Goal: Task Accomplishment & Management: Manage account settings

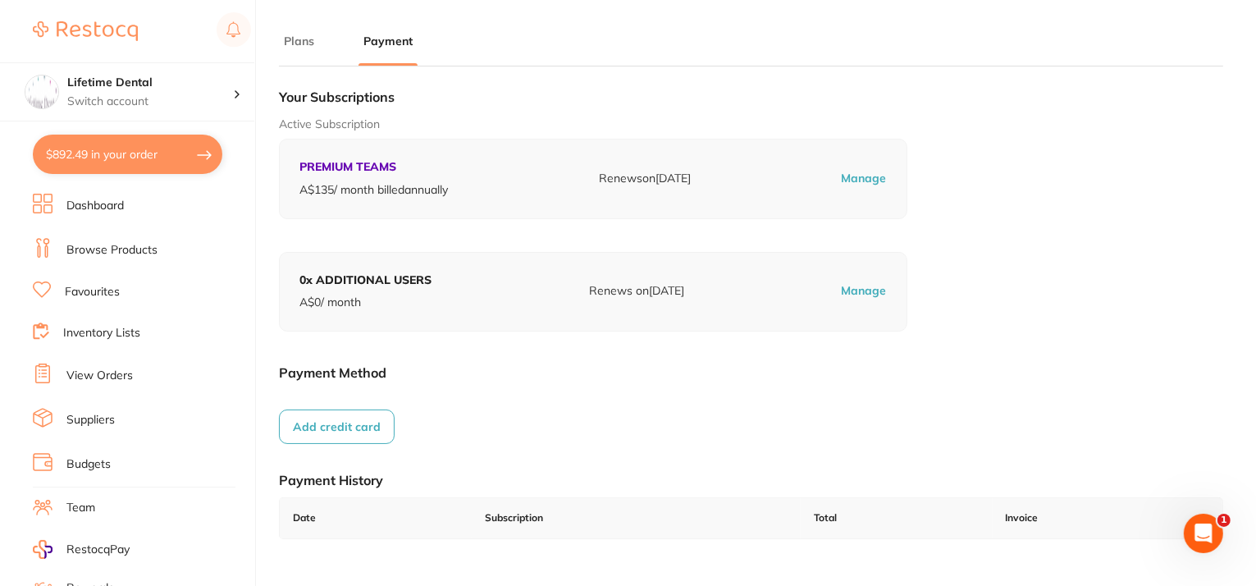
scroll to position [178, 0]
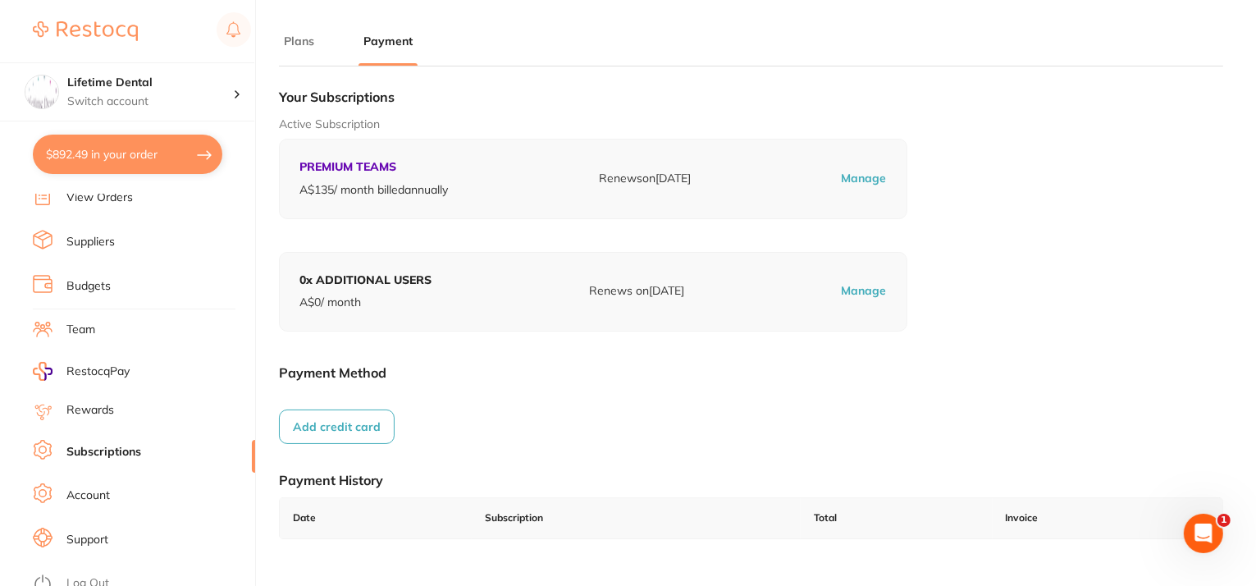
click at [327, 427] on button "Add credit card" at bounding box center [337, 426] width 116 height 34
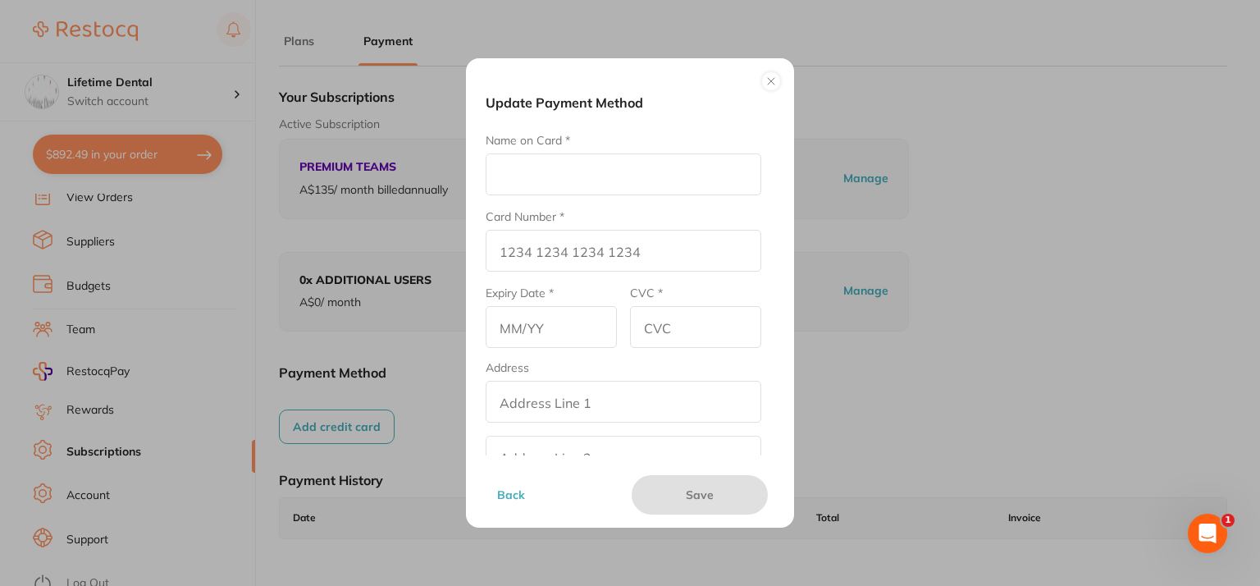
click at [523, 160] on input "Name on Card *" at bounding box center [624, 174] width 276 height 42
type input "b"
type input "[PERSON_NAME]"
click at [551, 249] on input "Card Number *" at bounding box center [624, 251] width 276 height 42
type input "[CREDIT_CARD_NUMBER]"
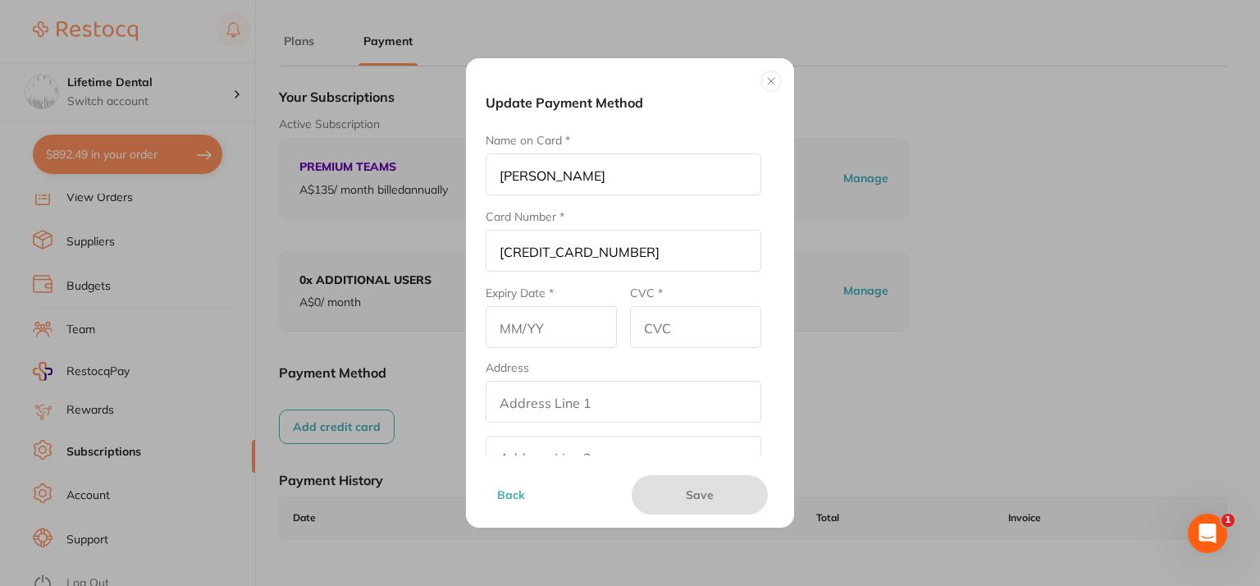
type input "02/26"
type input "572"
type input "[CREDIT_CARD_NUMBER]"
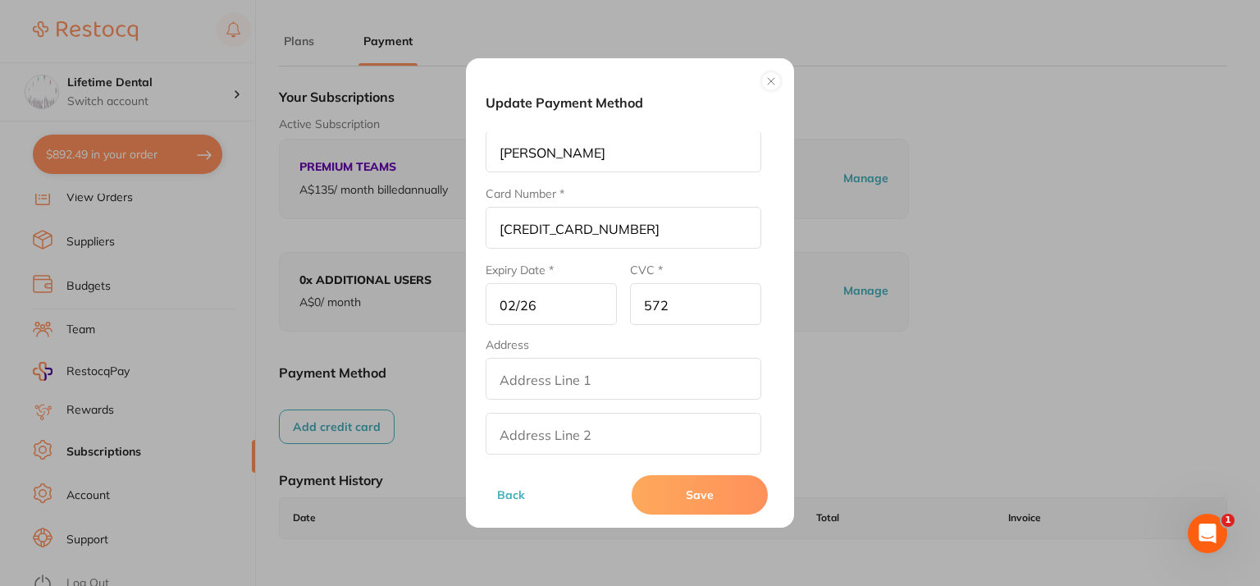
scroll to position [11, 0]
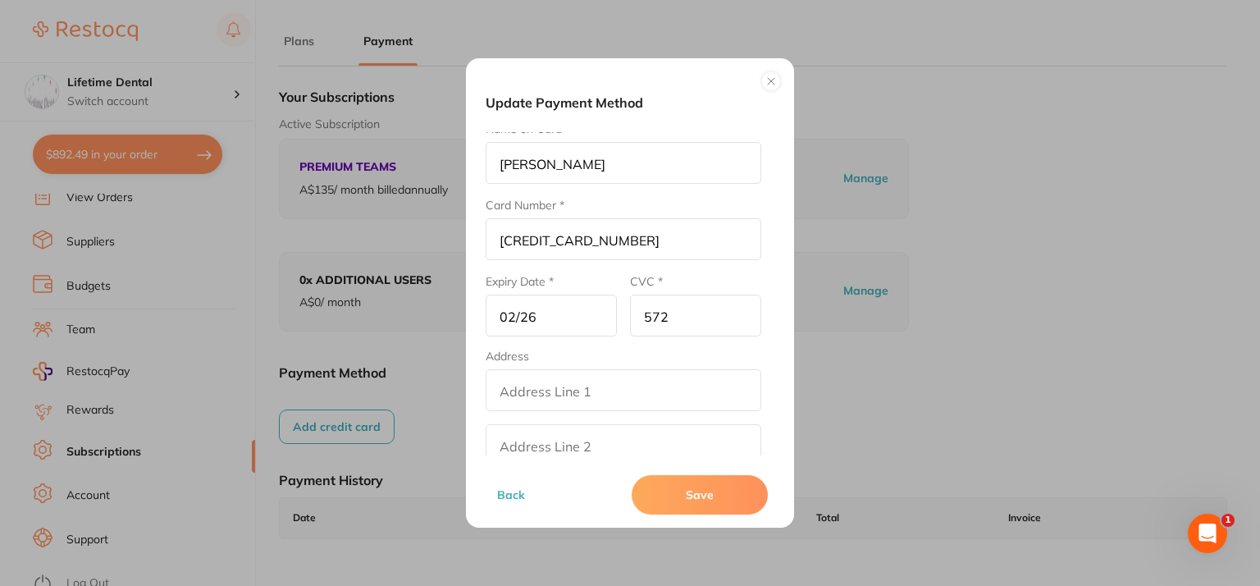
click at [560, 393] on input "addressLineOne" at bounding box center [624, 390] width 276 height 42
type input "[STREET_ADDRESS]"
type input "Prahran"
type input "VIC"
type input "3181"
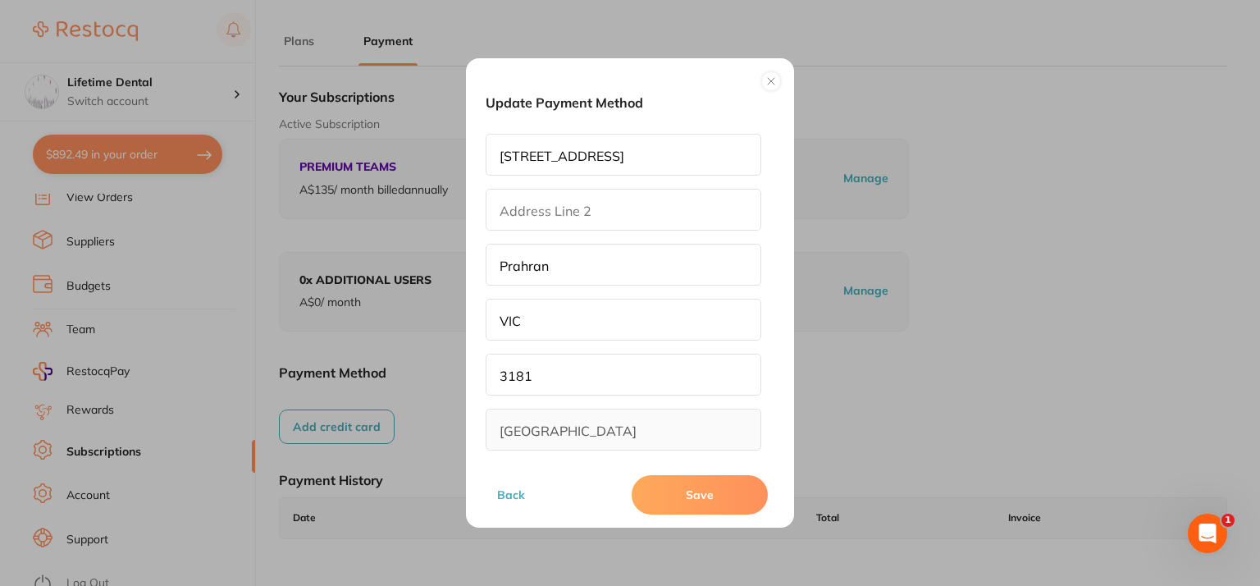
scroll to position [258, 0]
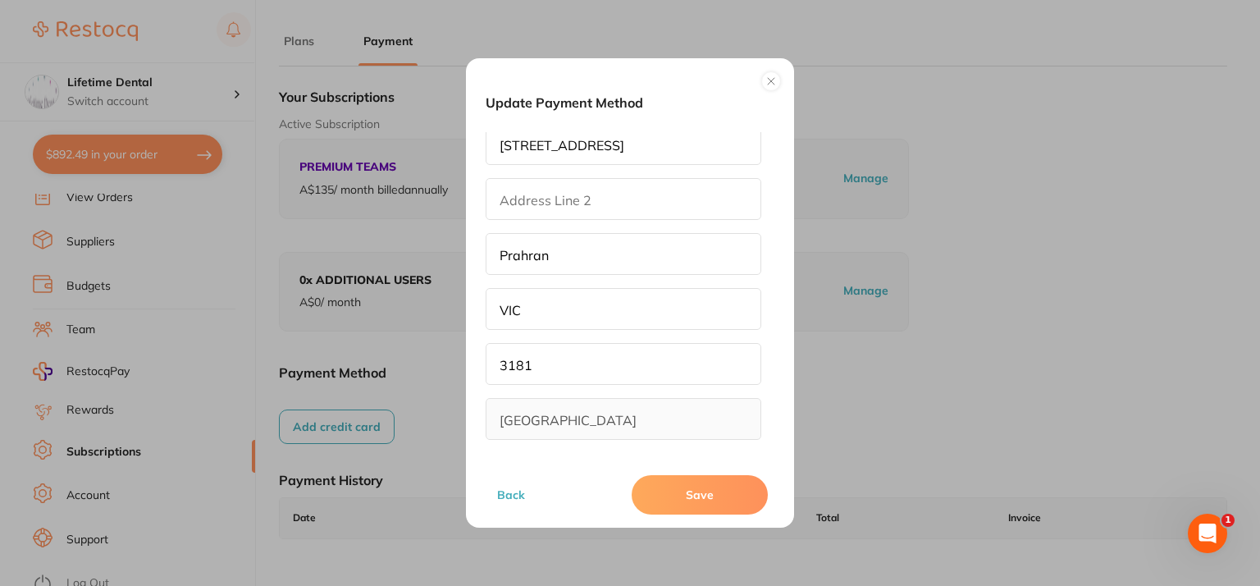
click at [698, 490] on button "Save" at bounding box center [700, 494] width 136 height 39
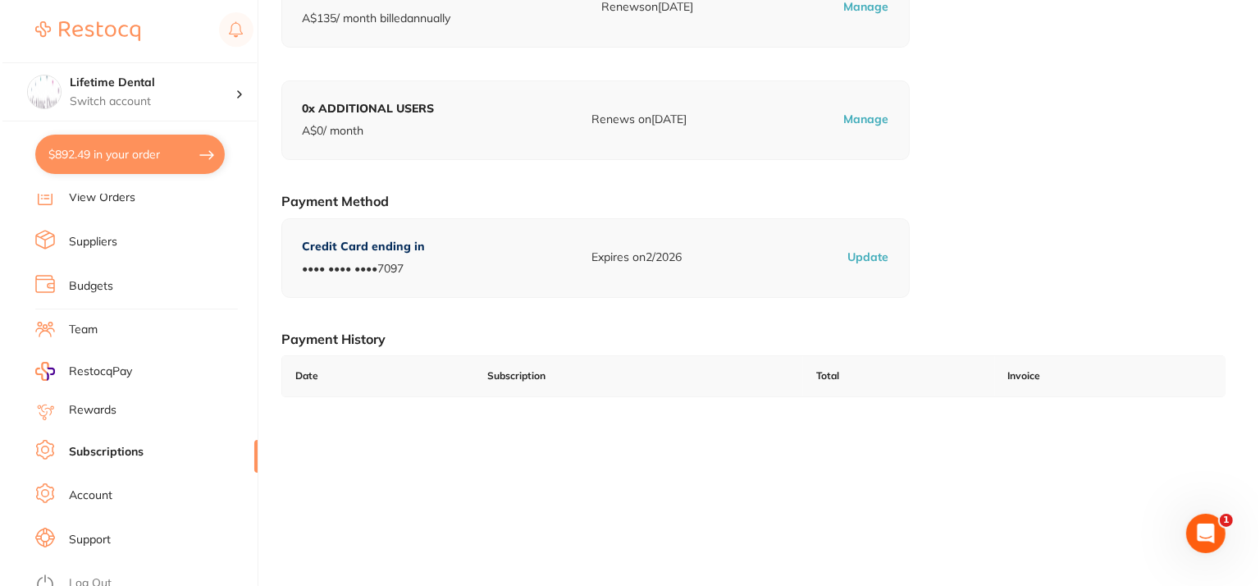
scroll to position [0, 0]
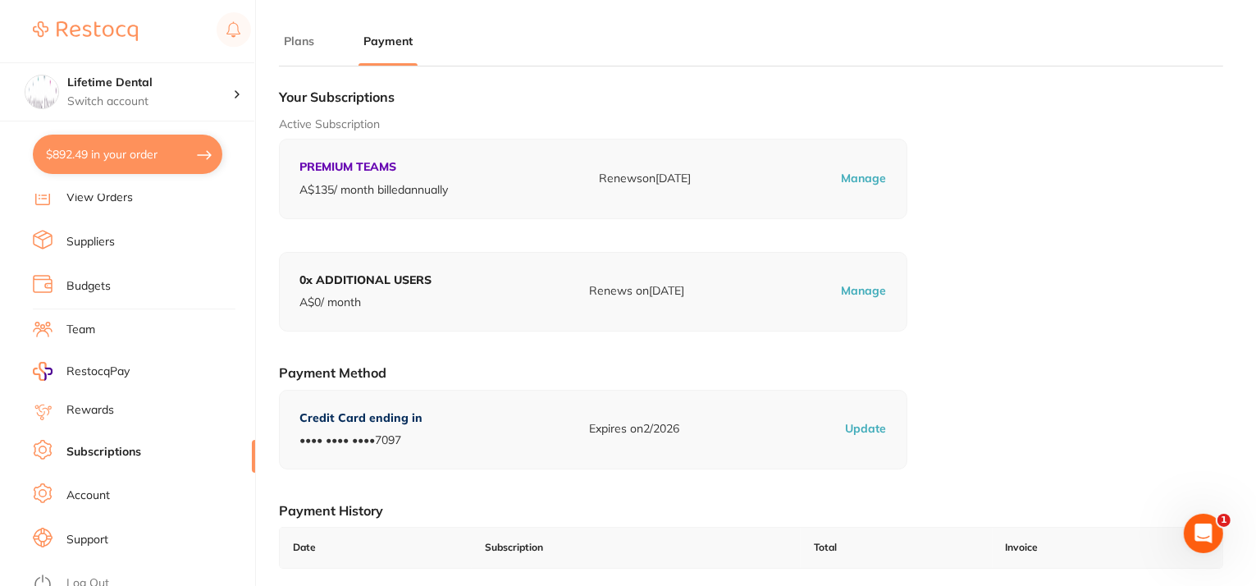
click at [180, 154] on button "$892.49 in your order" at bounding box center [128, 154] width 190 height 39
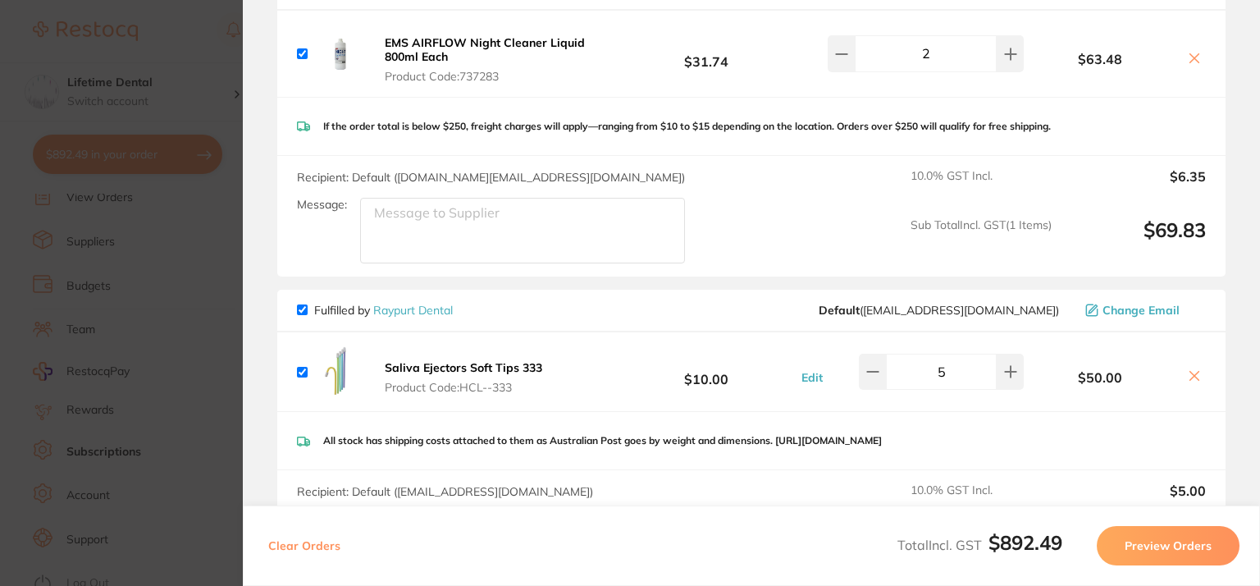
scroll to position [1456, 0]
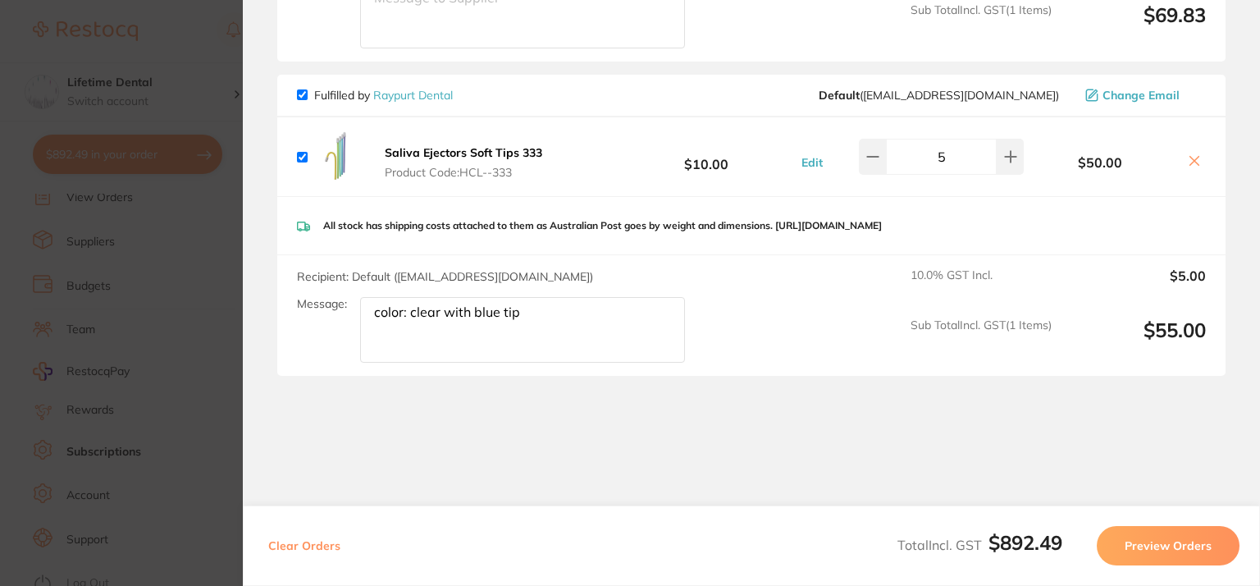
click at [1144, 551] on button "Preview Orders" at bounding box center [1168, 545] width 143 height 39
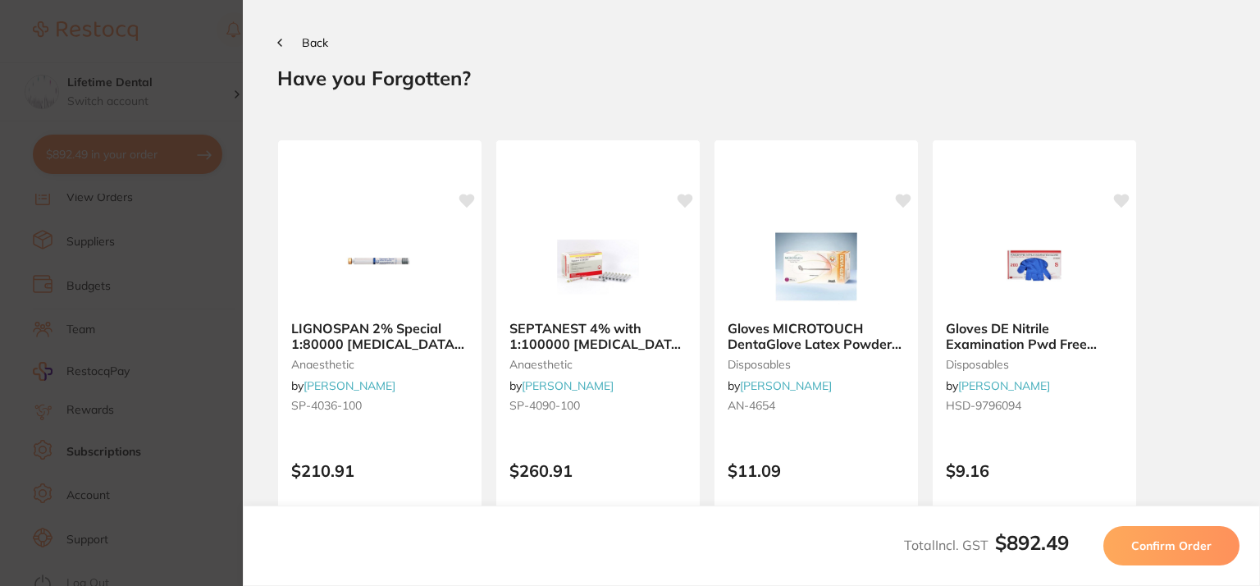
scroll to position [0, 0]
click at [571, 256] on img at bounding box center [597, 265] width 107 height 83
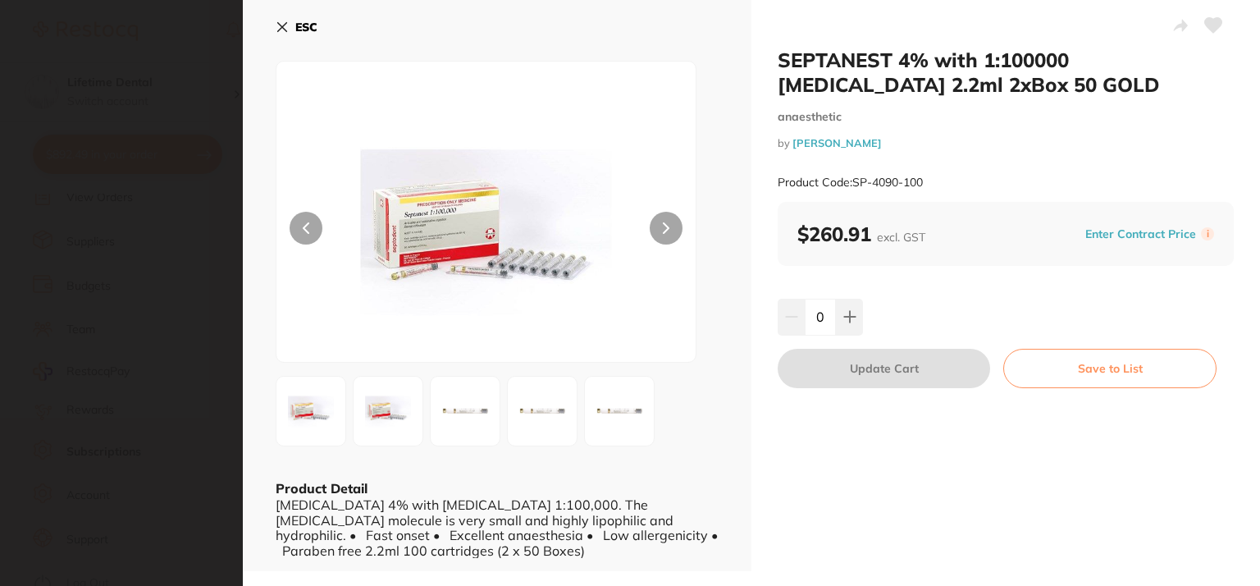
click at [278, 27] on icon at bounding box center [282, 27] width 13 height 13
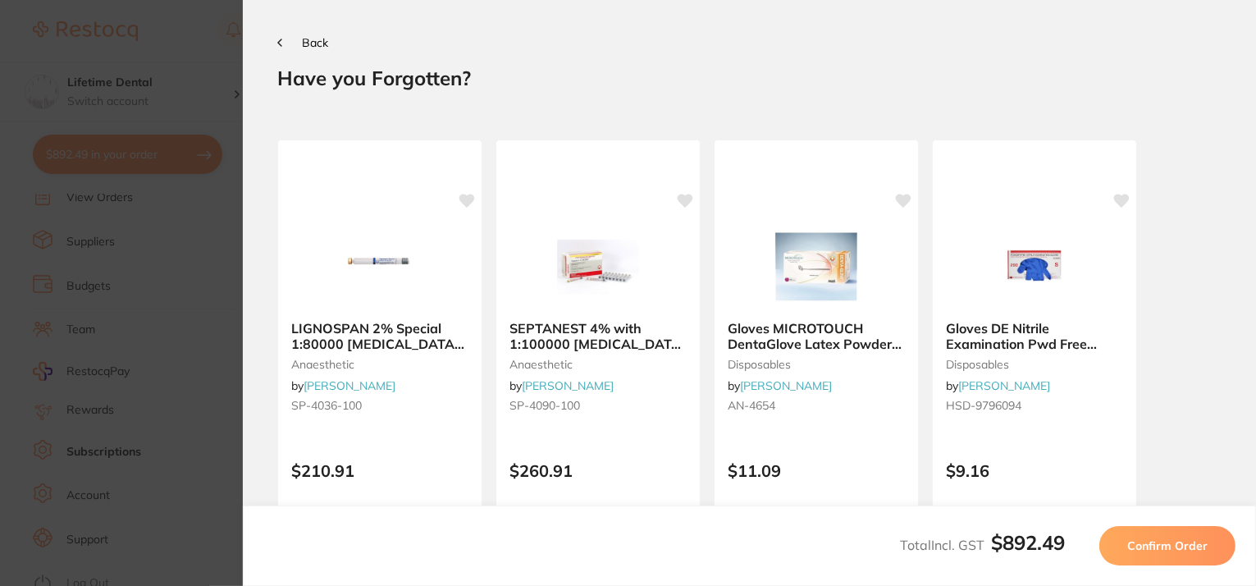
click at [306, 34] on div "Back" at bounding box center [749, 41] width 944 height 15
click at [288, 38] on button "Back" at bounding box center [302, 42] width 51 height 13
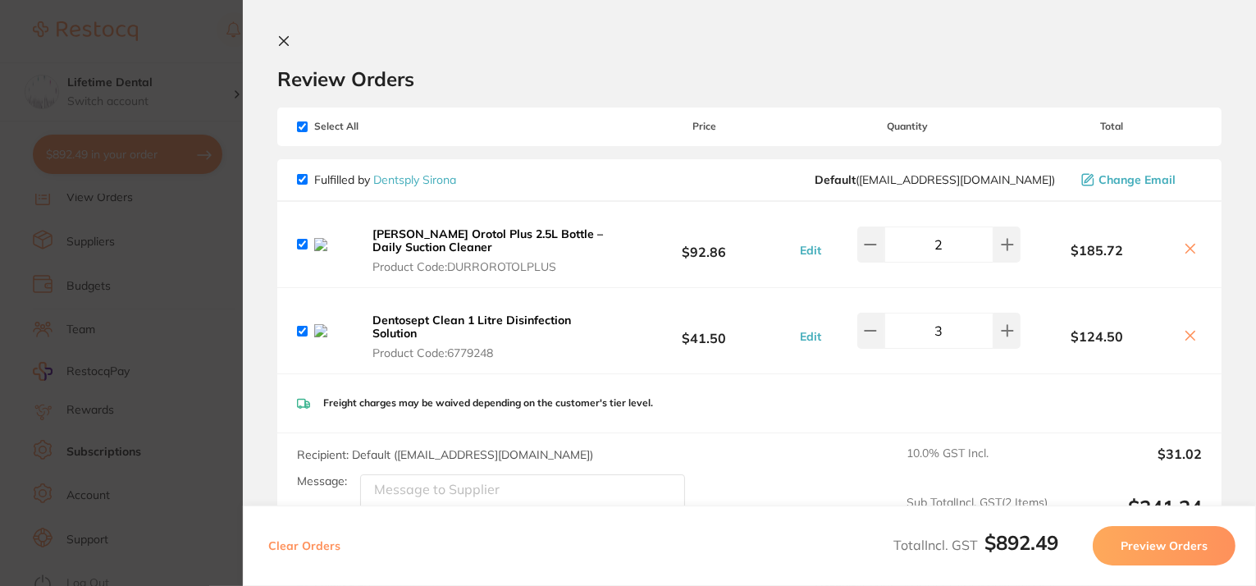
click at [277, 41] on icon at bounding box center [283, 40] width 13 height 13
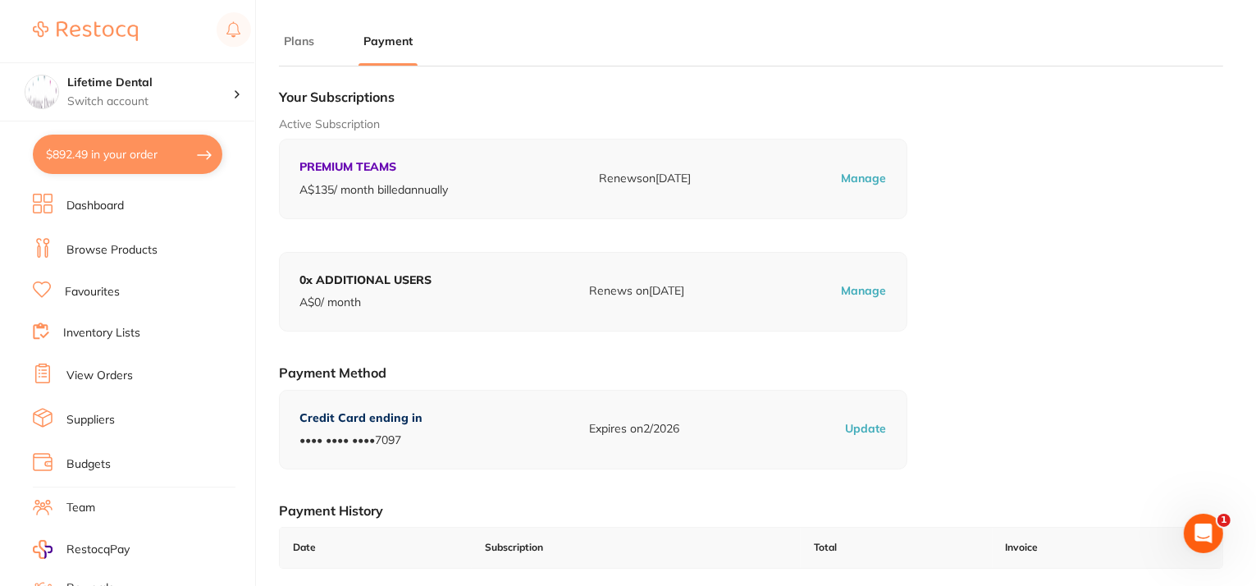
click at [76, 250] on link "Browse Products" at bounding box center [111, 250] width 91 height 16
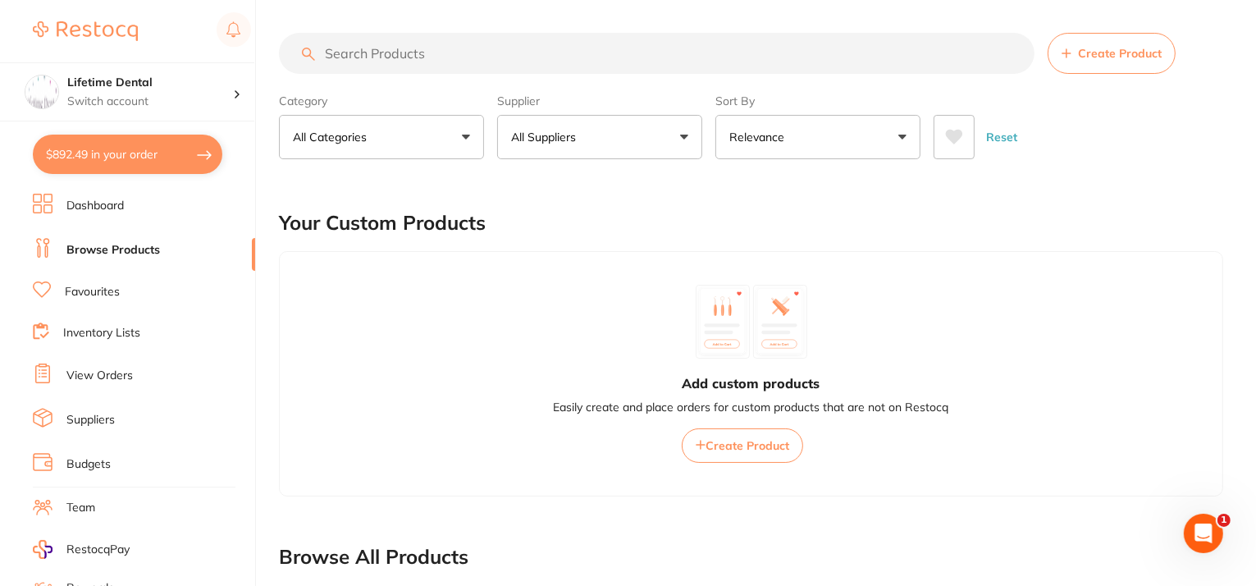
click at [523, 55] on input "search" at bounding box center [657, 53] width 756 height 41
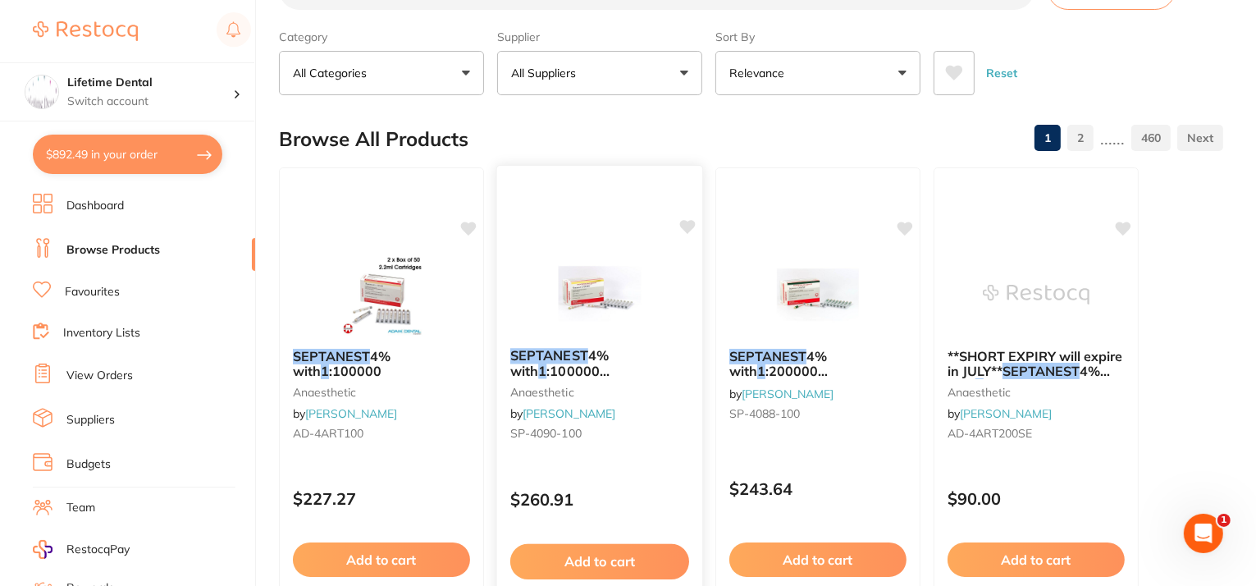
scroll to position [82, 0]
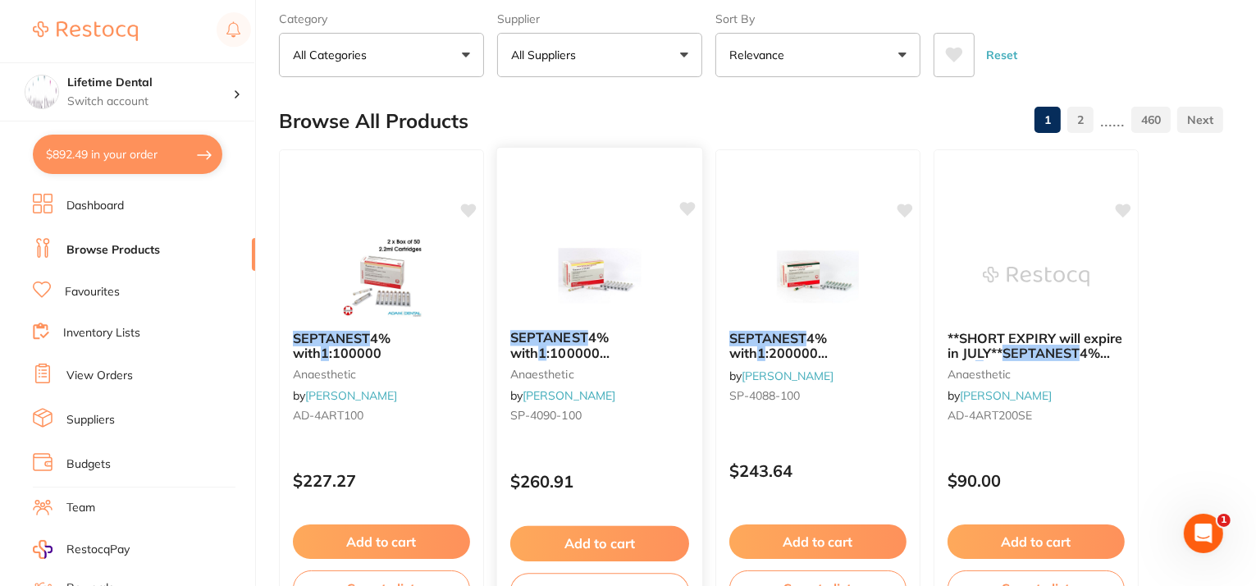
type input "septanest 1"
click at [628, 345] on span ":100000 [MEDICAL_DATA] 2.2ml 2xBox 50 GOLD" at bounding box center [586, 368] width 152 height 47
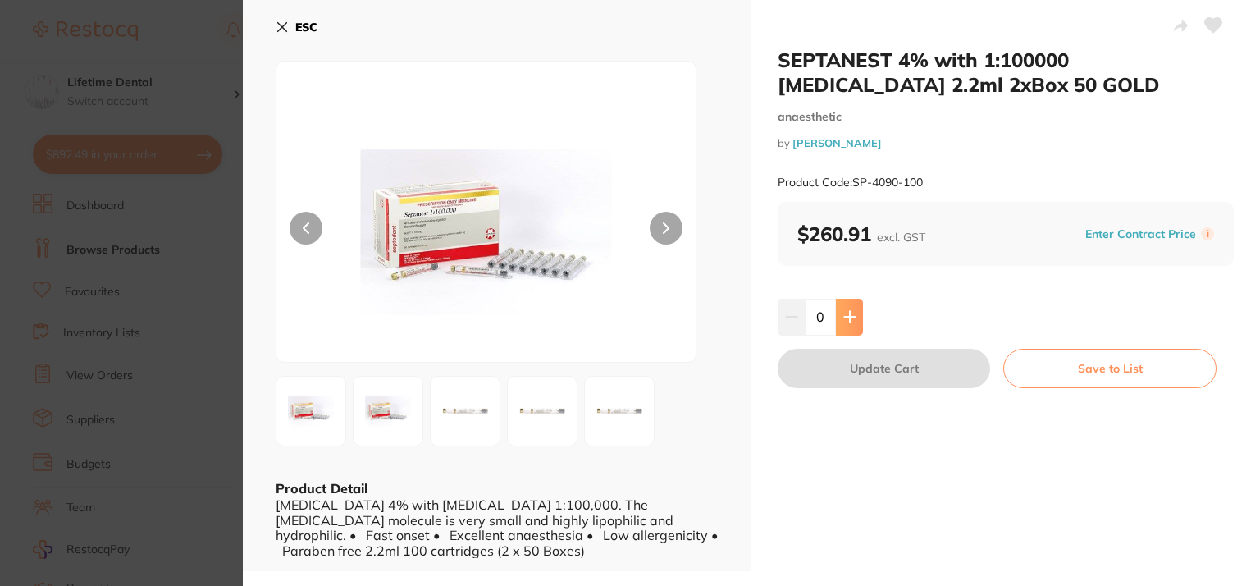
click at [859, 318] on button at bounding box center [849, 317] width 27 height 36
type input "1"
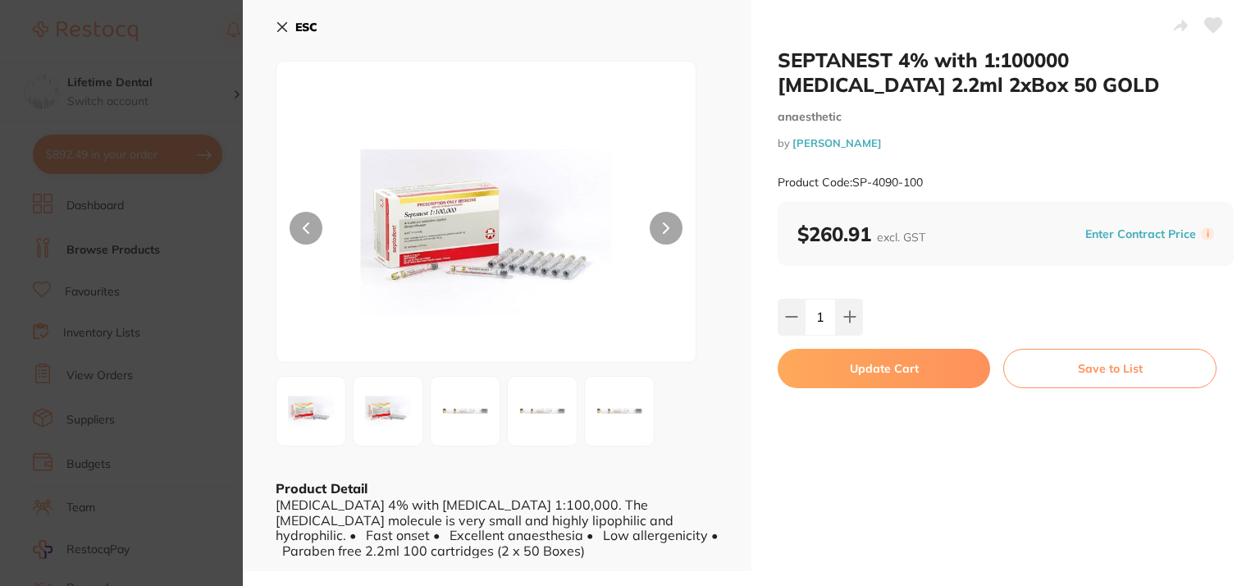
click at [877, 371] on button "Update Cart" at bounding box center [884, 368] width 213 height 39
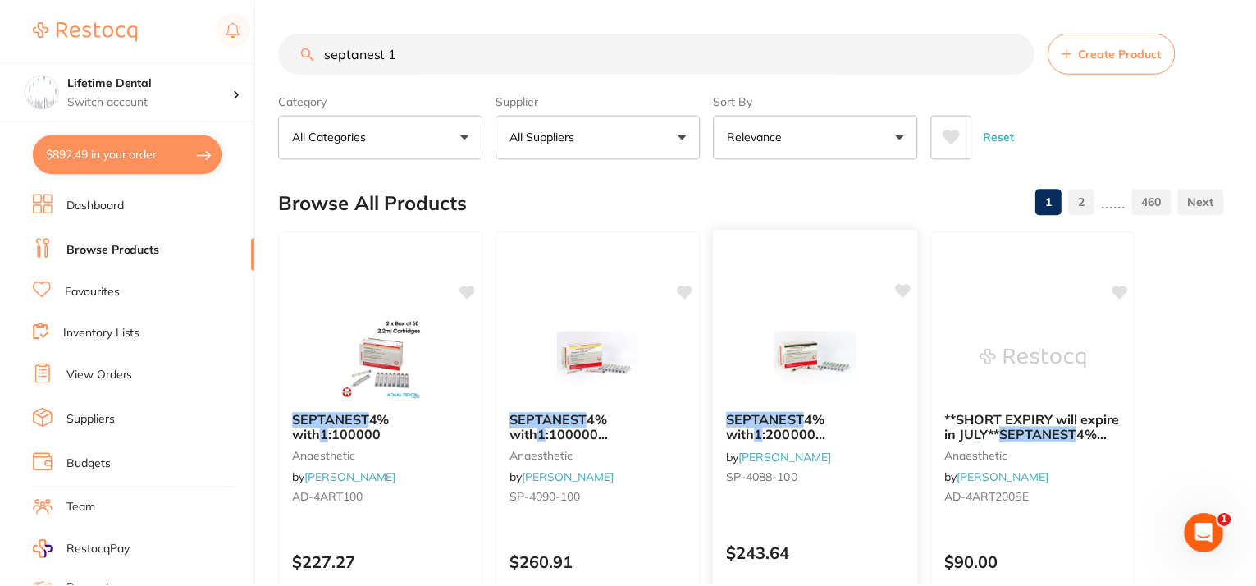
scroll to position [82, 0]
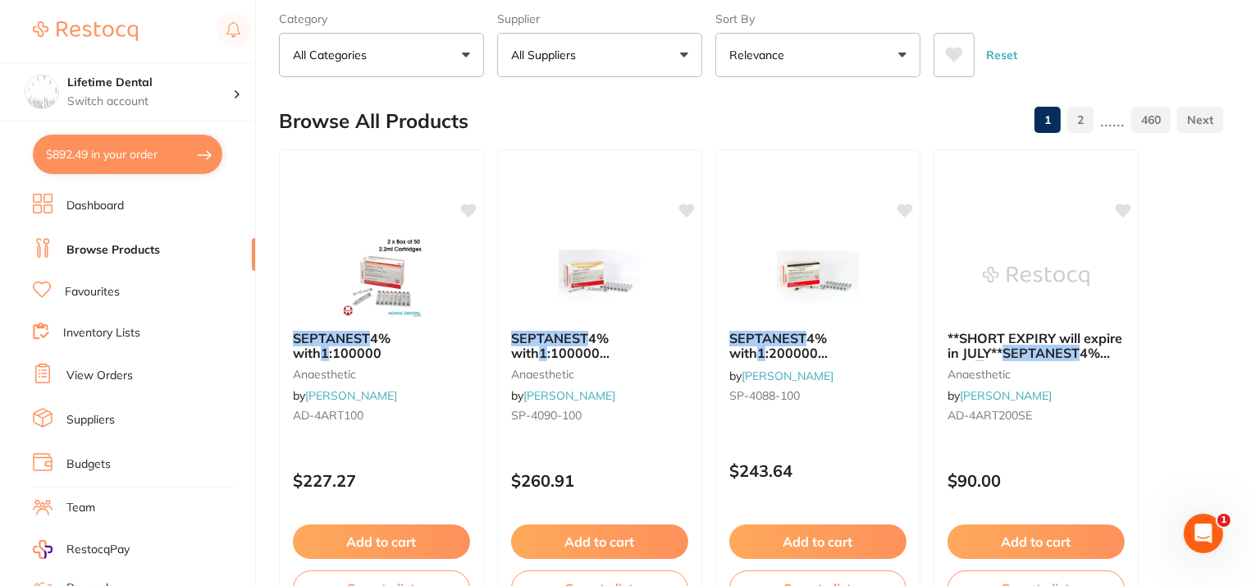
click at [153, 153] on button "$892.49 in your order" at bounding box center [128, 154] width 190 height 39
checkbox input "true"
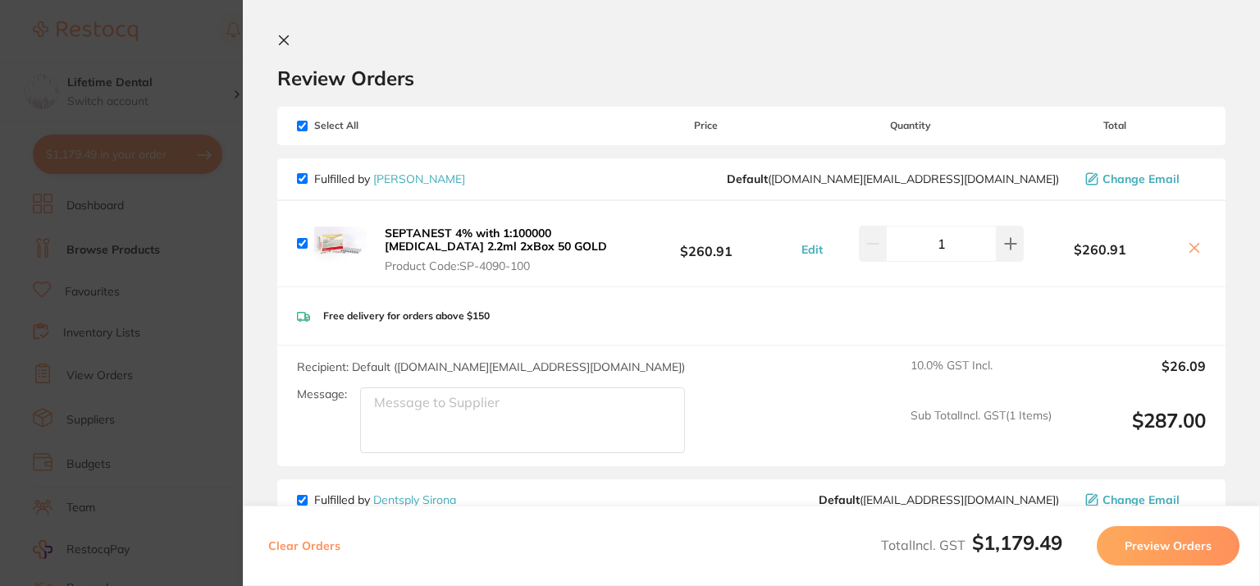
scroll to position [0, 0]
click at [284, 39] on icon at bounding box center [283, 40] width 13 height 13
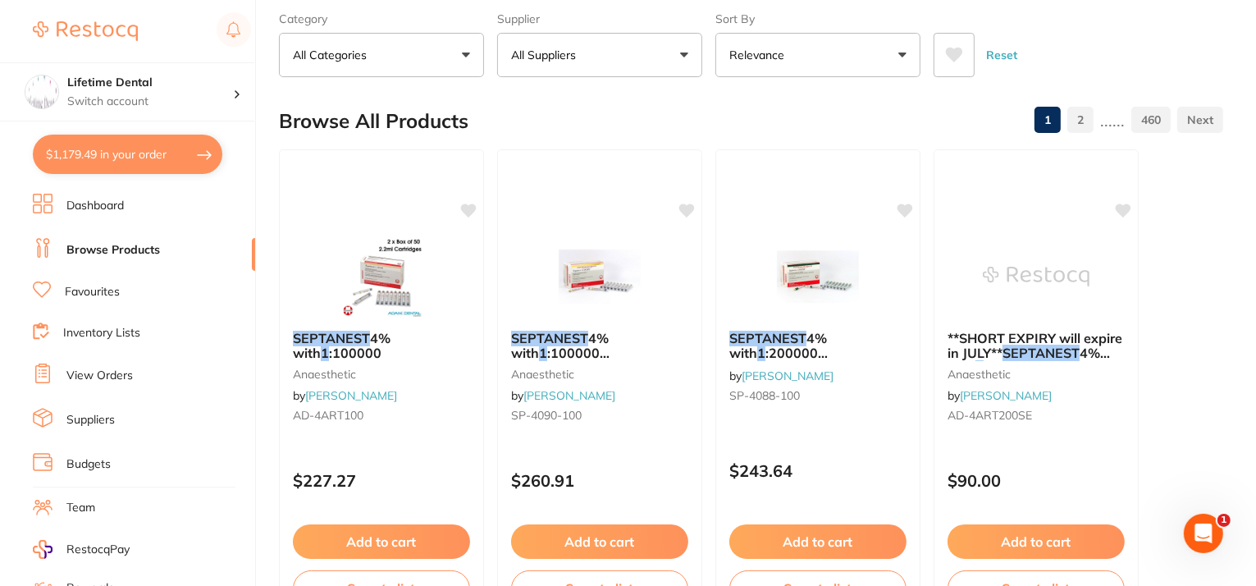
click at [86, 413] on link "Suppliers" at bounding box center [90, 420] width 48 height 16
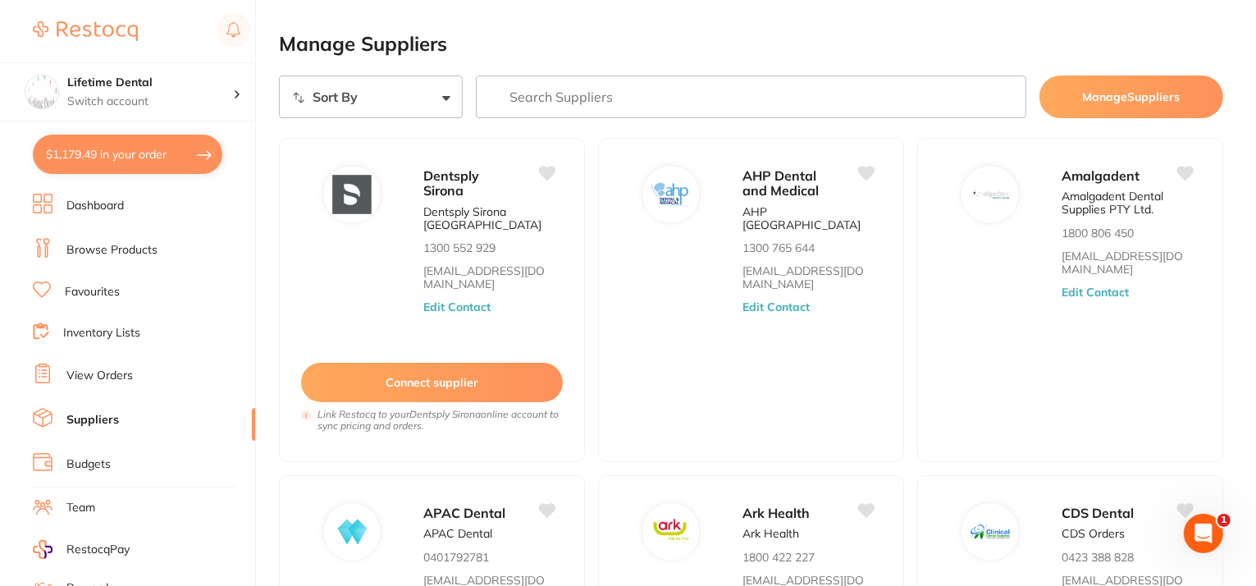
click at [523, 101] on input "search" at bounding box center [751, 96] width 551 height 43
click at [432, 385] on button "Connect supplier" at bounding box center [431, 383] width 264 height 40
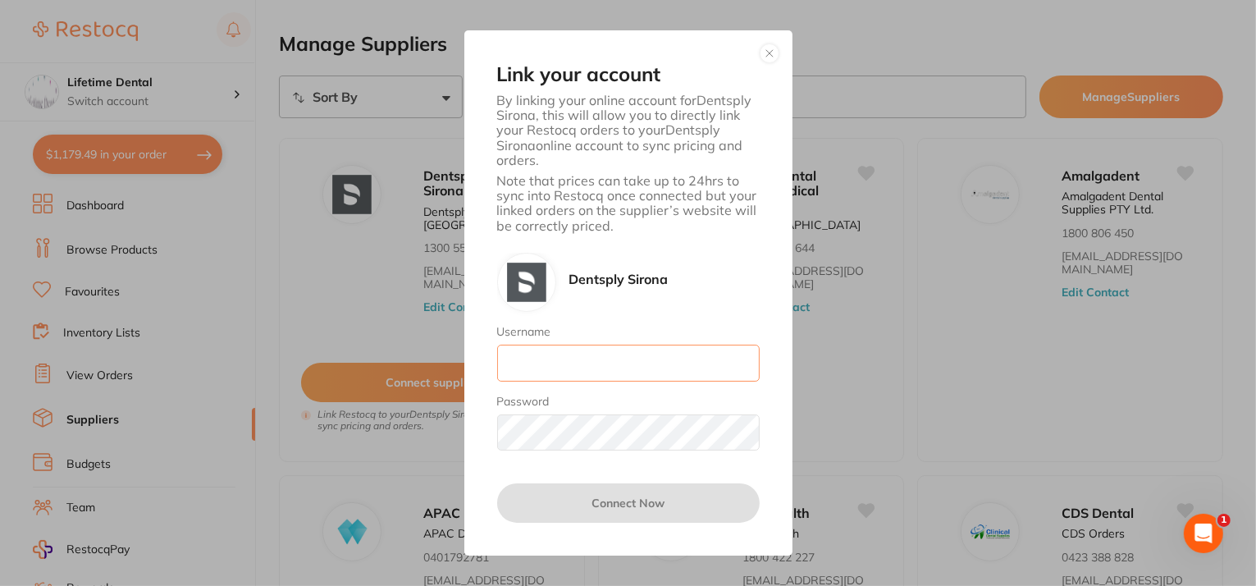
click at [552, 363] on input "Username" at bounding box center [628, 363] width 263 height 36
paste input "[EMAIL_ADDRESS][PERSON_NAME][DOMAIN_NAME]"
type input "[EMAIL_ADDRESS][PERSON_NAME][DOMAIN_NAME]"
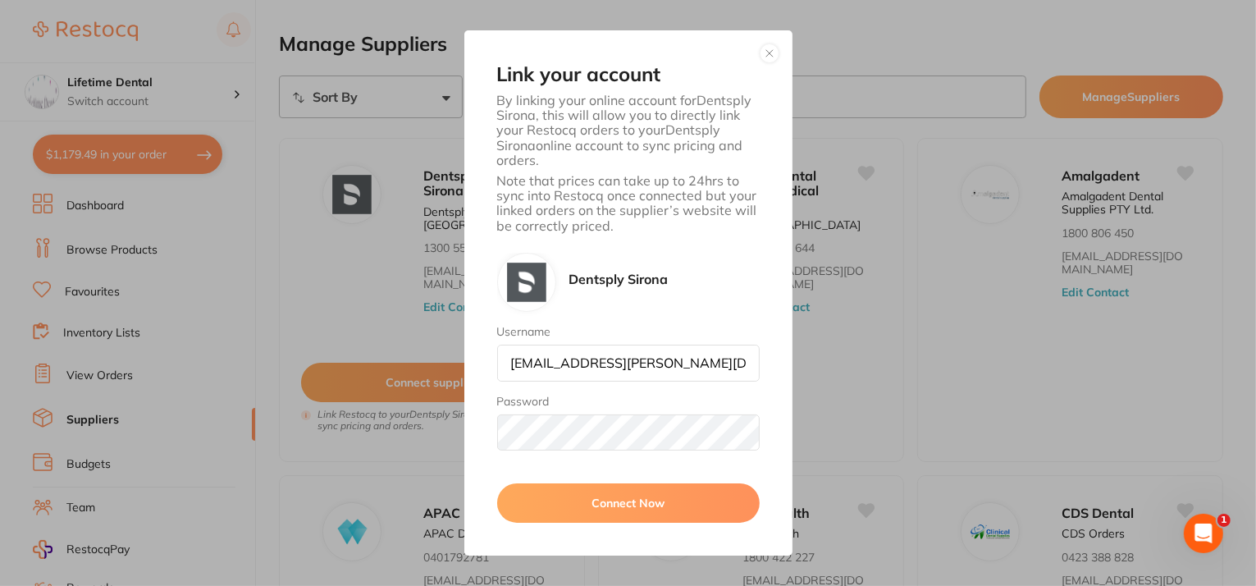
click at [638, 502] on button "Connect Now" at bounding box center [628, 502] width 263 height 39
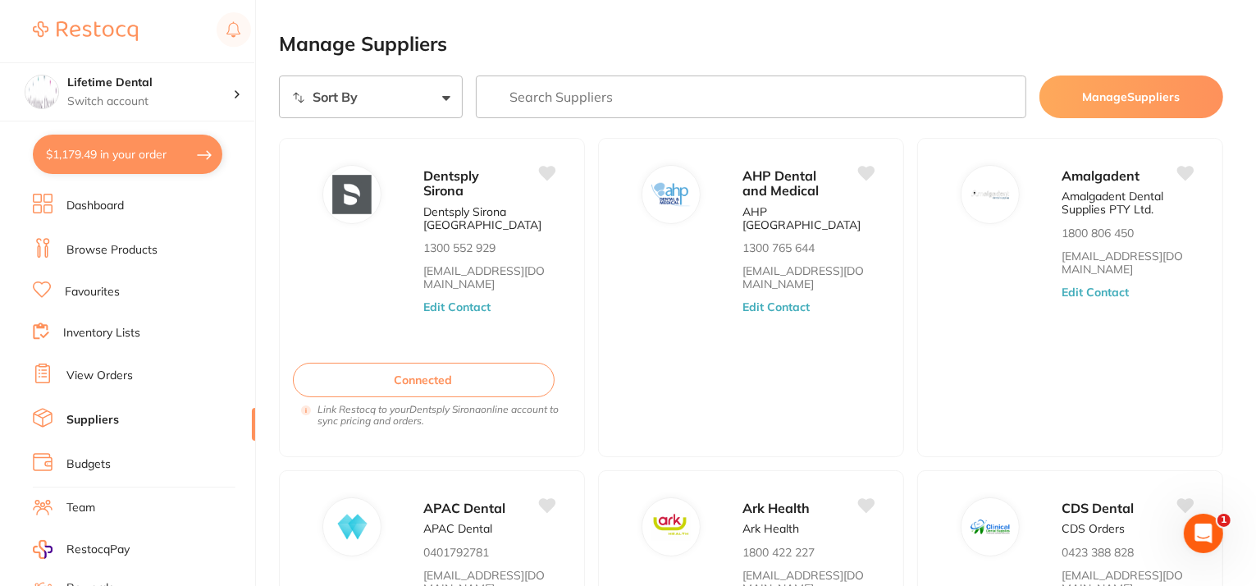
click at [612, 85] on input "search" at bounding box center [751, 96] width 551 height 43
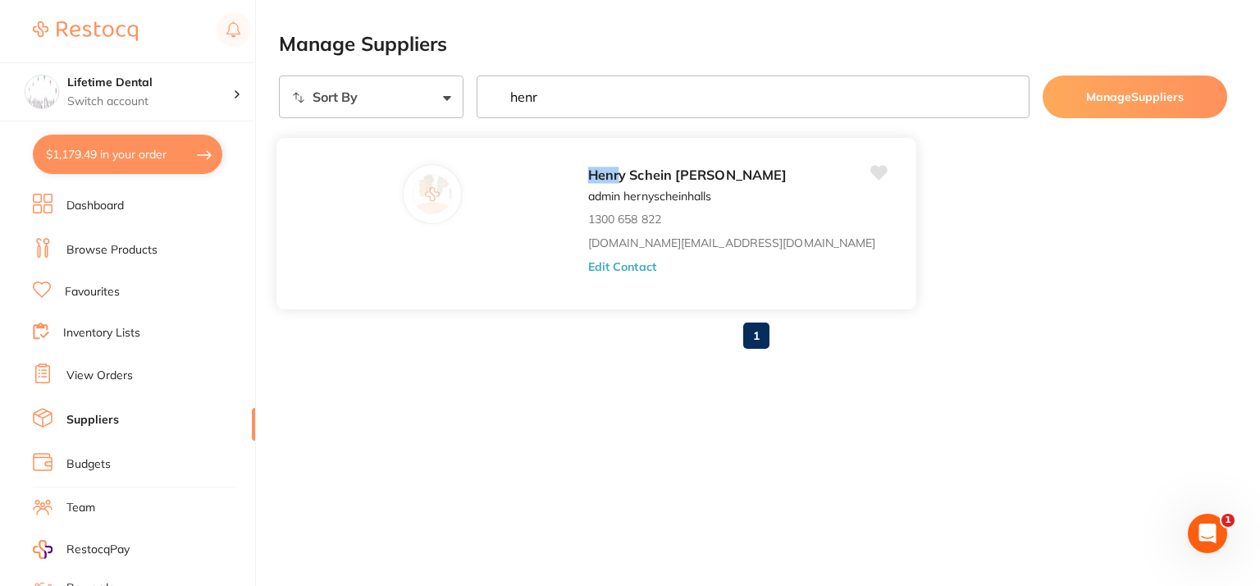
type input "henr"
click at [588, 193] on p "admin hernyscheinhalls" at bounding box center [649, 196] width 123 height 13
click at [588, 275] on div "[PERSON_NAME] [PERSON_NAME] admin hernyscheinhalls 1300 658 822 [DOMAIN_NAME][E…" at bounding box center [744, 228] width 312 height 128
click at [588, 267] on button "Edit Contact" at bounding box center [622, 265] width 68 height 13
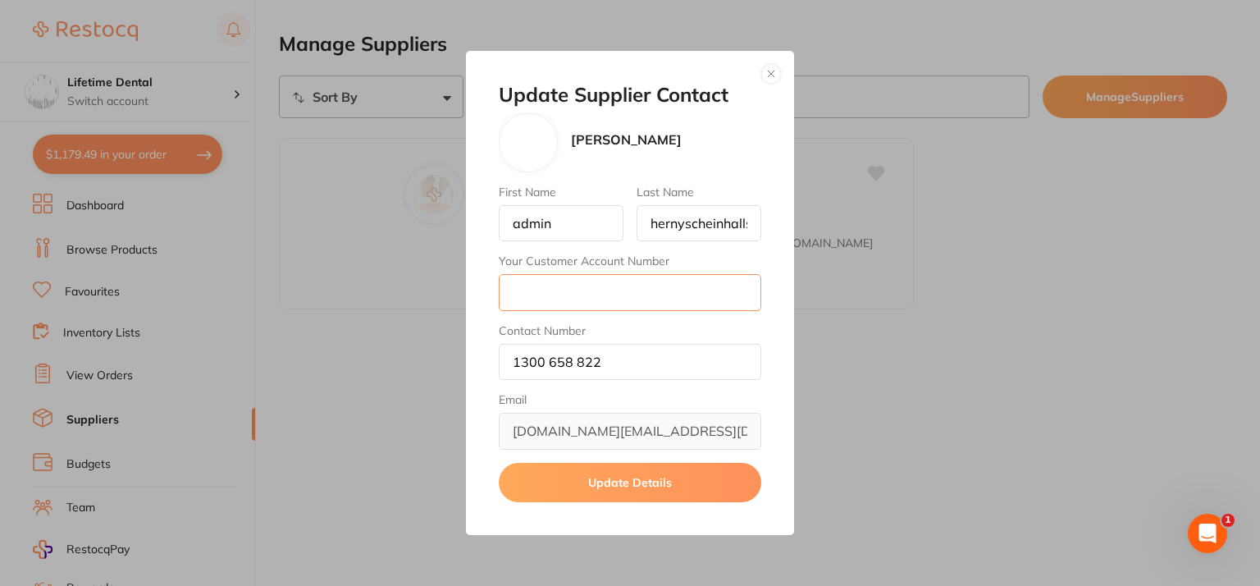
click at [576, 298] on input "Your Customer Account Number" at bounding box center [630, 292] width 263 height 36
paste input "3OLS001"
type input "3OLS001"
click at [589, 478] on button "Update Details" at bounding box center [630, 482] width 263 height 39
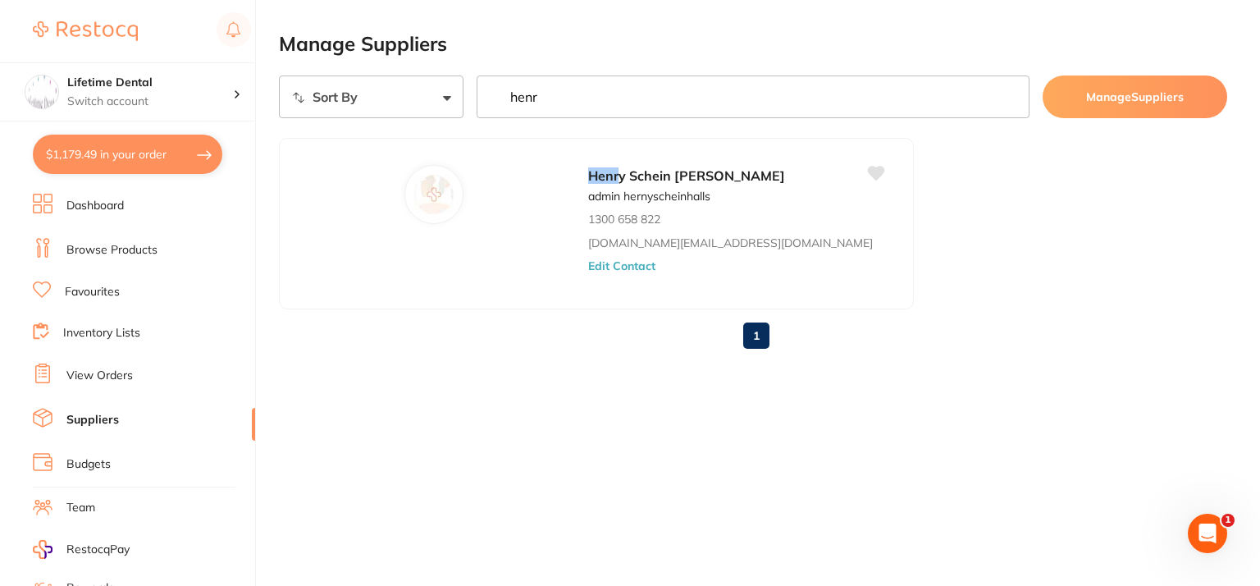
click at [1012, 92] on input "henr" at bounding box center [753, 96] width 553 height 43
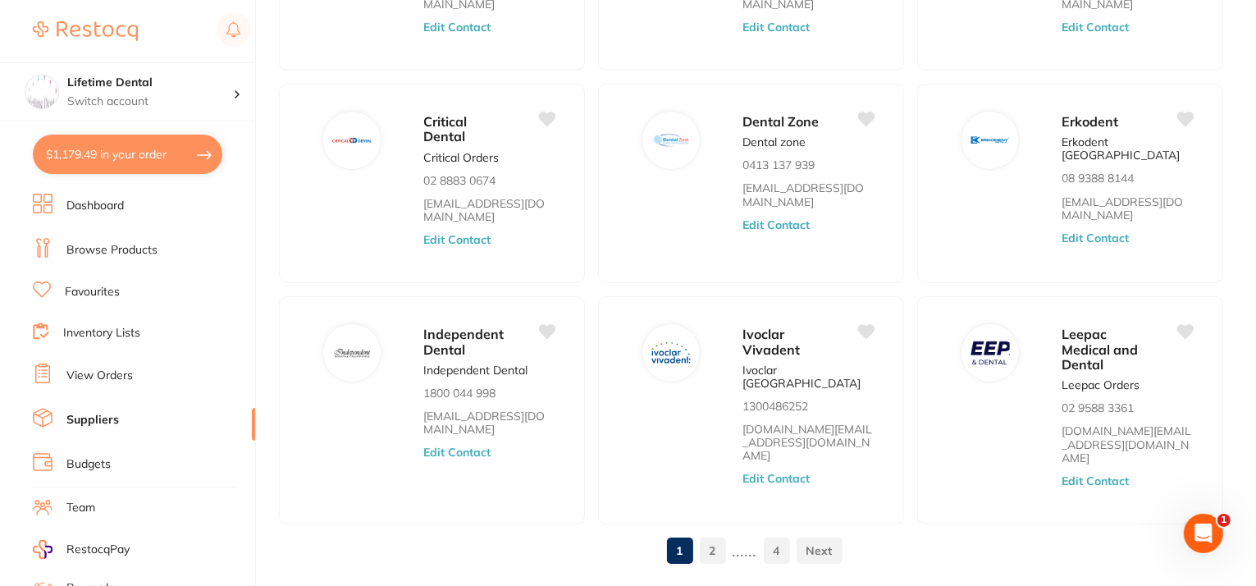
scroll to position [606, 0]
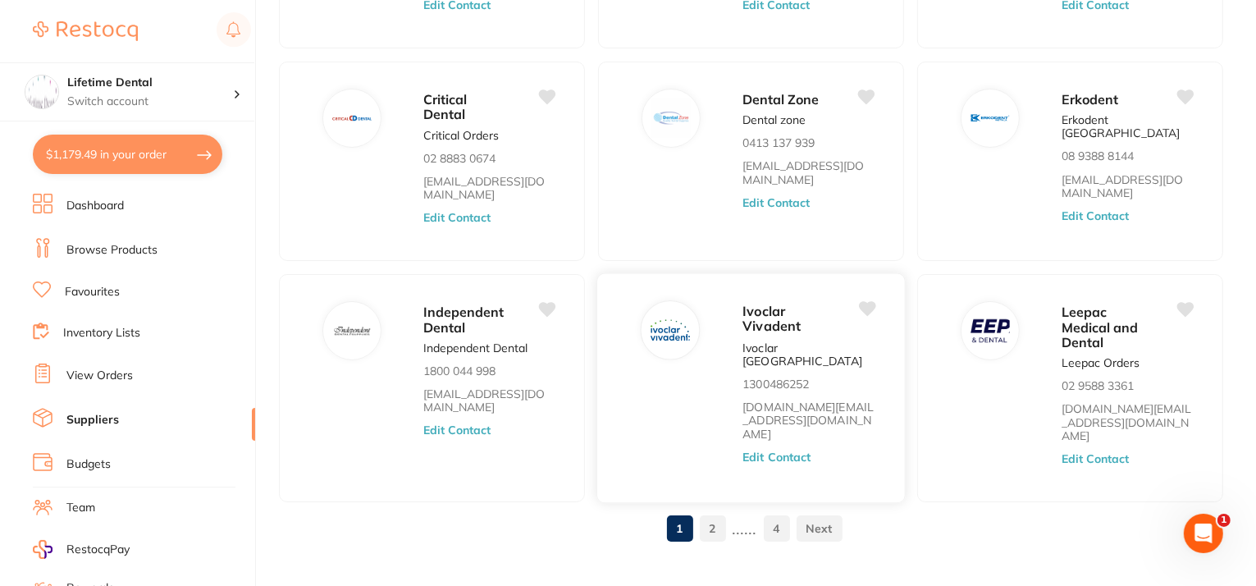
click at [745, 450] on button "Edit Contact" at bounding box center [777, 456] width 68 height 13
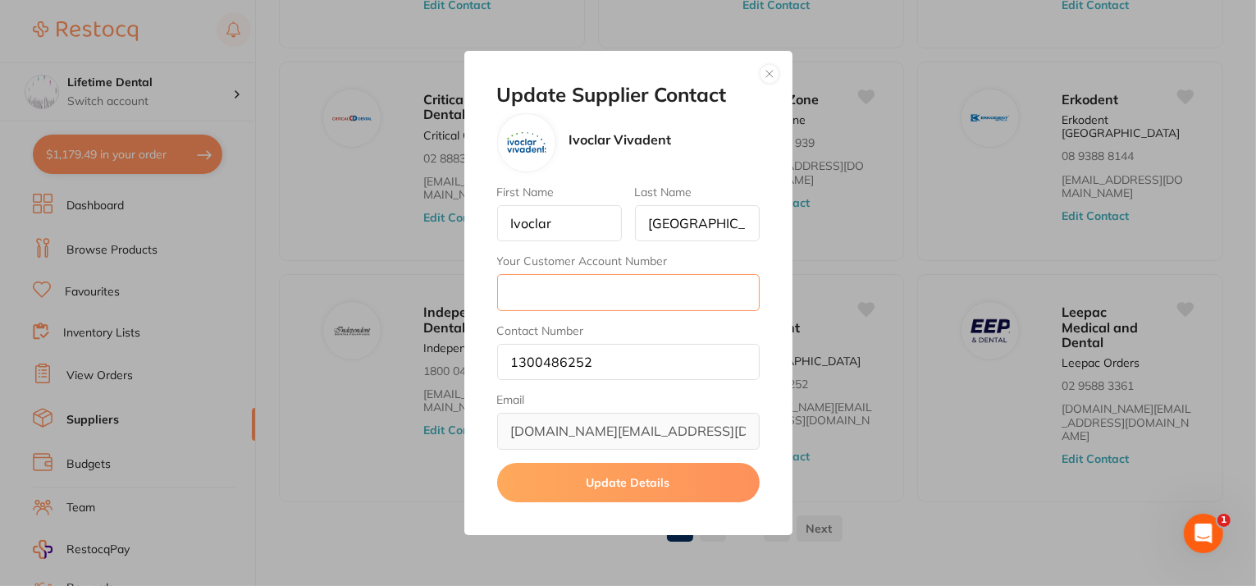
click at [511, 287] on input "Your Customer Account Number" at bounding box center [628, 292] width 263 height 36
click at [771, 68] on button "button" at bounding box center [770, 74] width 20 height 20
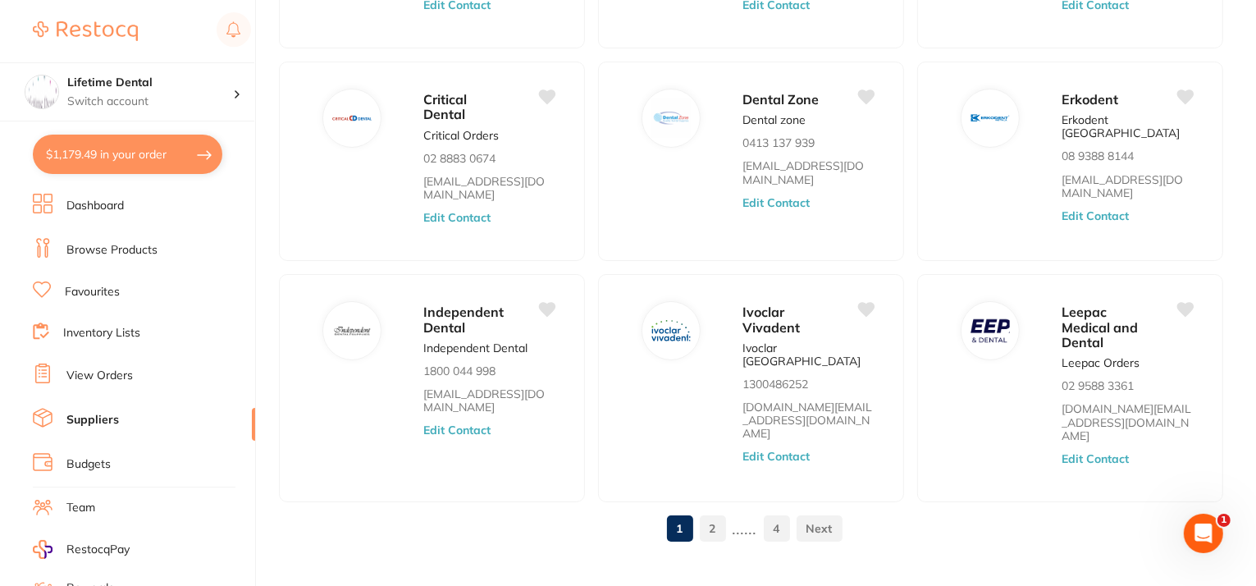
click at [81, 158] on button "$1,179.49 in your order" at bounding box center [128, 154] width 190 height 39
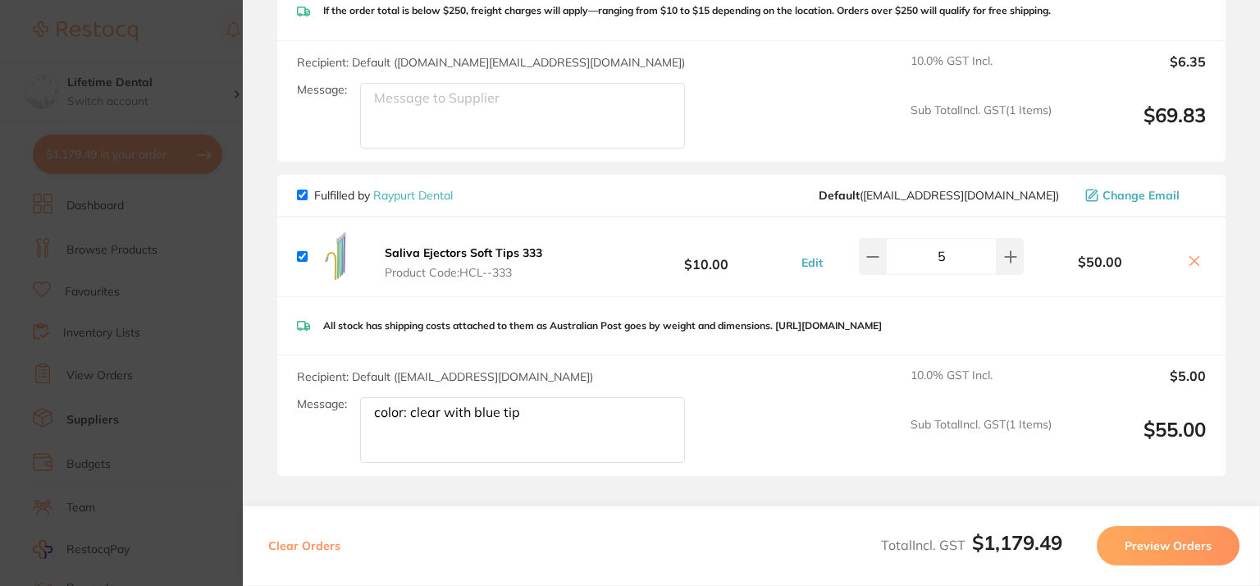
scroll to position [1776, 0]
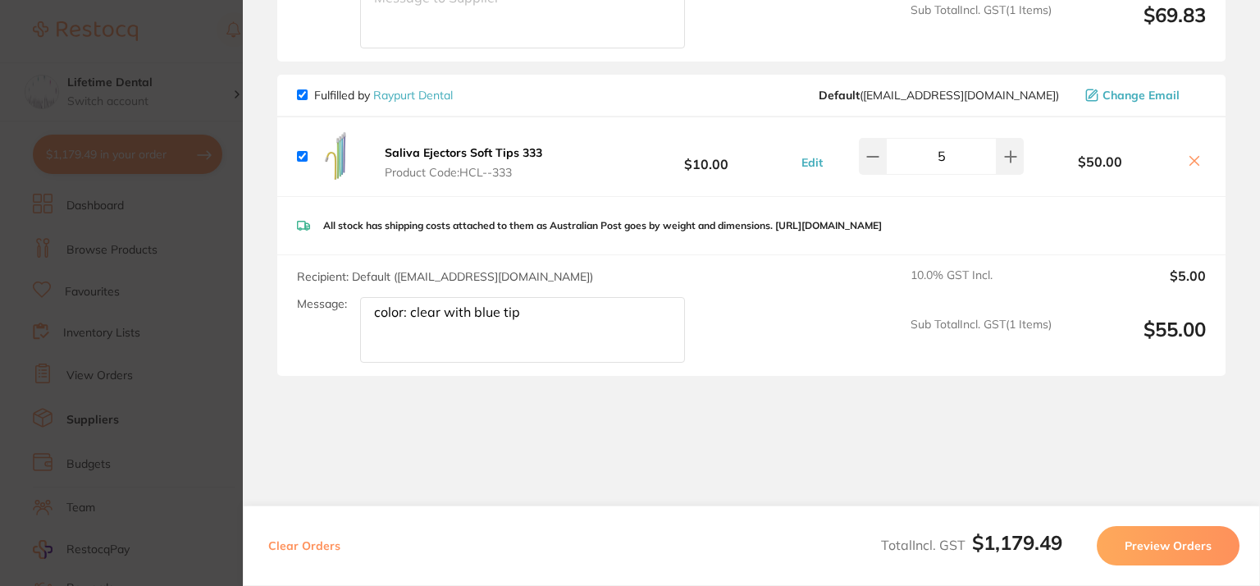
click at [1168, 537] on button "Preview Orders" at bounding box center [1168, 545] width 143 height 39
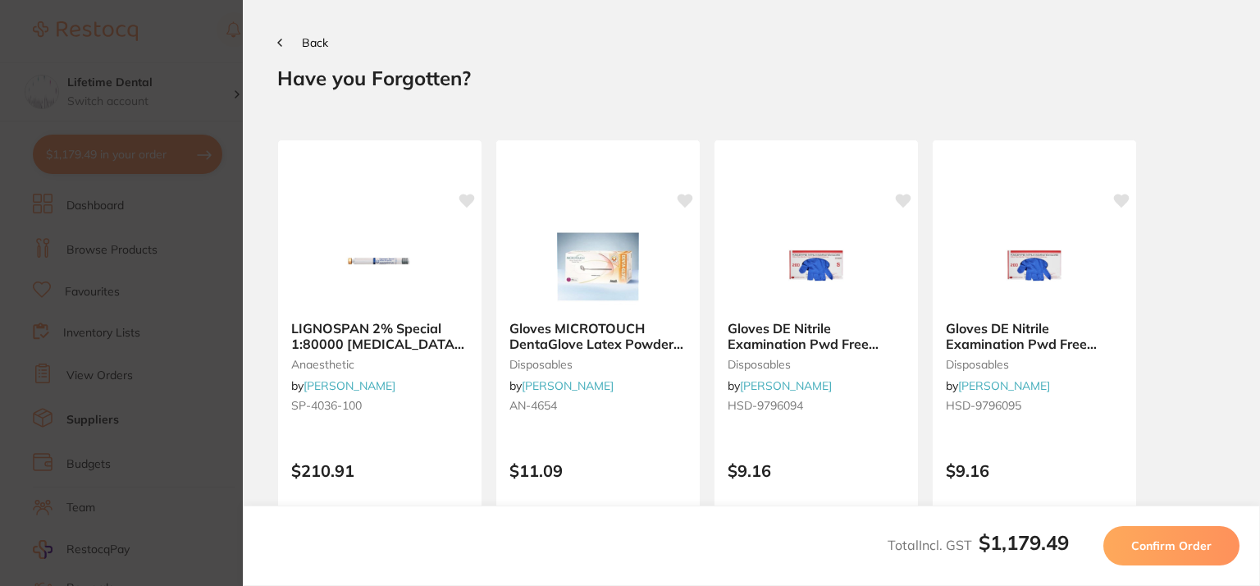
scroll to position [0, 0]
click at [1152, 554] on button "Confirm Order" at bounding box center [1172, 545] width 136 height 39
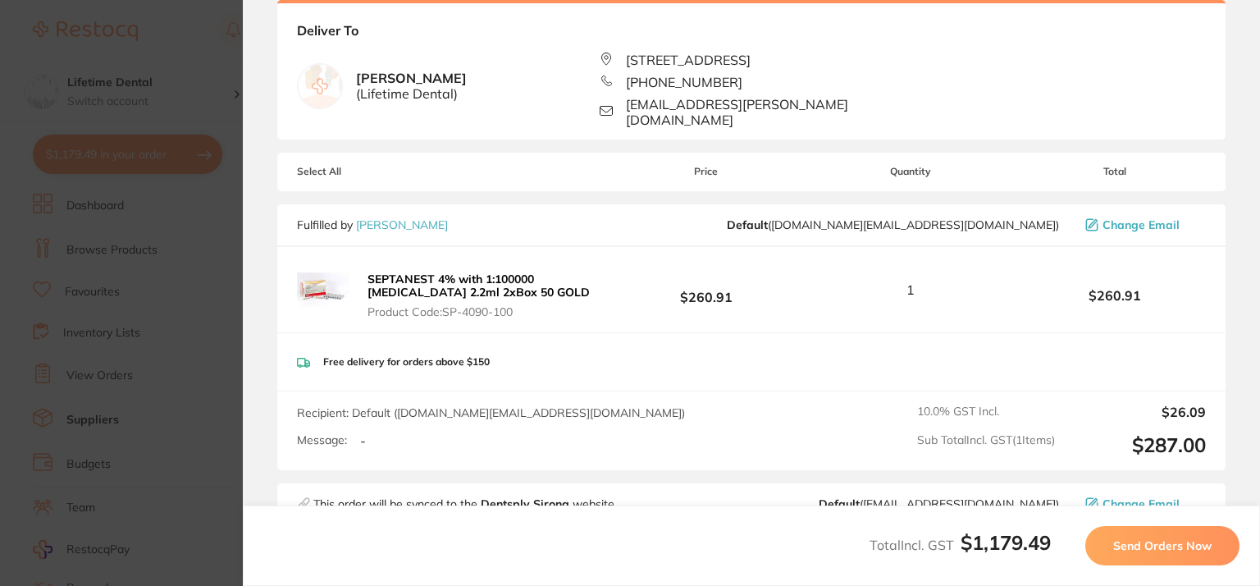
scroll to position [82, 0]
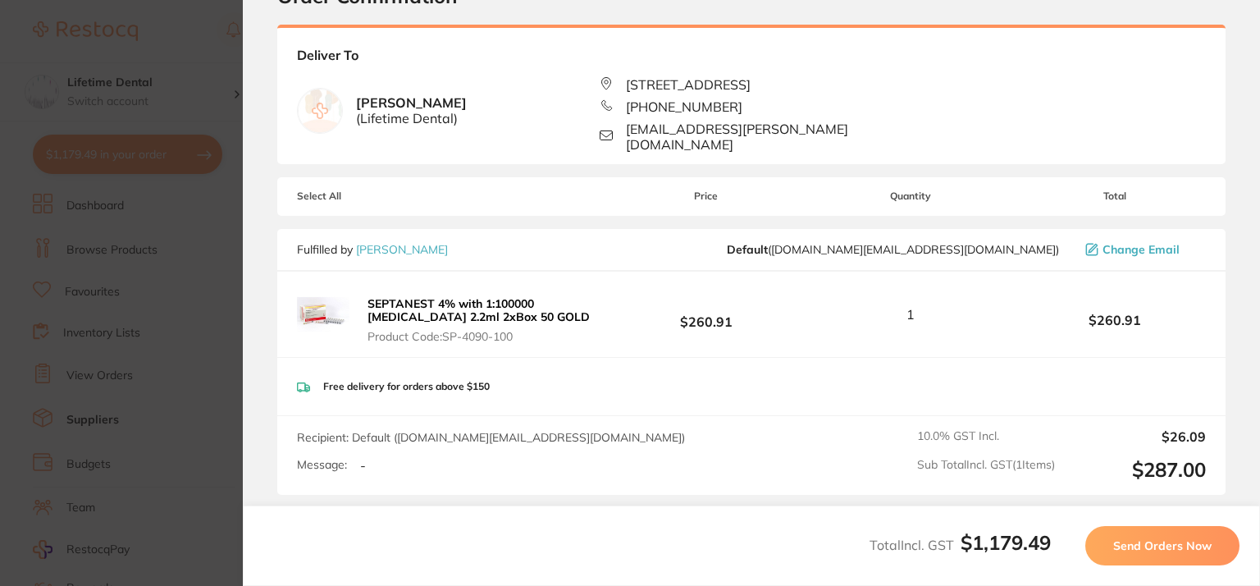
click at [1186, 546] on span "Send Orders Now" at bounding box center [1162, 545] width 98 height 15
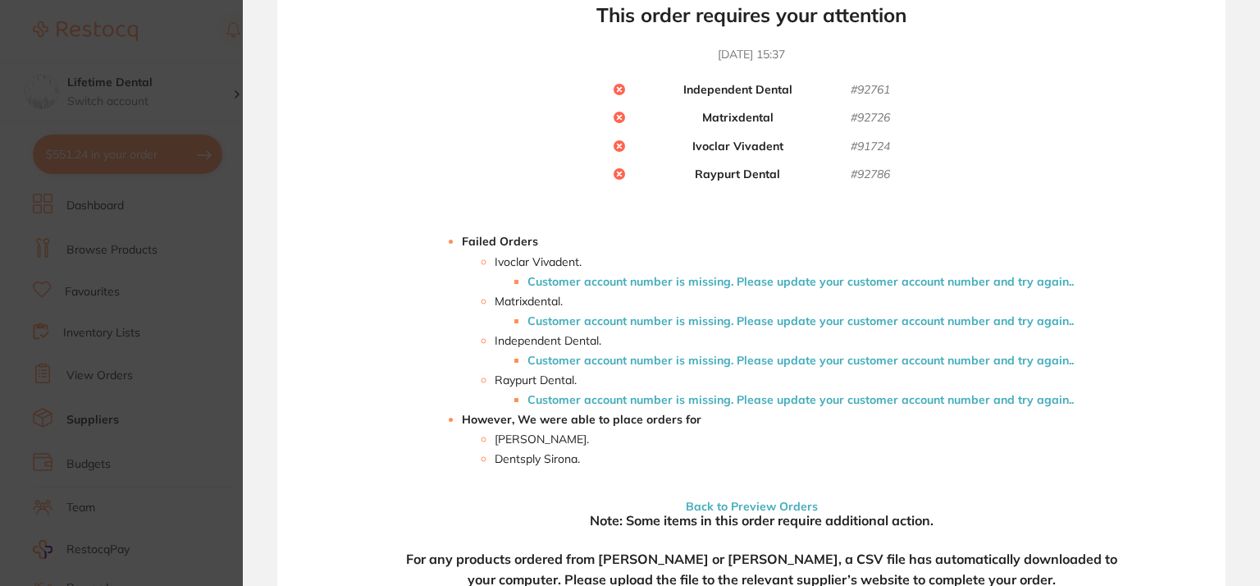
scroll to position [0, 0]
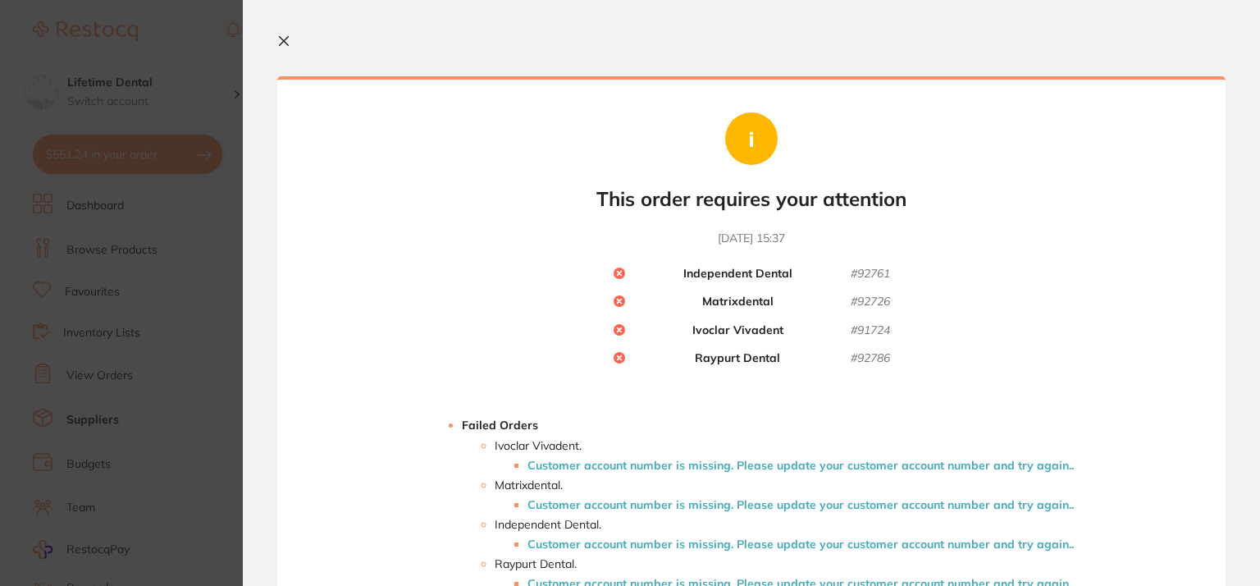
click at [286, 39] on icon at bounding box center [284, 41] width 9 height 9
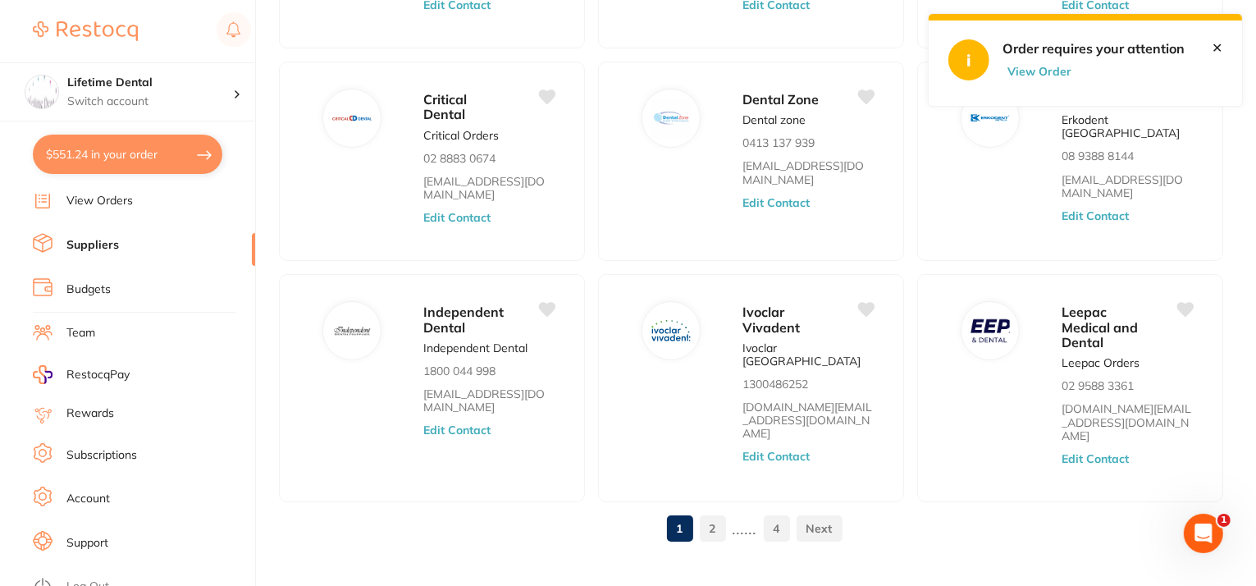
scroll to position [178, 0]
click at [97, 444] on link "Subscriptions" at bounding box center [101, 452] width 71 height 16
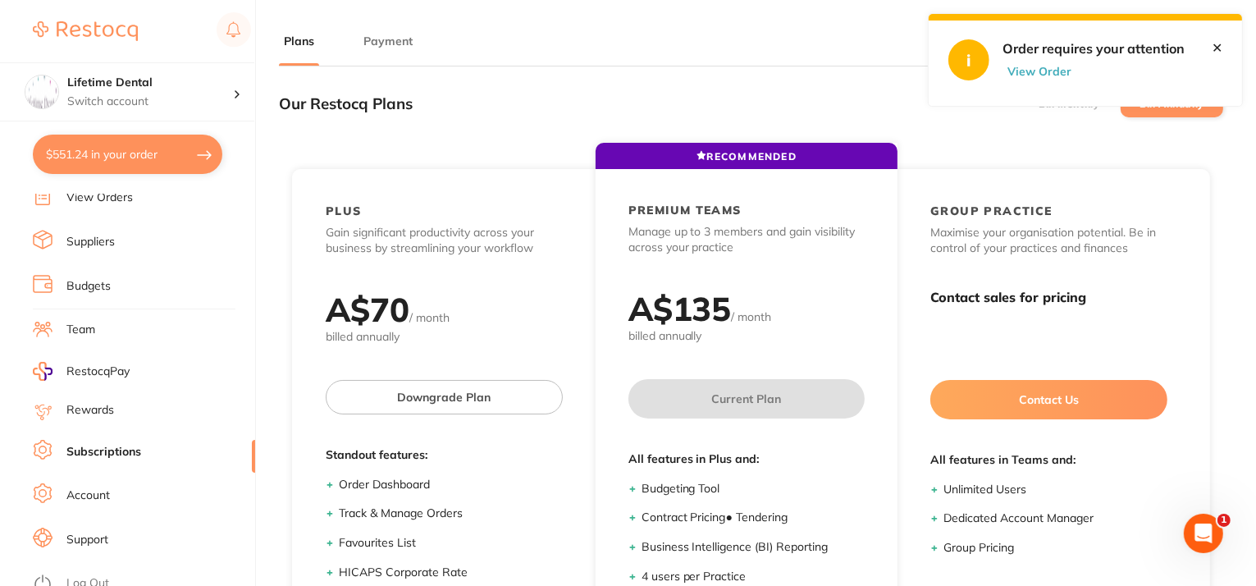
click at [1218, 46] on link "✕" at bounding box center [1217, 47] width 11 height 15
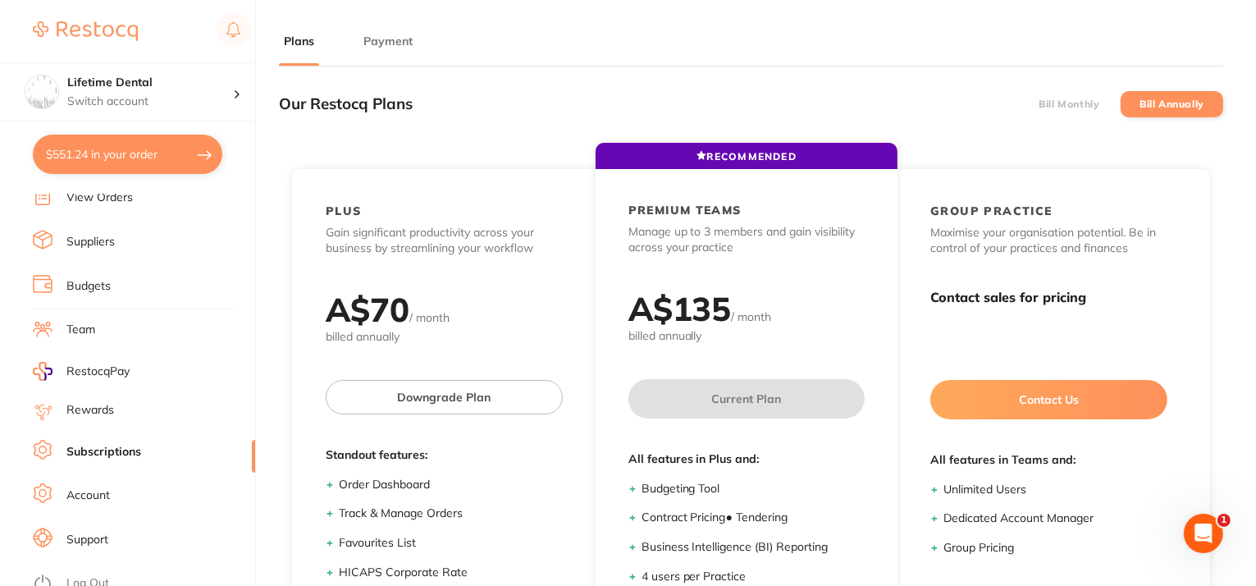
click at [1063, 98] on label "Bill Monthly" at bounding box center [1069, 103] width 61 height 11
click at [1039, 104] on input "Bill Monthly" at bounding box center [1039, 104] width 0 height 0
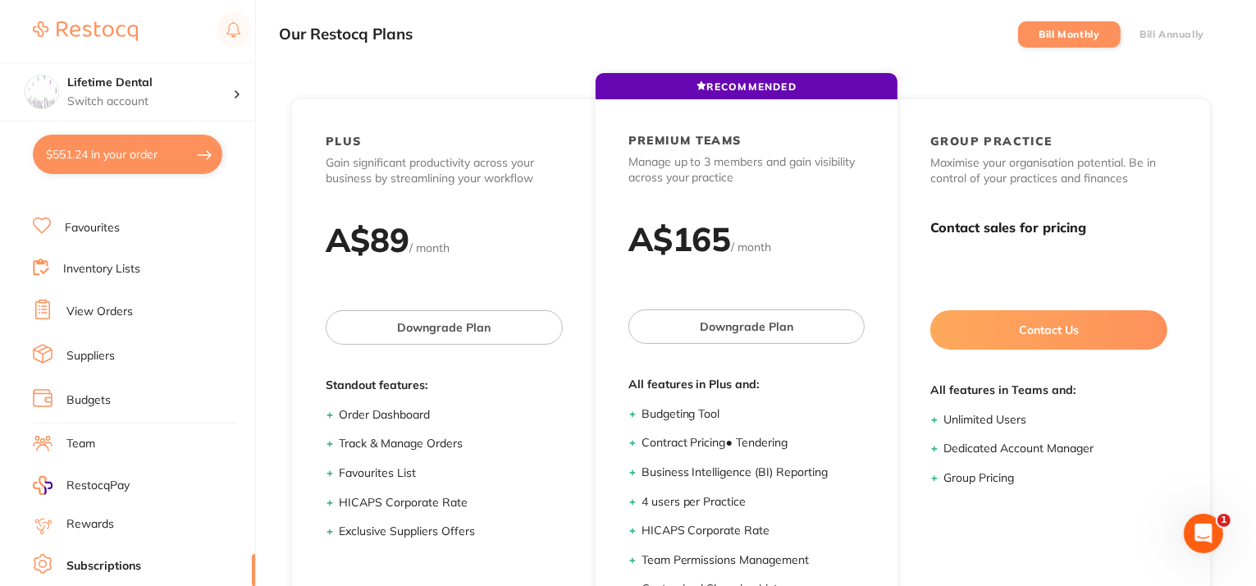
scroll to position [164, 0]
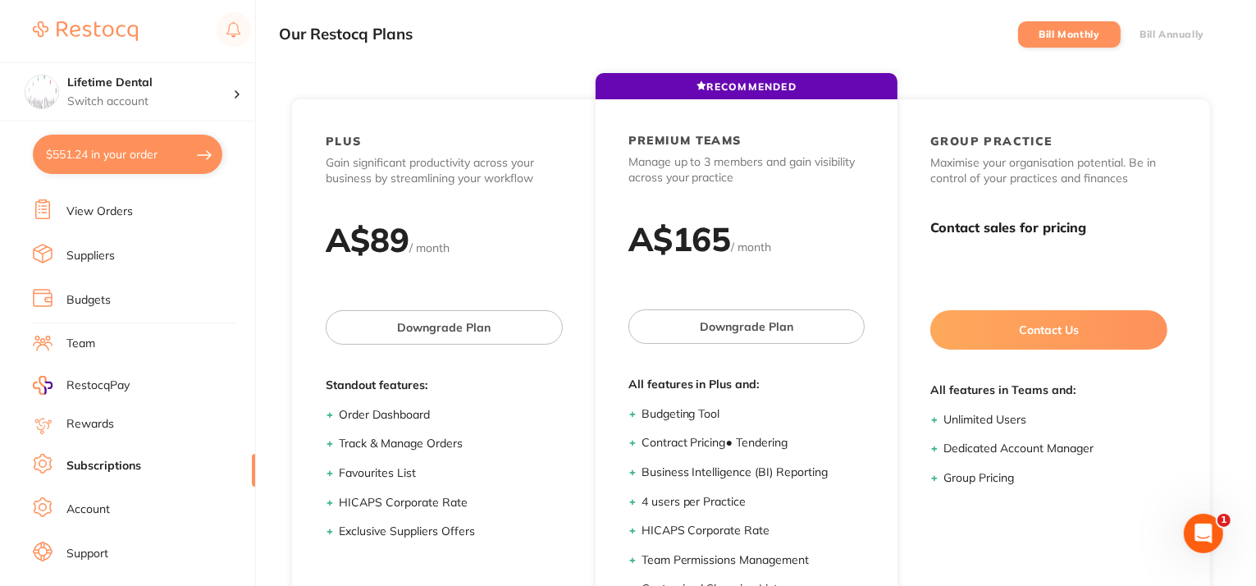
click at [105, 248] on link "Suppliers" at bounding box center [90, 256] width 48 height 16
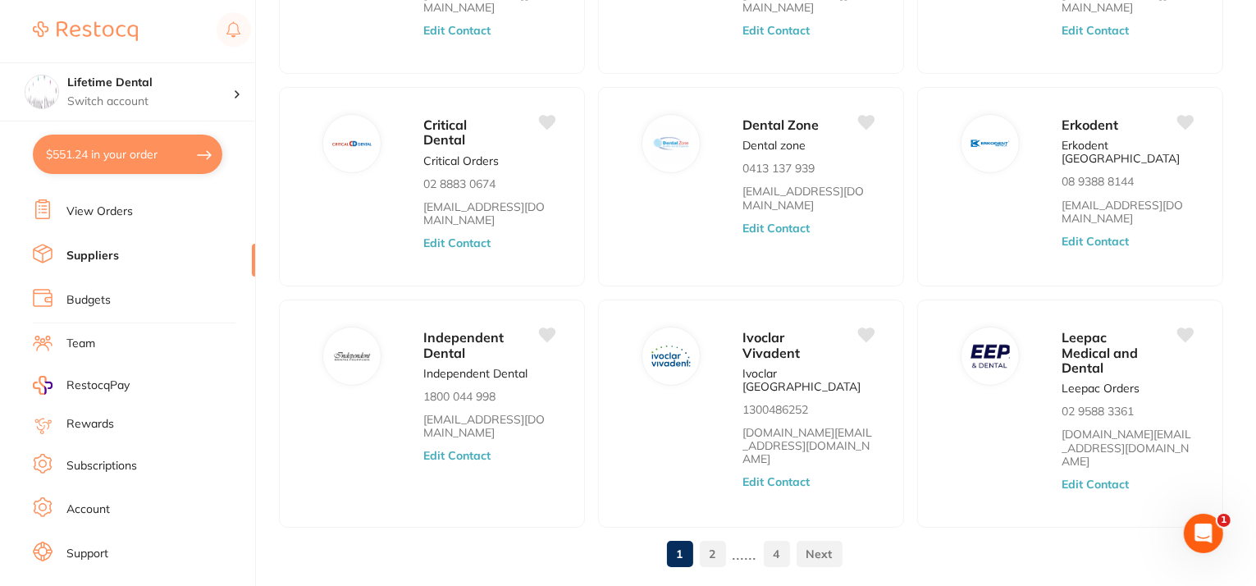
scroll to position [606, 0]
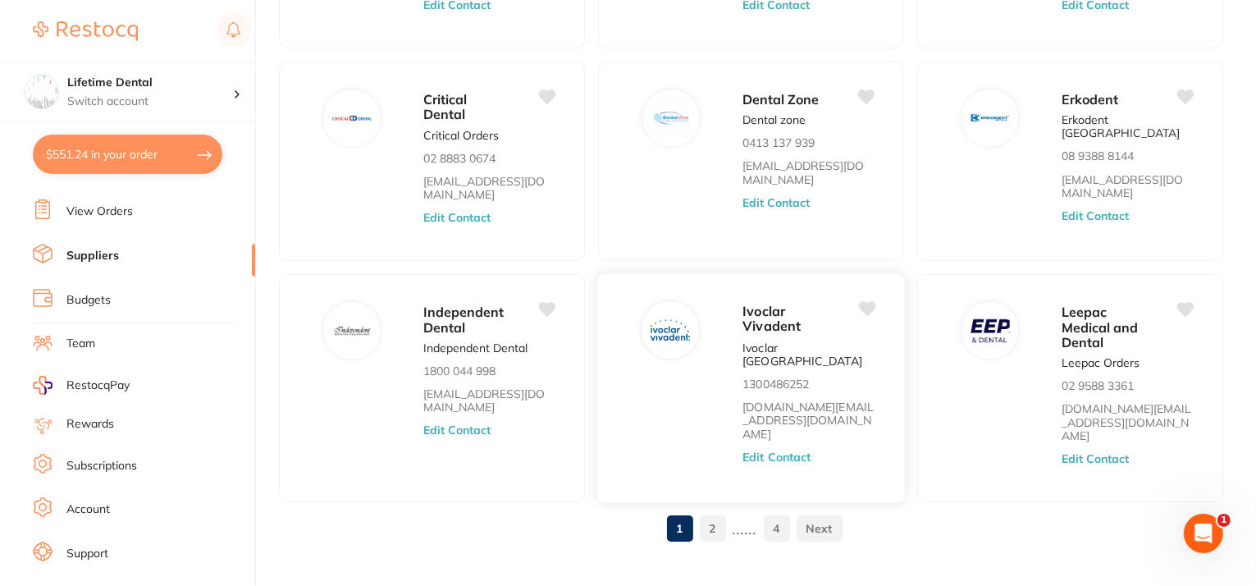
click at [753, 450] on button "Edit Contact" at bounding box center [777, 456] width 68 height 13
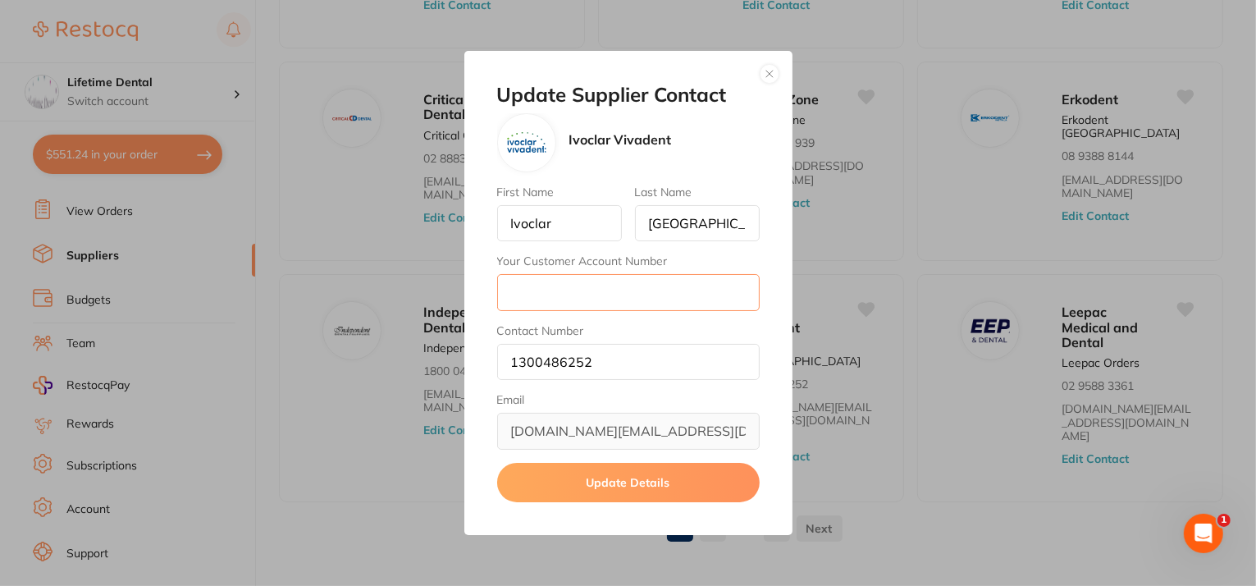
click at [575, 280] on input "Your Customer Account Number" at bounding box center [628, 292] width 263 height 36
paste input "0000273348"
type input "0000273348"
click at [604, 478] on button "Update Details" at bounding box center [628, 482] width 263 height 39
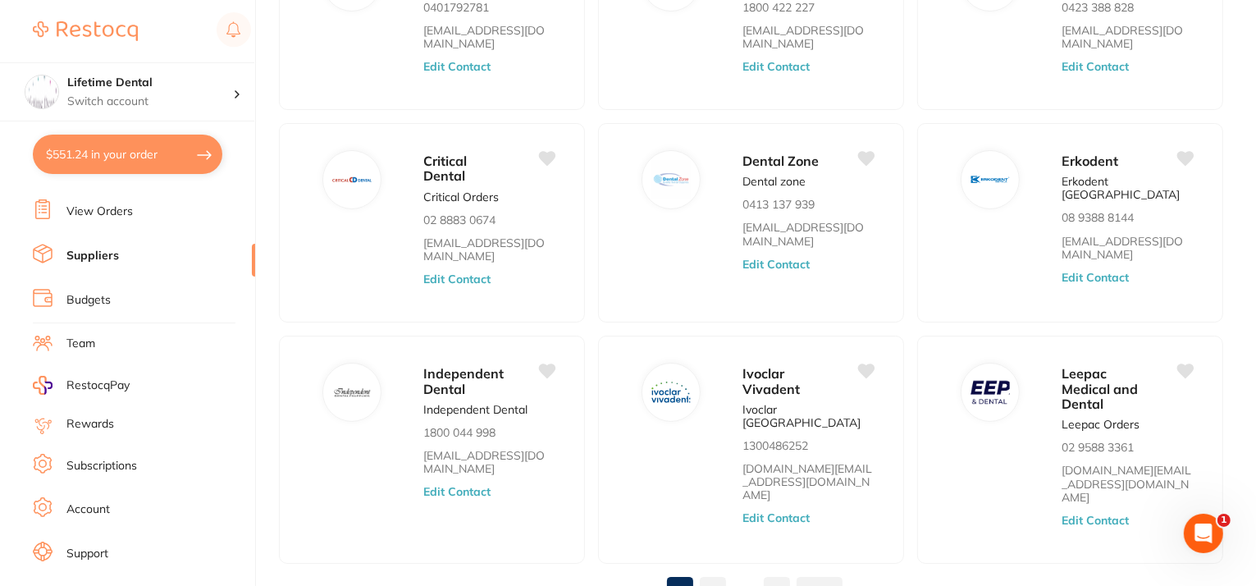
scroll to position [574, 0]
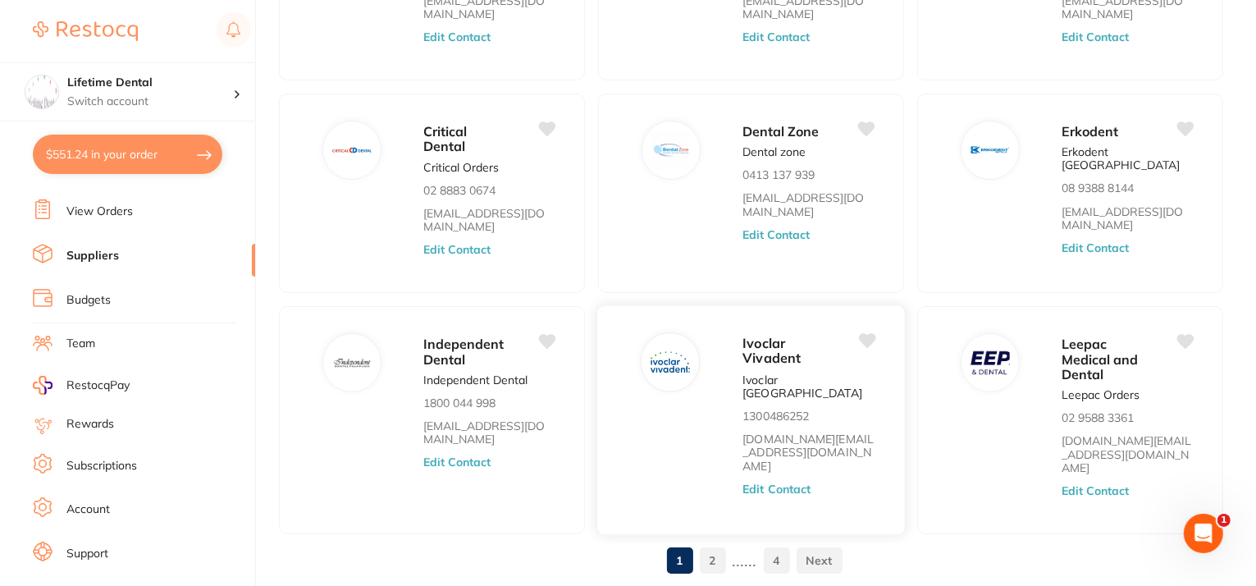
click at [647, 413] on div "Ivoclar Vivadent Ivoclar Australia 1300486252 [DOMAIN_NAME][EMAIL_ADDRESS][DOMA…" at bounding box center [750, 420] width 309 height 231
click at [797, 482] on button "Edit Contact" at bounding box center [777, 488] width 68 height 13
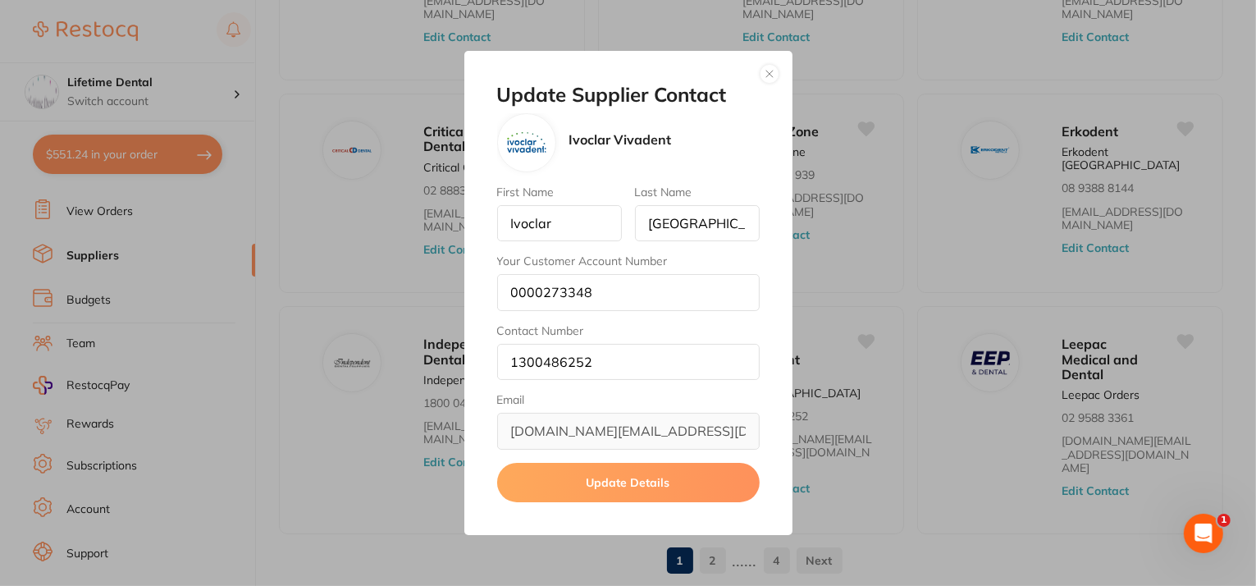
click at [768, 69] on button "button" at bounding box center [770, 74] width 20 height 20
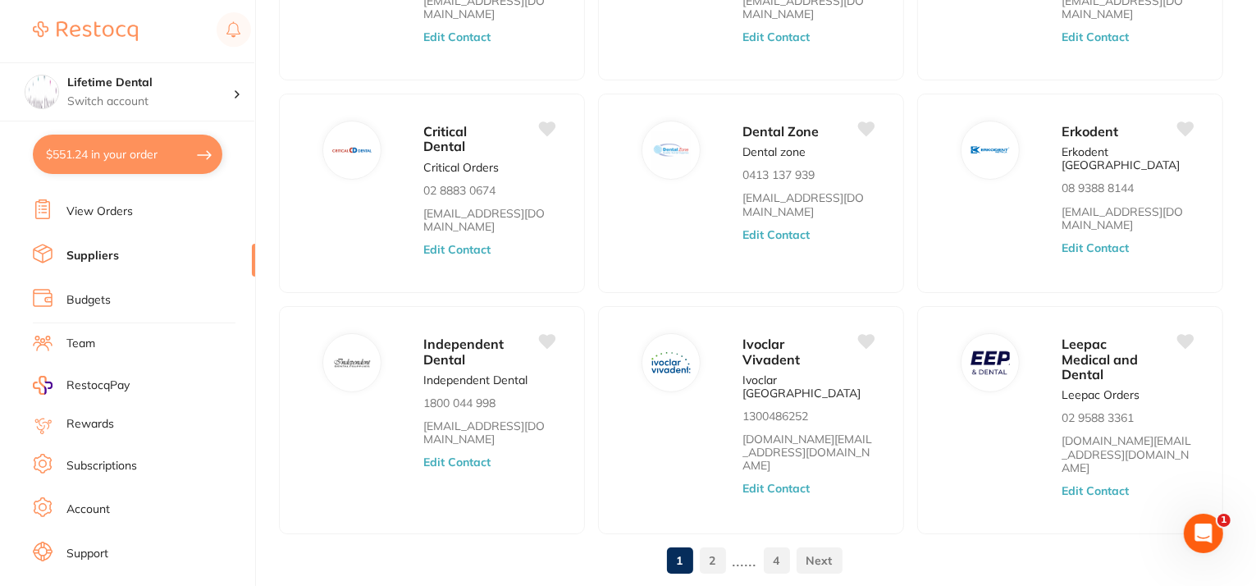
click at [111, 203] on link "View Orders" at bounding box center [99, 211] width 66 height 16
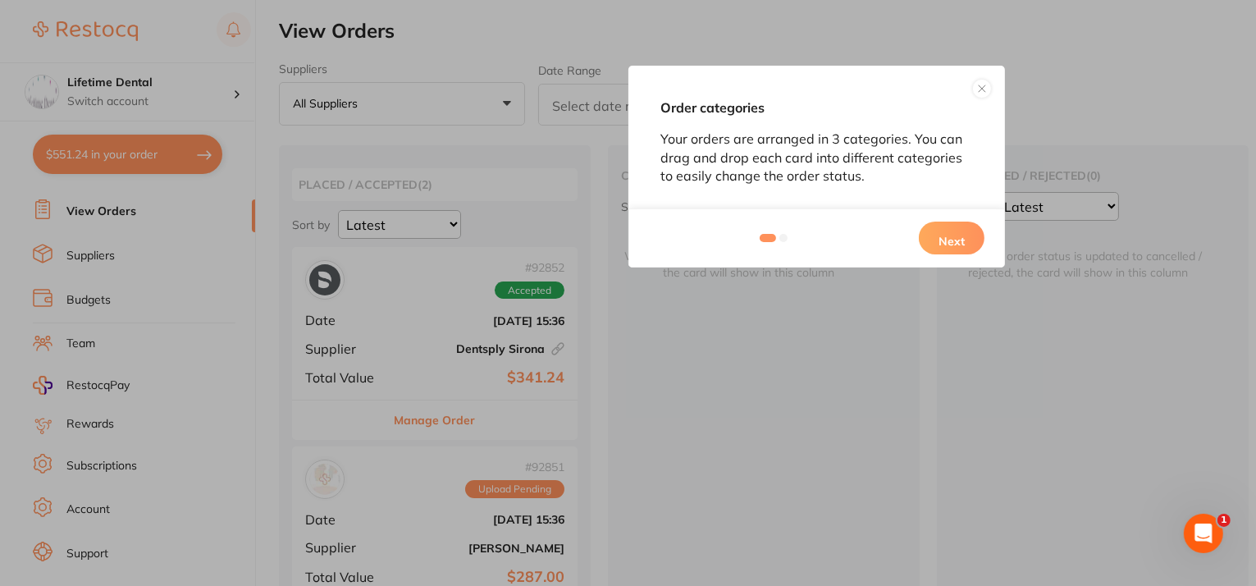
click at [977, 89] on button at bounding box center [982, 89] width 20 height 20
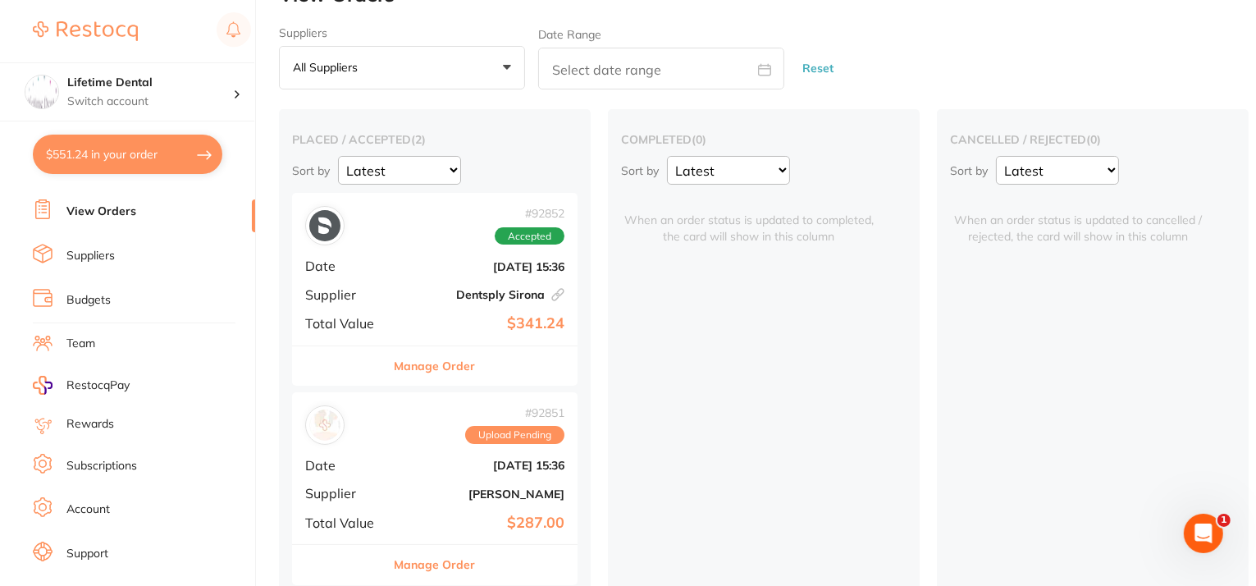
scroll to position [62, 0]
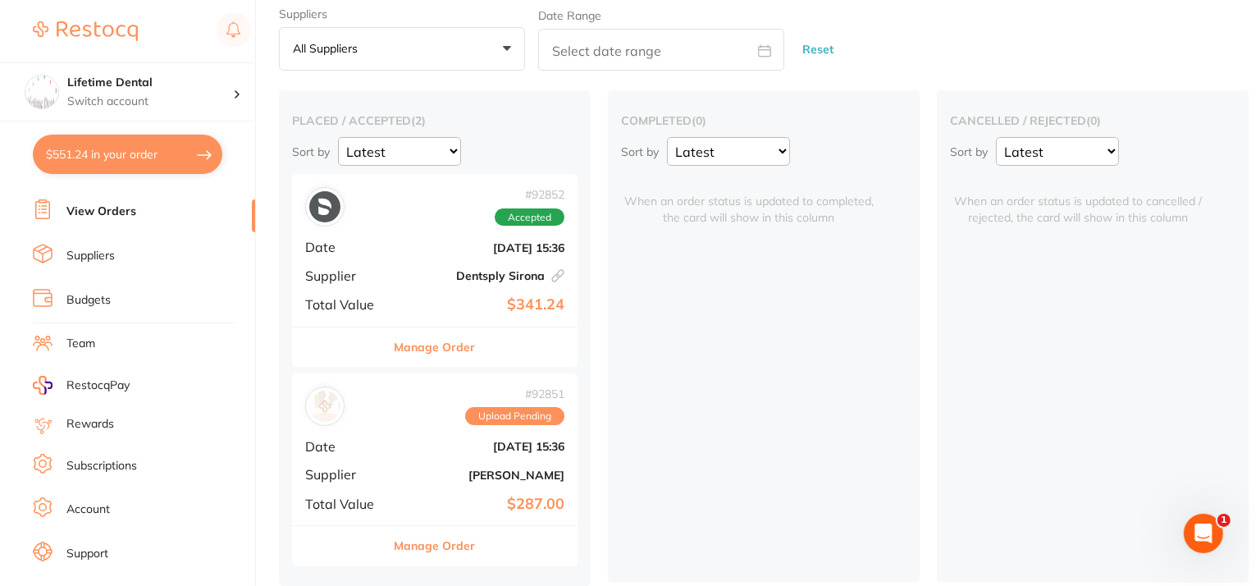
click at [136, 150] on button "$551.24 in your order" at bounding box center [128, 154] width 190 height 39
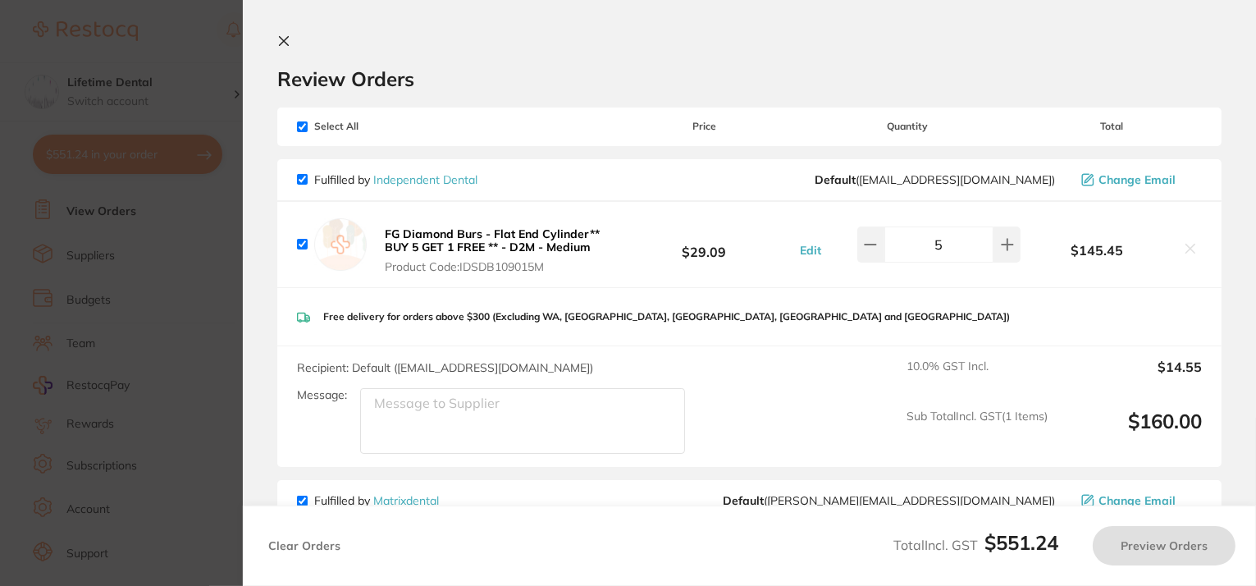
checkbox input "true"
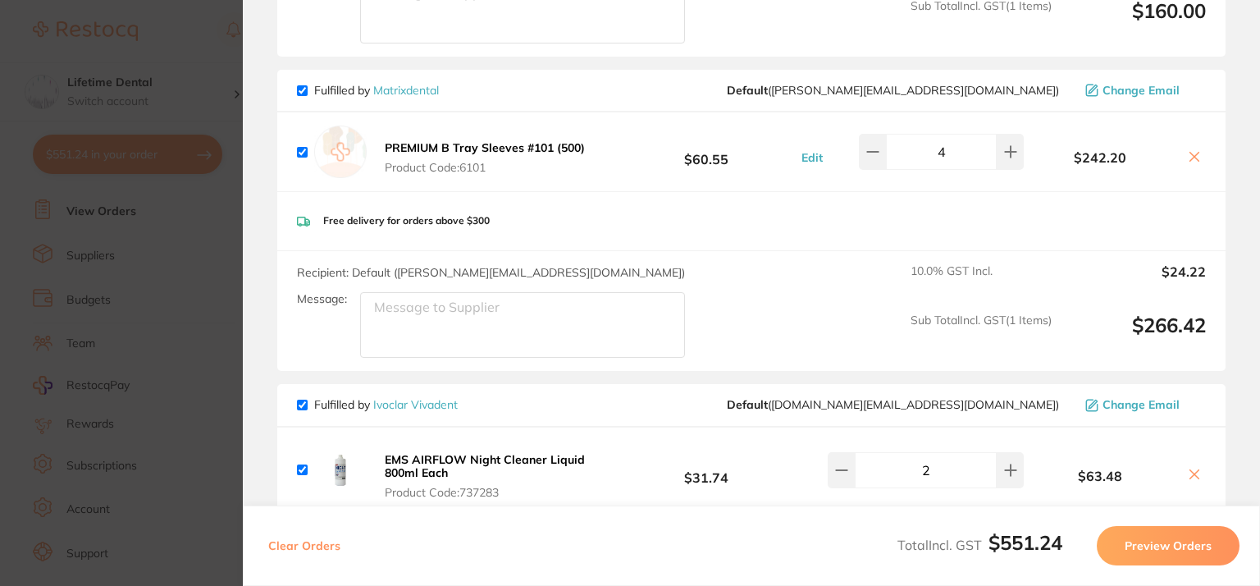
scroll to position [0, 0]
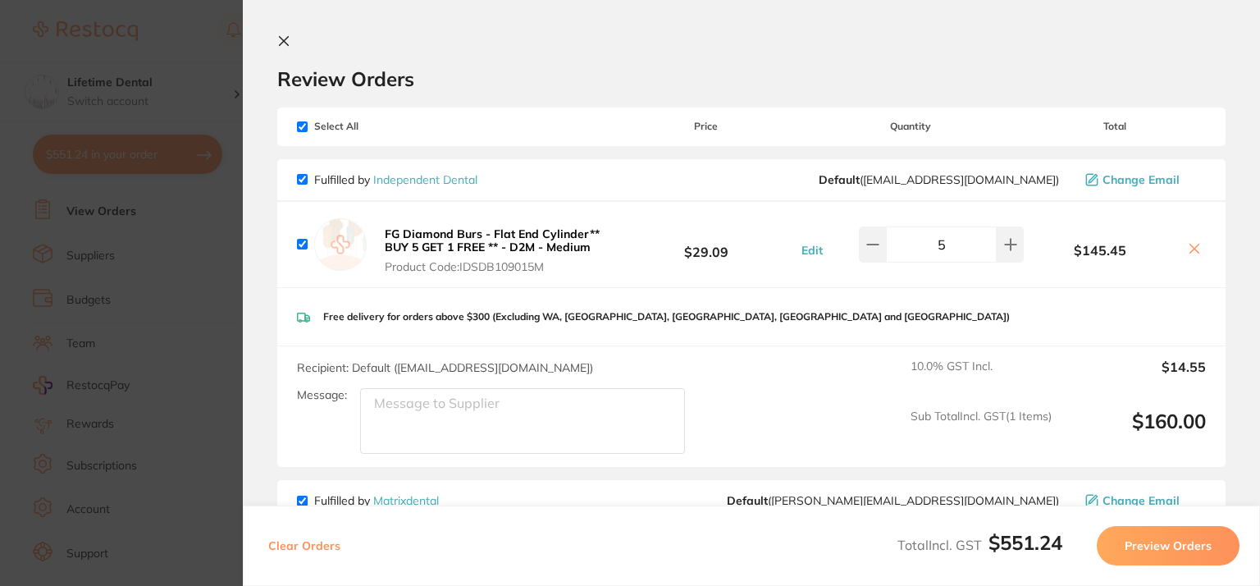
click at [284, 37] on icon at bounding box center [283, 40] width 13 height 13
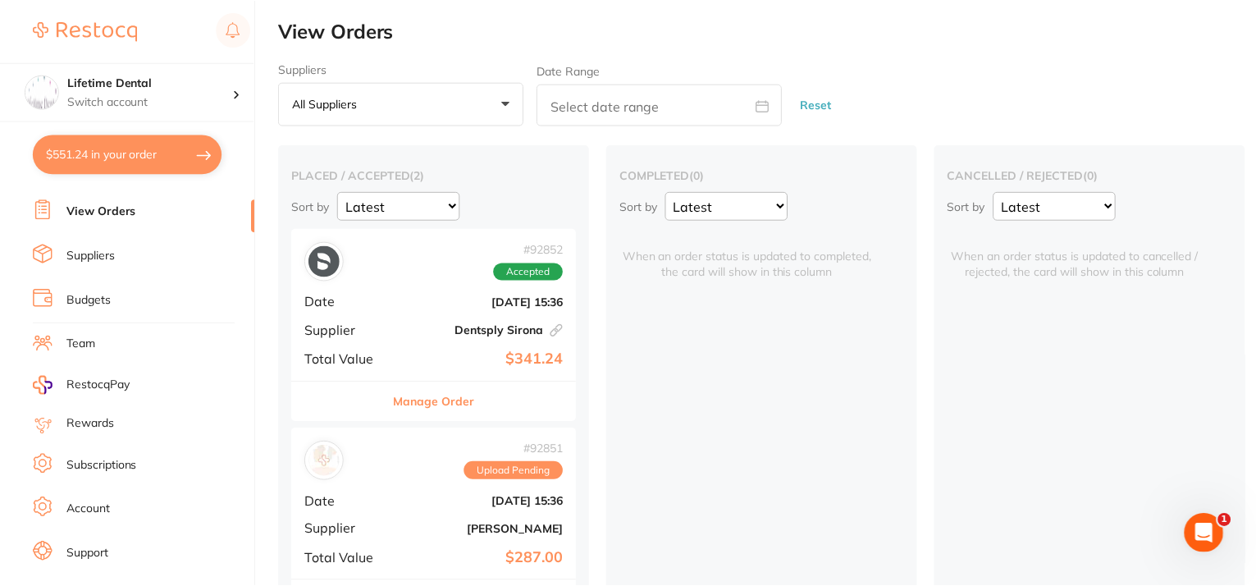
scroll to position [62, 0]
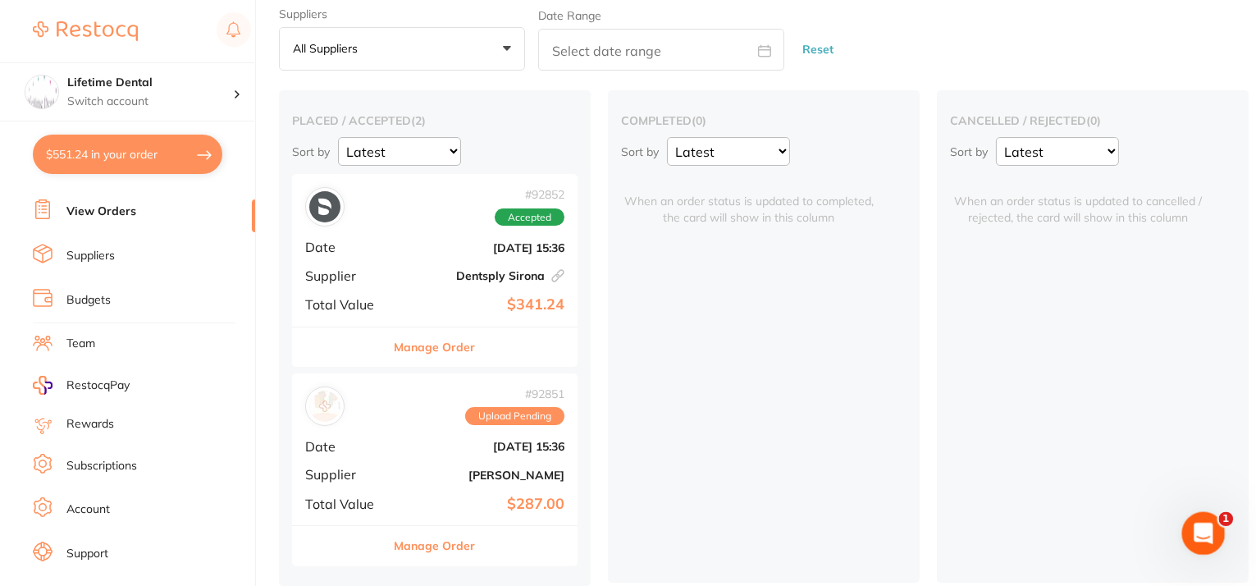
click at [1205, 520] on div "Open Intercom Messenger" at bounding box center [1201, 531] width 54 height 54
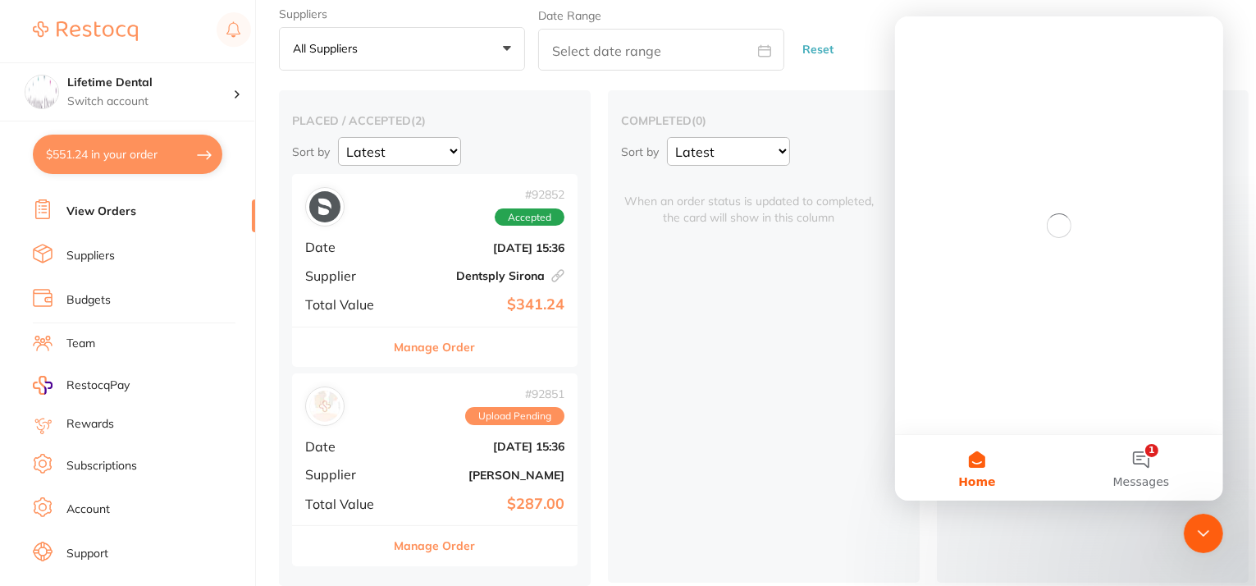
scroll to position [0, 0]
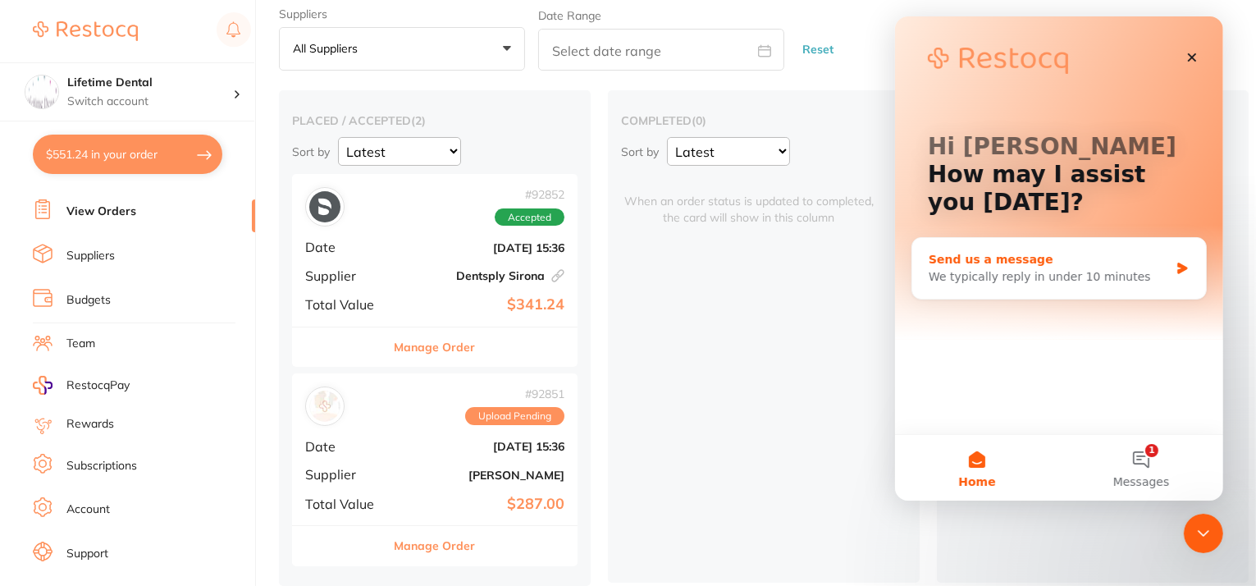
click at [957, 263] on div "Send us a message" at bounding box center [1048, 259] width 240 height 17
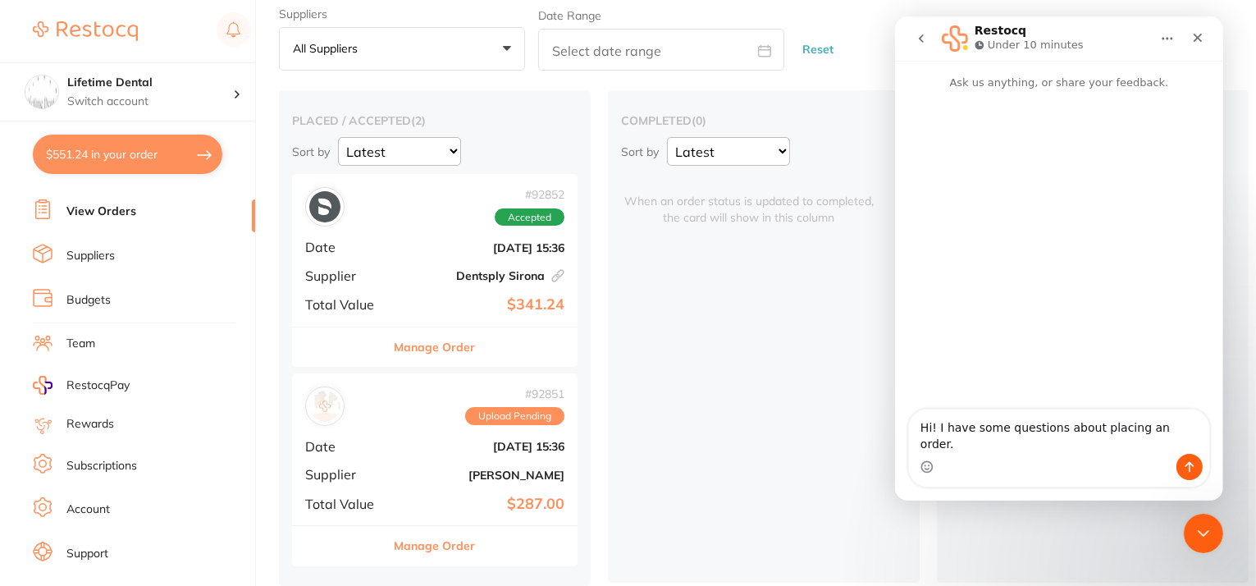
type textarea "Hi! I have some questions about placing an order."
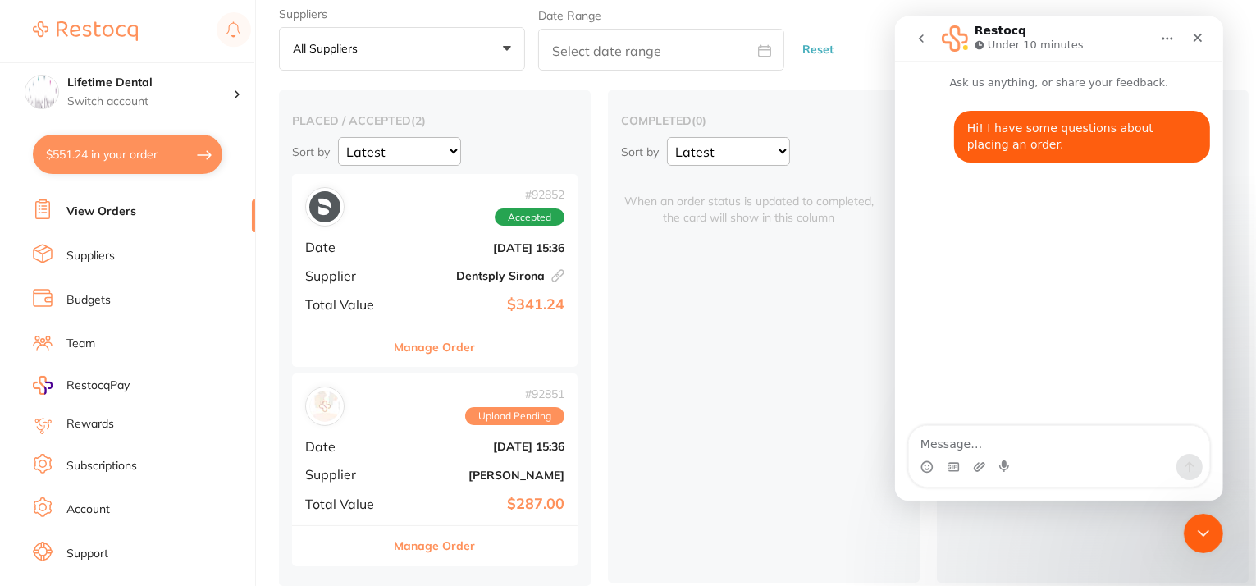
type textarea "h"
type textarea "W"
type textarea "i"
type textarea "d"
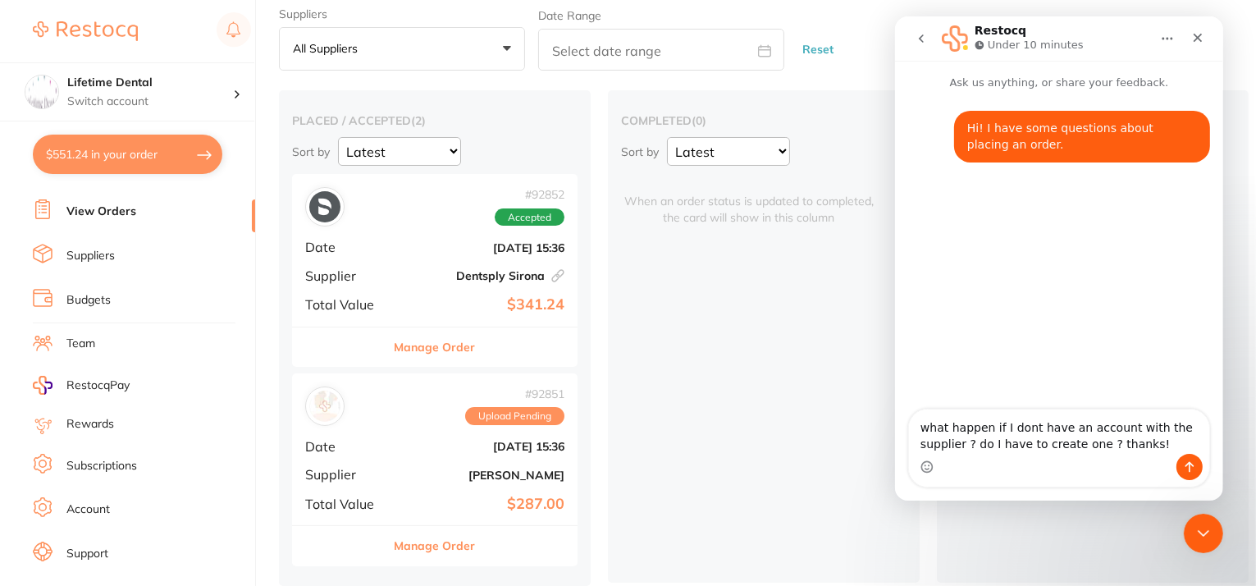
type textarea "what happen if I dont have an account with the supplier ? do I have to create o…"
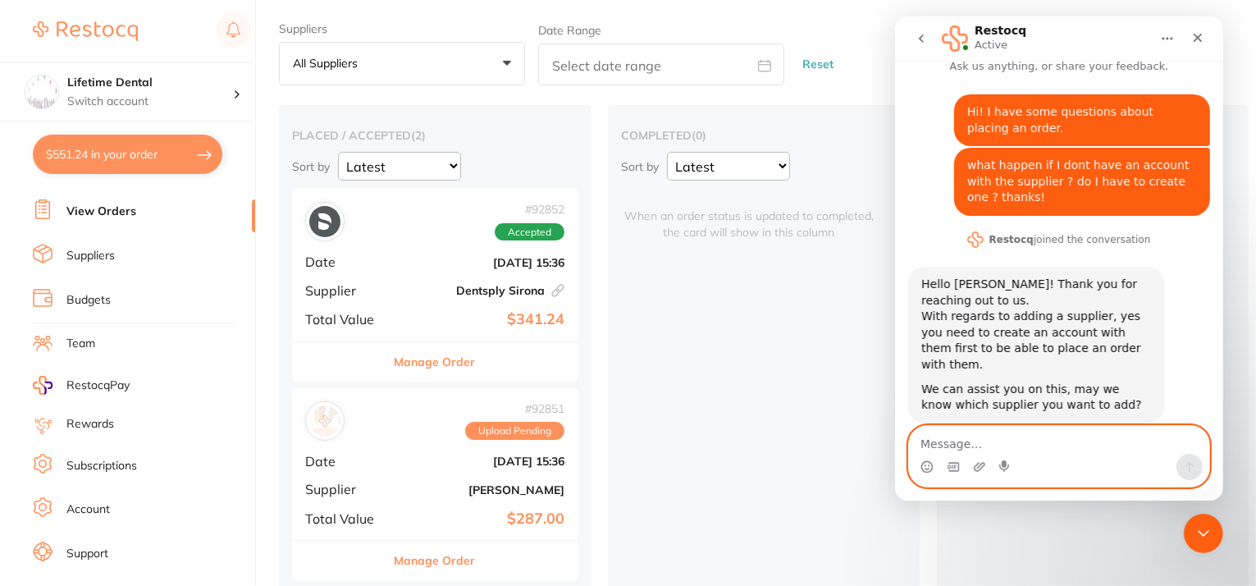
scroll to position [62, 0]
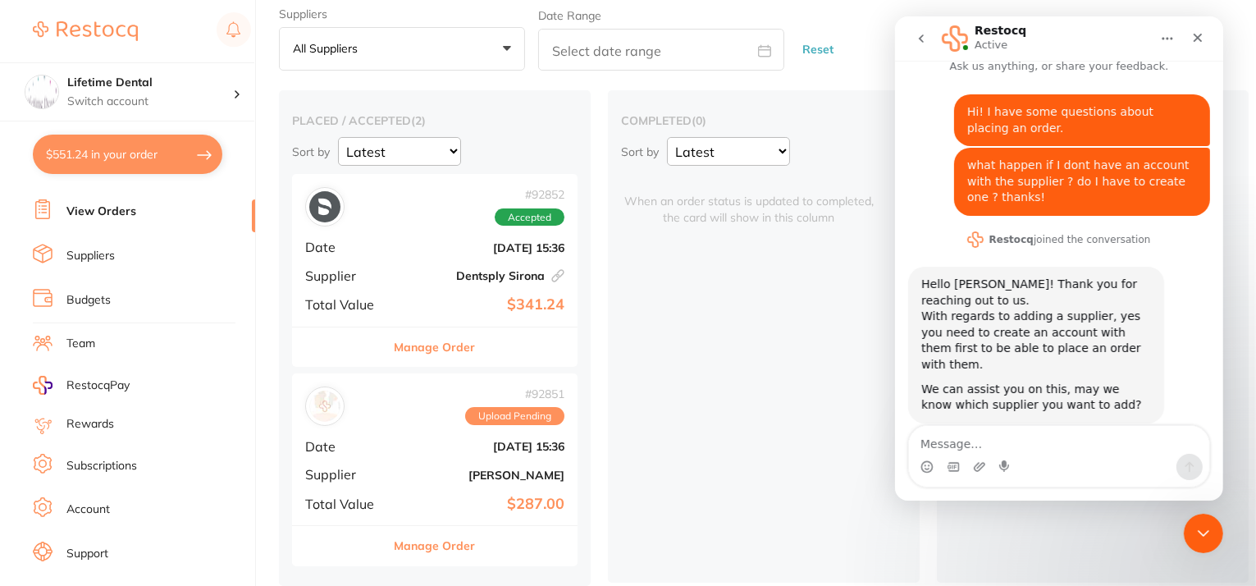
click at [148, 152] on button "$551.24 in your order" at bounding box center [128, 154] width 190 height 39
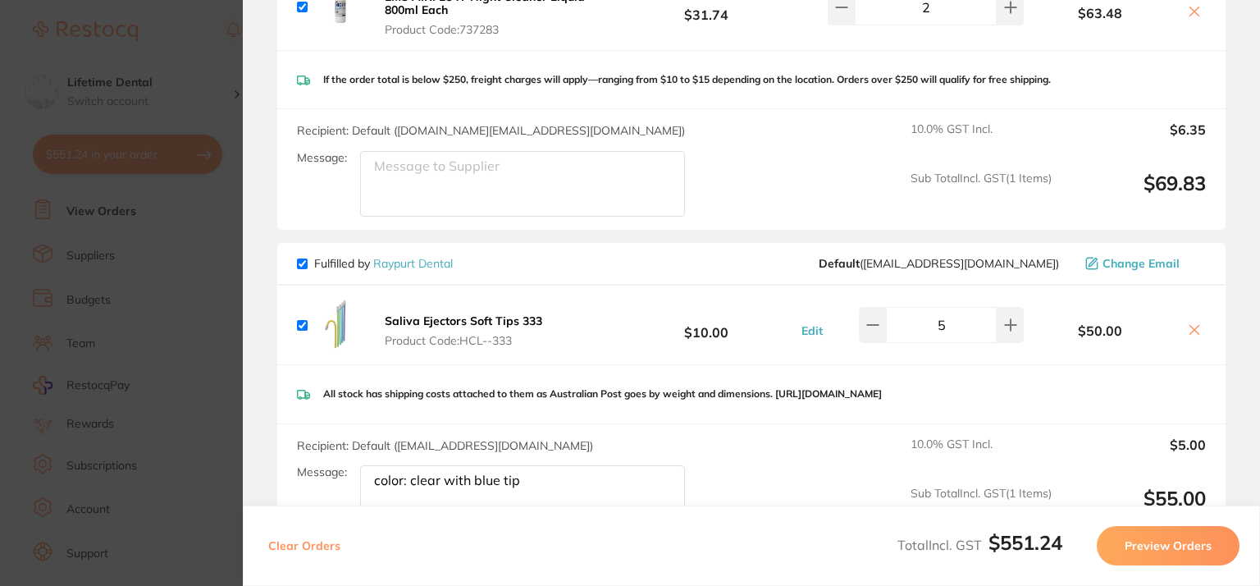
scroll to position [903, 0]
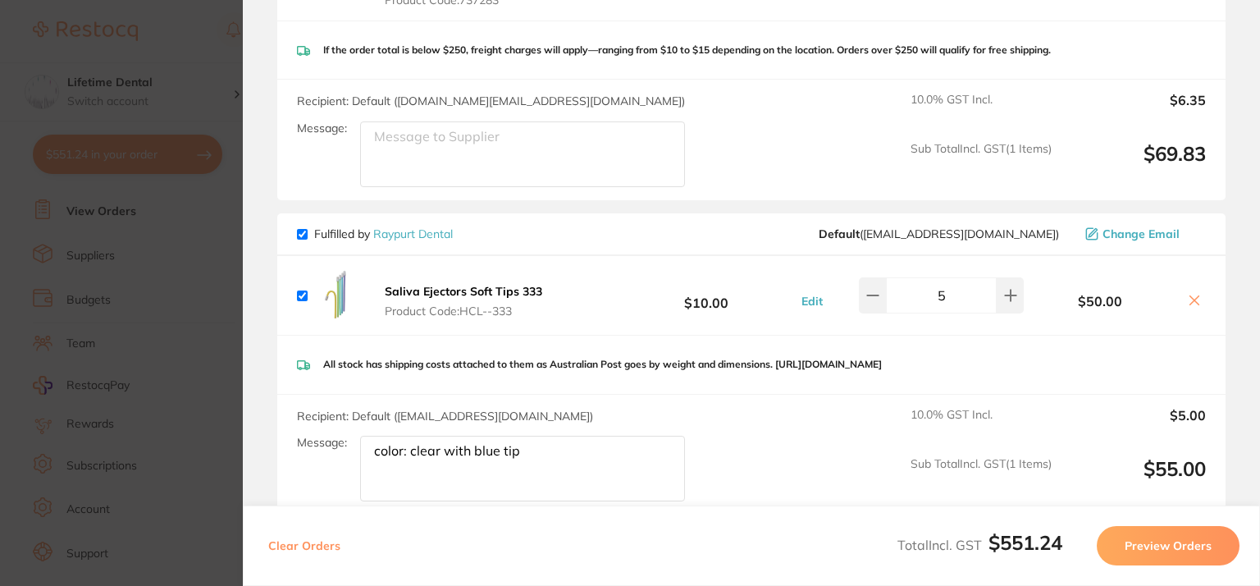
click at [181, 255] on section "Update RRP Set your pre negotiated price for this item. Item Agreed RRP (excl. …" at bounding box center [630, 293] width 1260 height 586
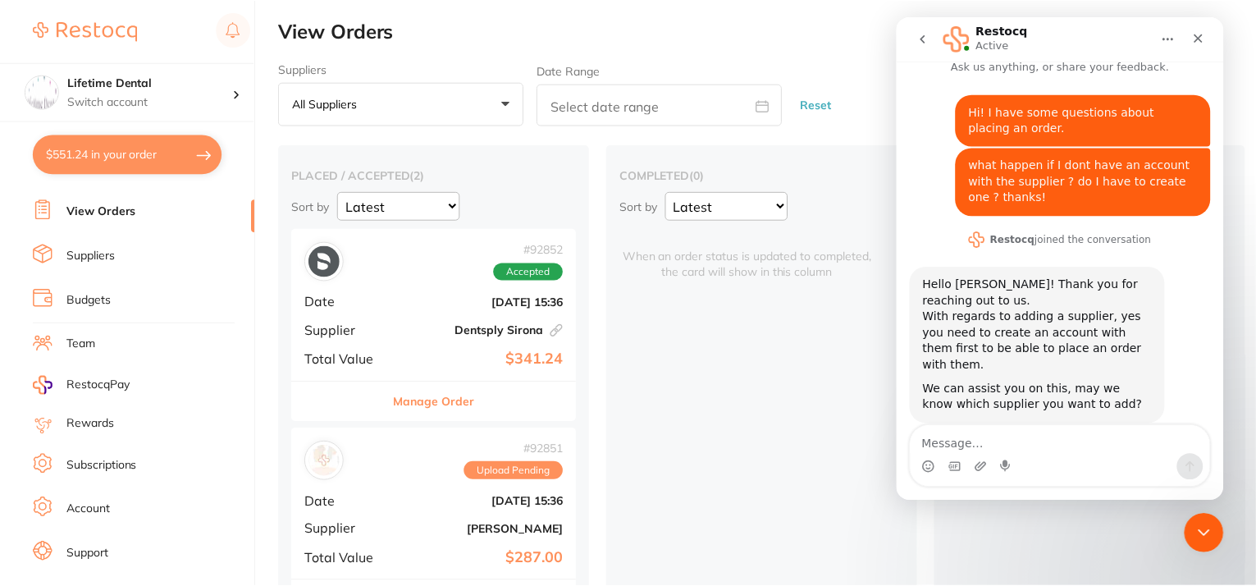
scroll to position [62, 0]
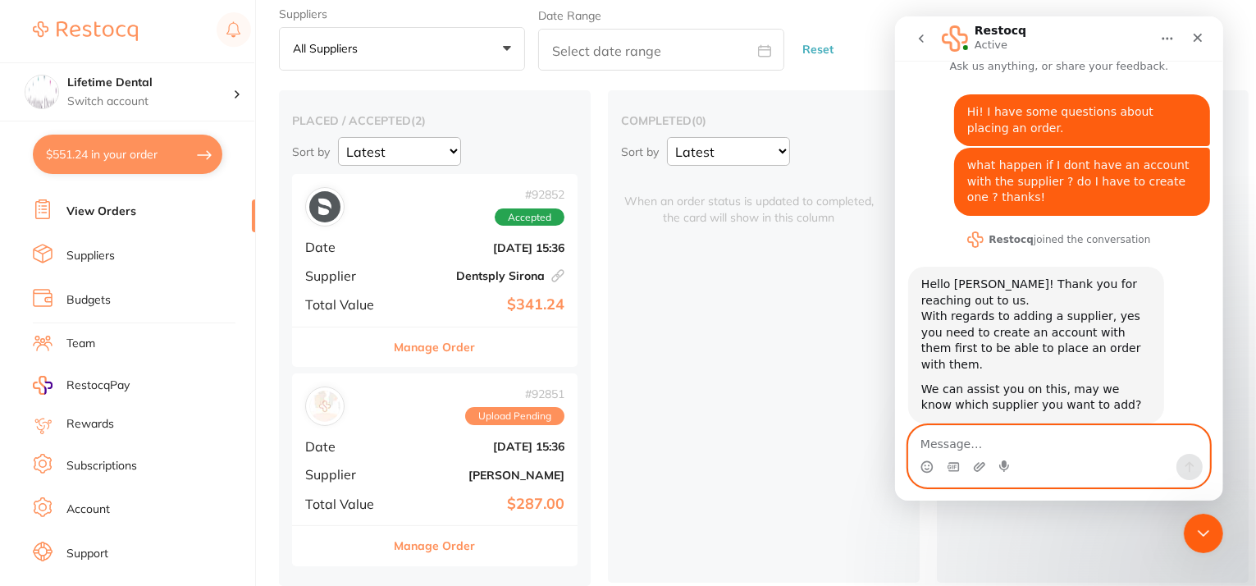
click at [999, 445] on textarea "Message…" at bounding box center [1058, 440] width 300 height 28
type textarea "ok thanks."
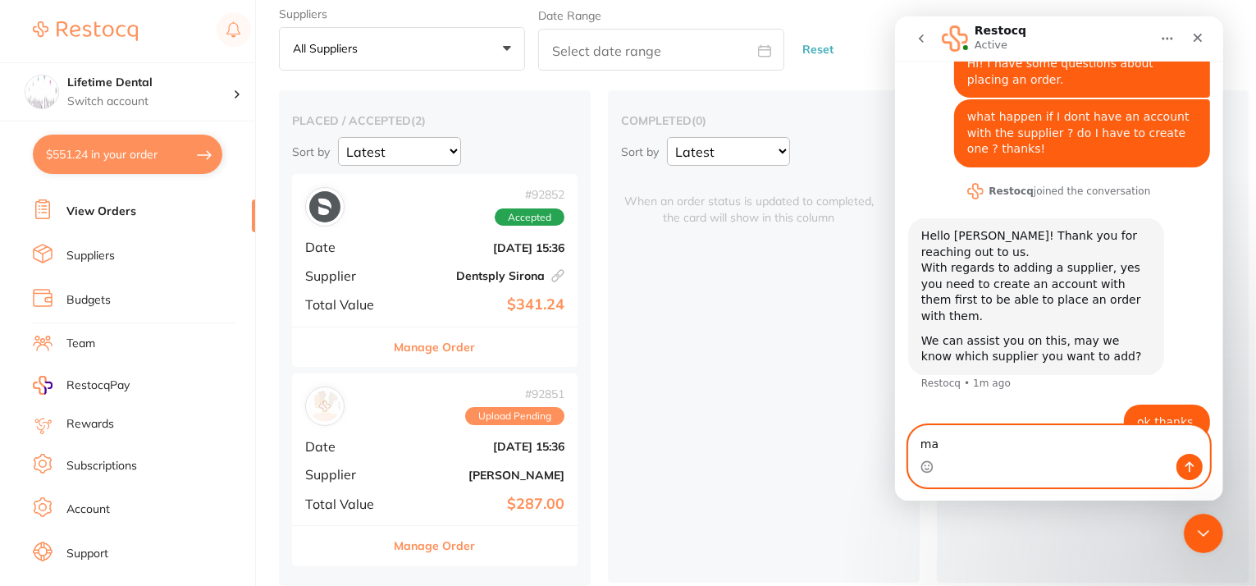
type textarea "m"
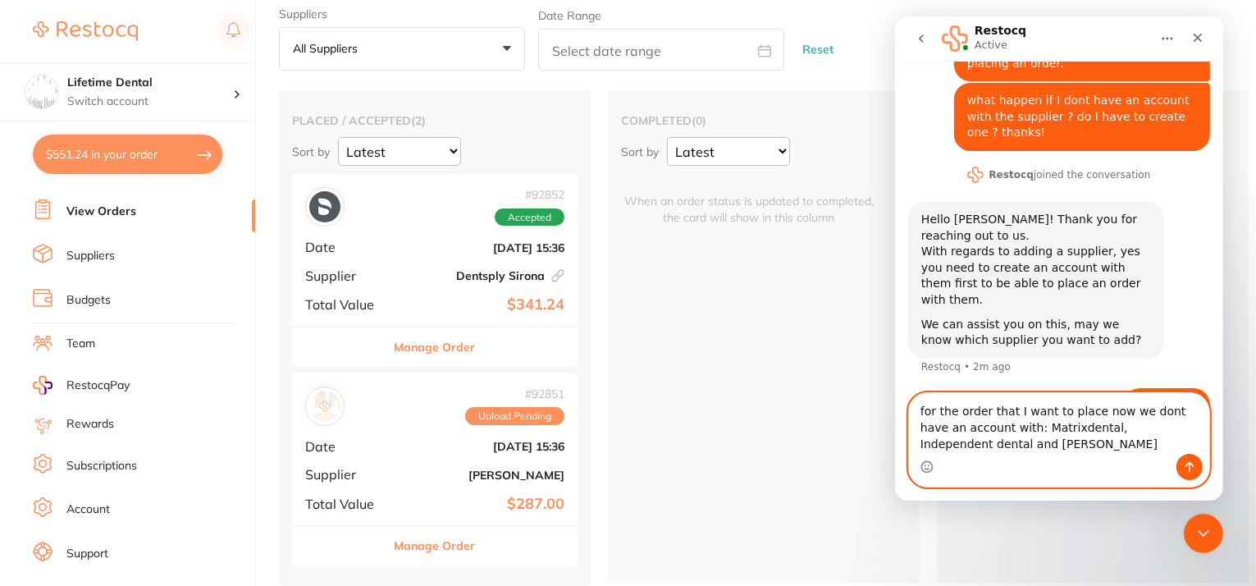
scroll to position [98, 0]
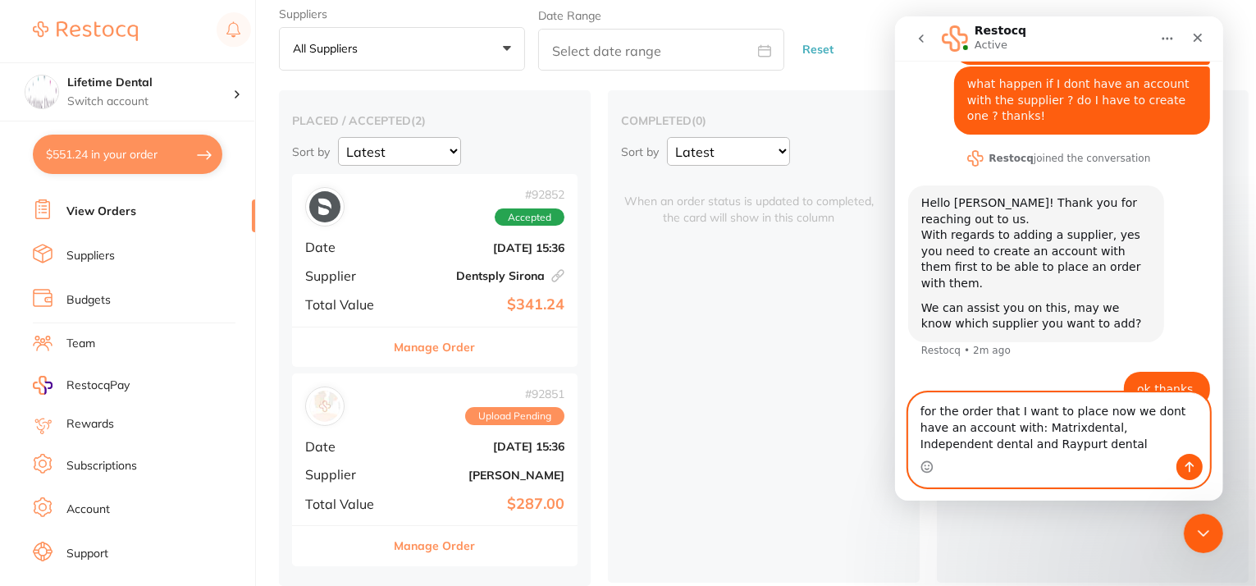
type textarea "for the order that I want to place now we dont have an account with: Matrixdent…"
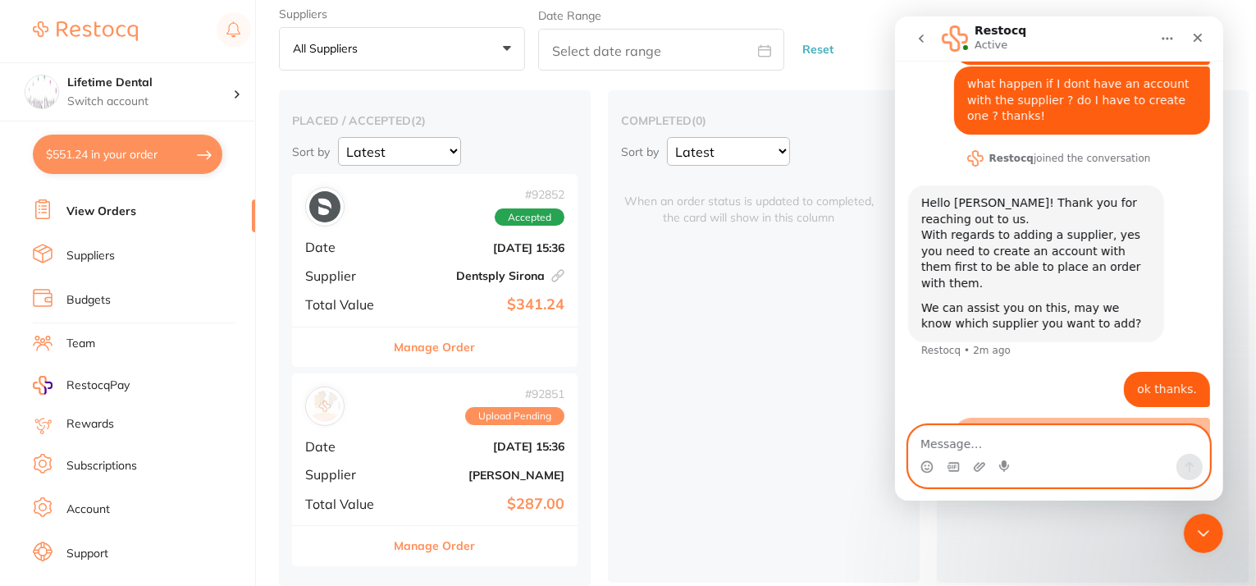
scroll to position [135, 0]
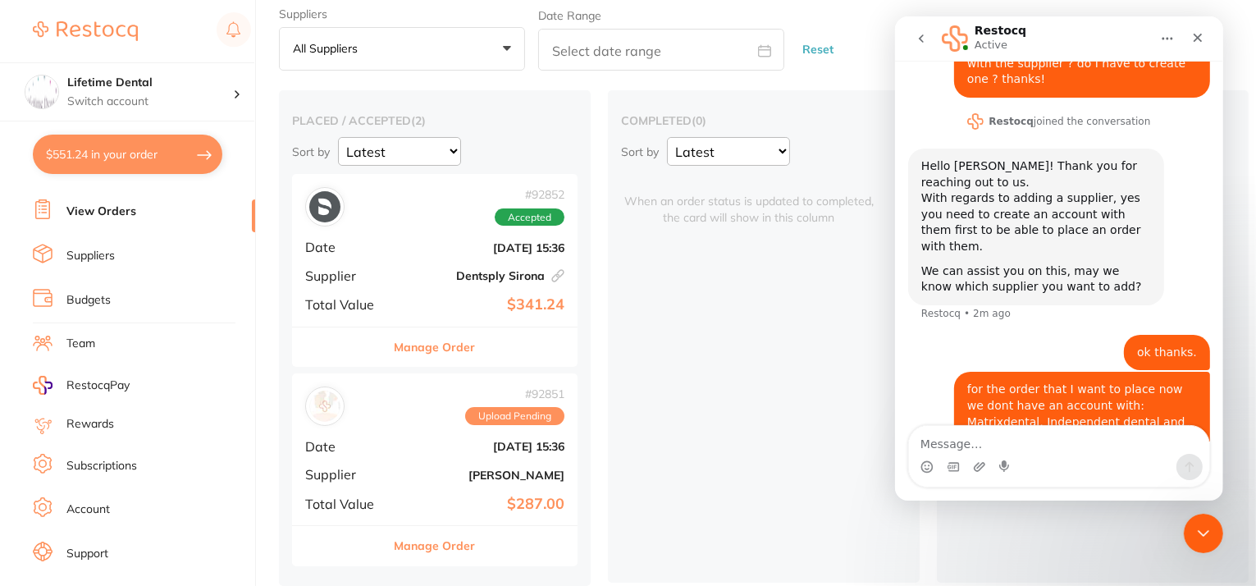
click at [766, 282] on div "completed ( 0 ) Sort by Latest Notification When an order status is updated to …" at bounding box center [764, 336] width 312 height 492
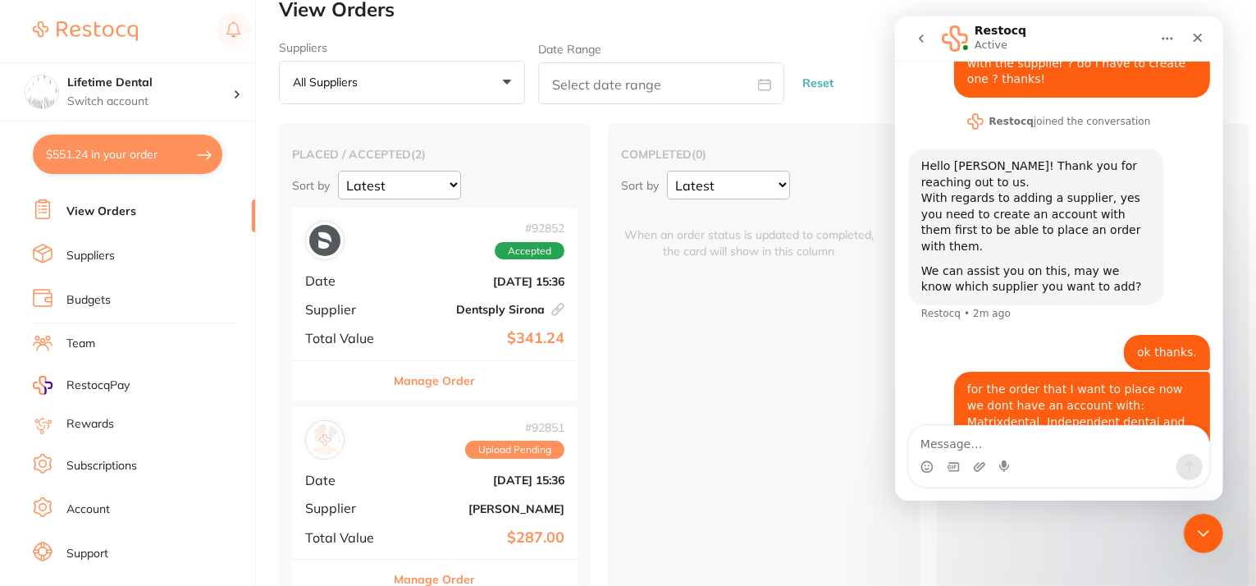
scroll to position [0, 0]
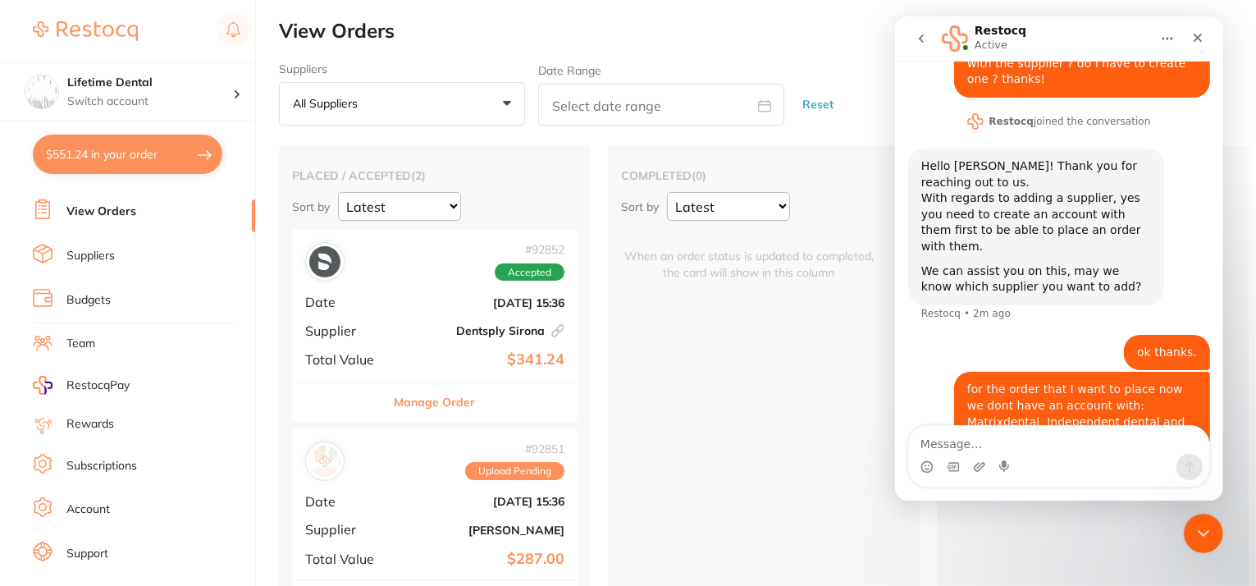
click at [102, 249] on link "Suppliers" at bounding box center [90, 256] width 48 height 16
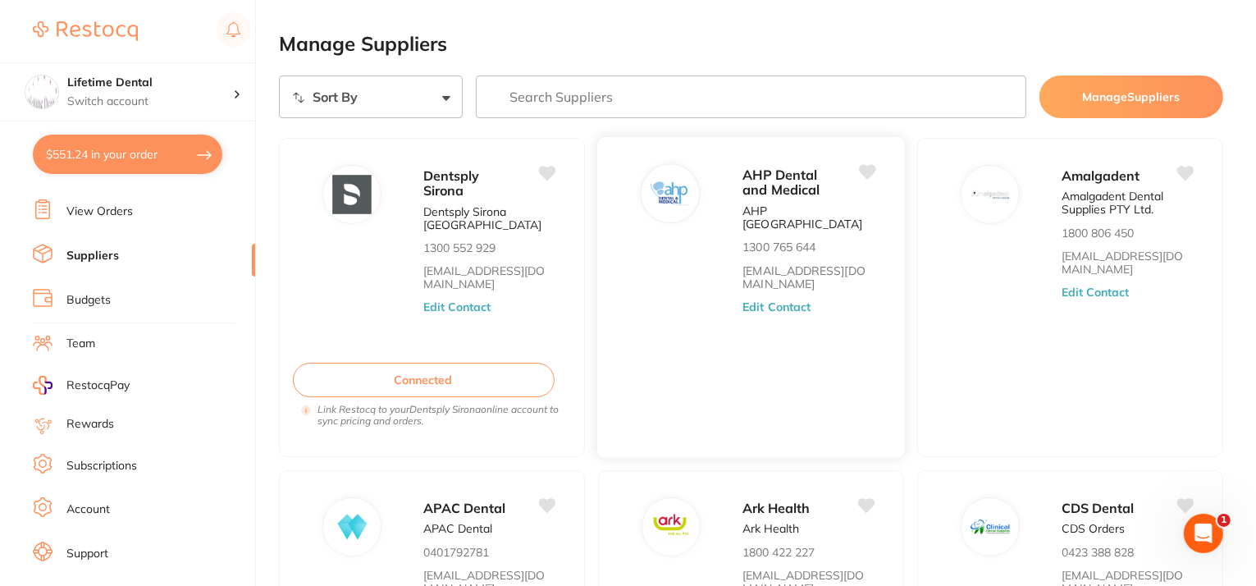
click at [774, 300] on button "Edit Contact" at bounding box center [777, 306] width 68 height 13
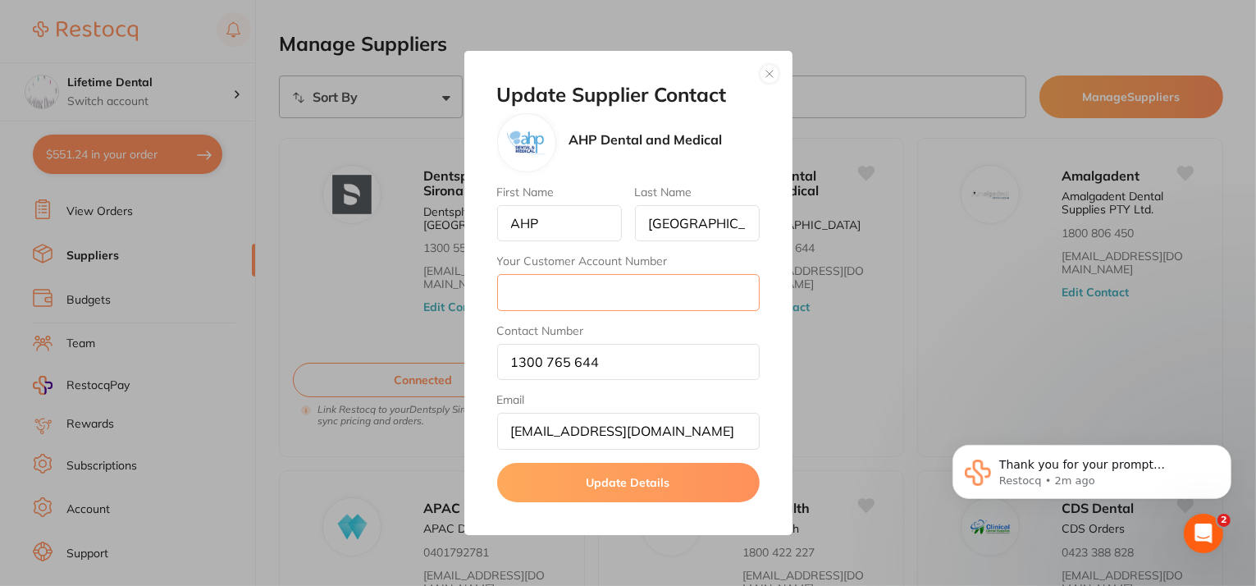
click at [593, 285] on input "Your Customer Account Number" at bounding box center [628, 292] width 263 height 36
type input "2070"
click at [657, 489] on button "Update Details" at bounding box center [628, 482] width 263 height 39
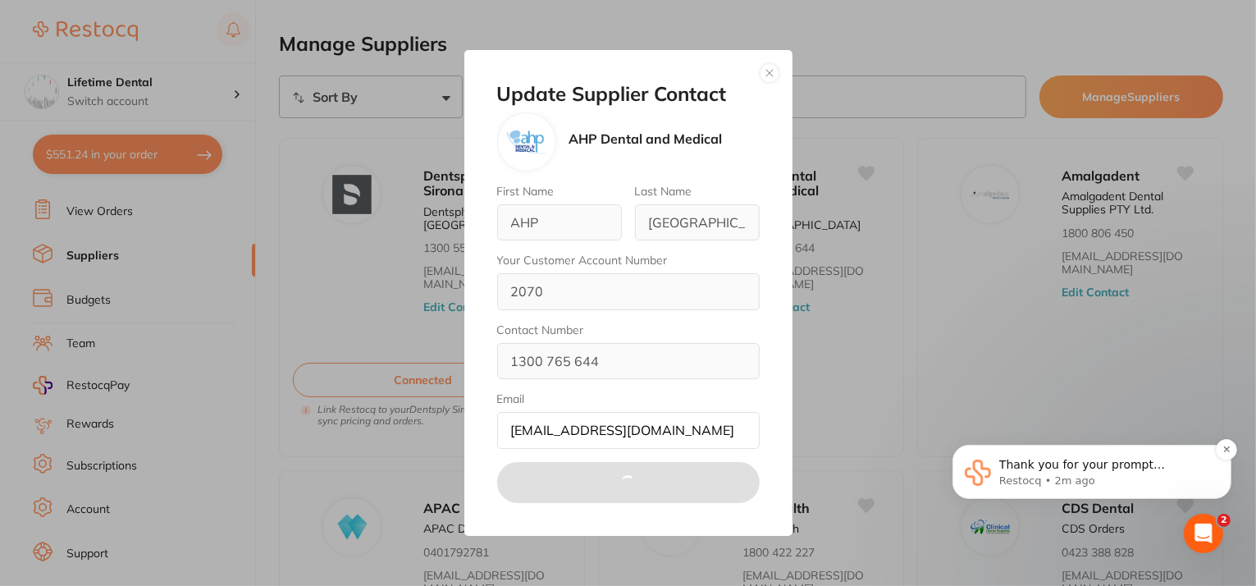
click at [1131, 476] on p "Restocq • 2m ago" at bounding box center [1105, 480] width 212 height 15
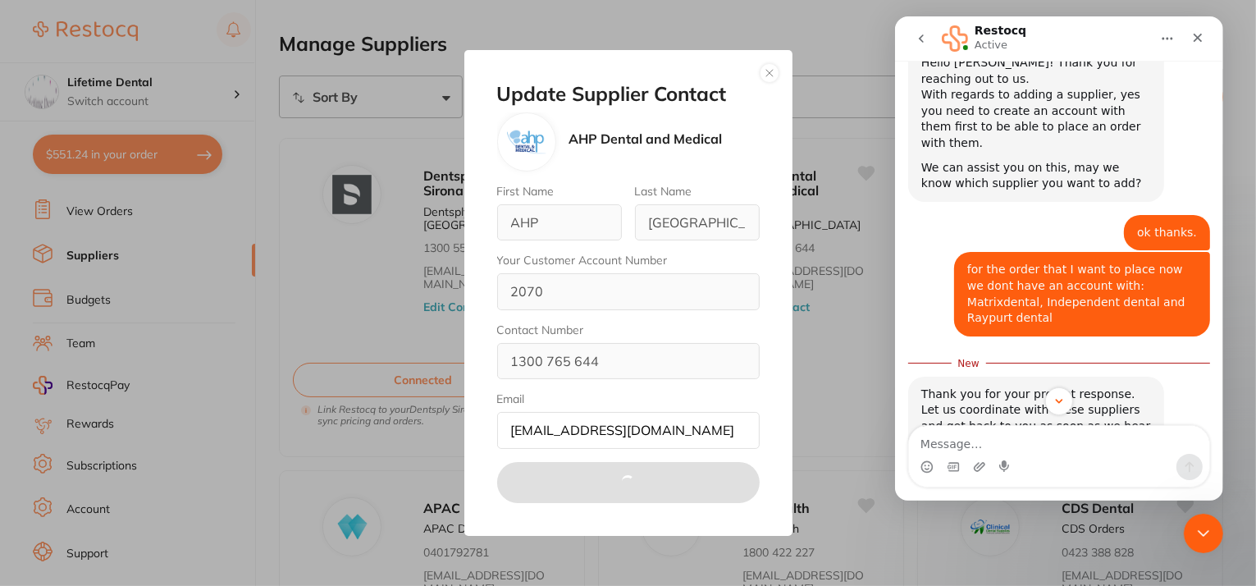
scroll to position [243, 0]
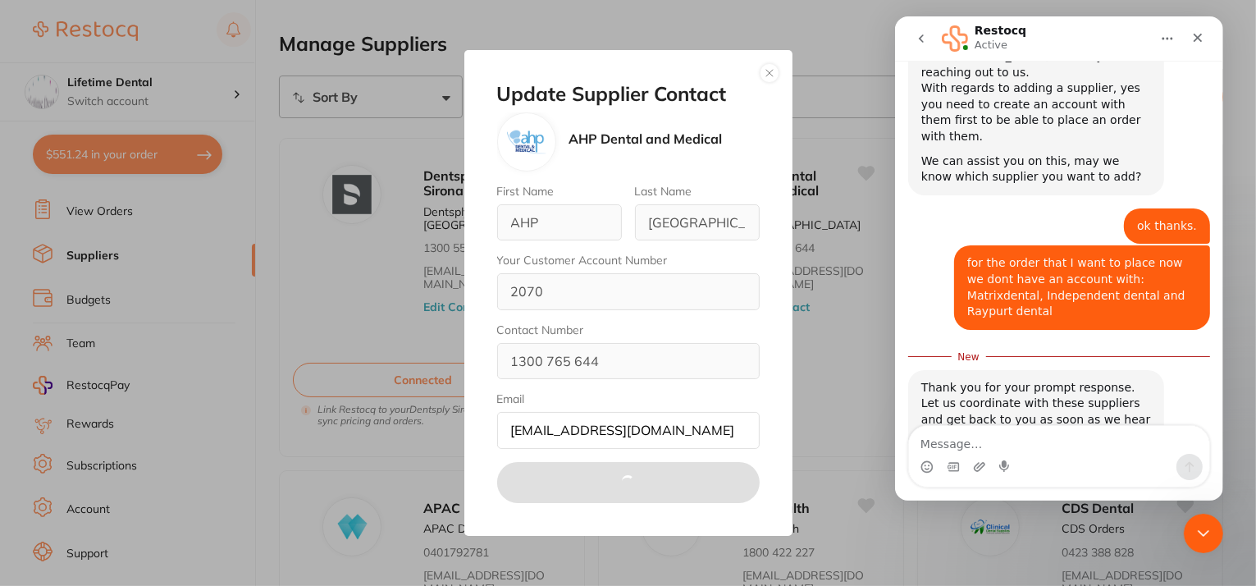
click at [771, 78] on button "button" at bounding box center [770, 73] width 20 height 20
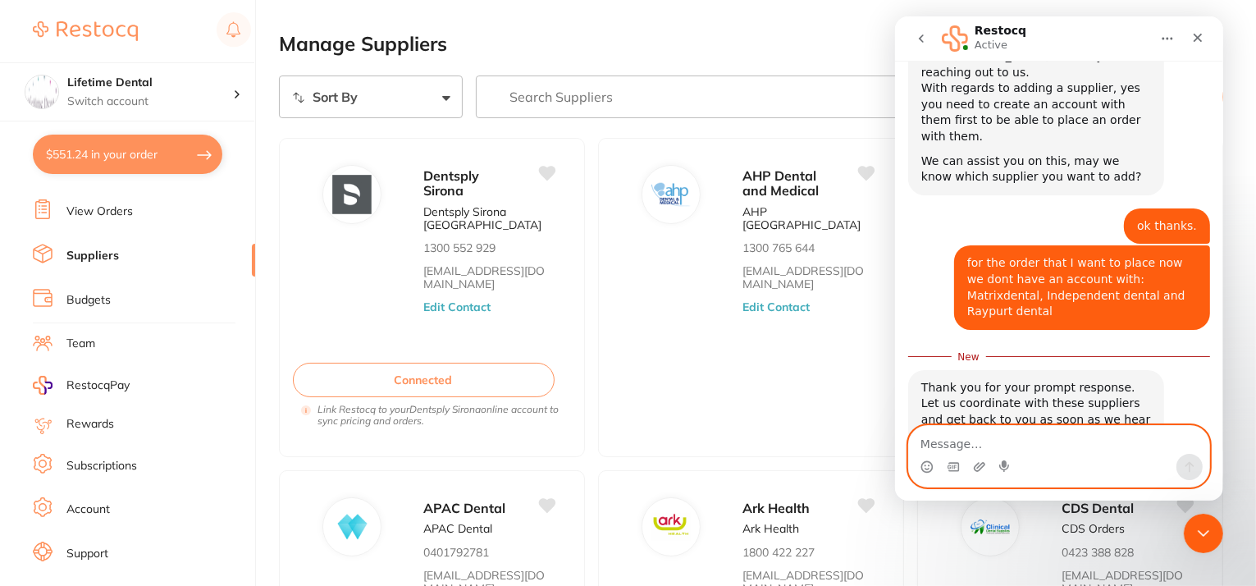
click at [992, 449] on textarea "Message…" at bounding box center [1058, 440] width 300 height 28
type textarea "Thank you"
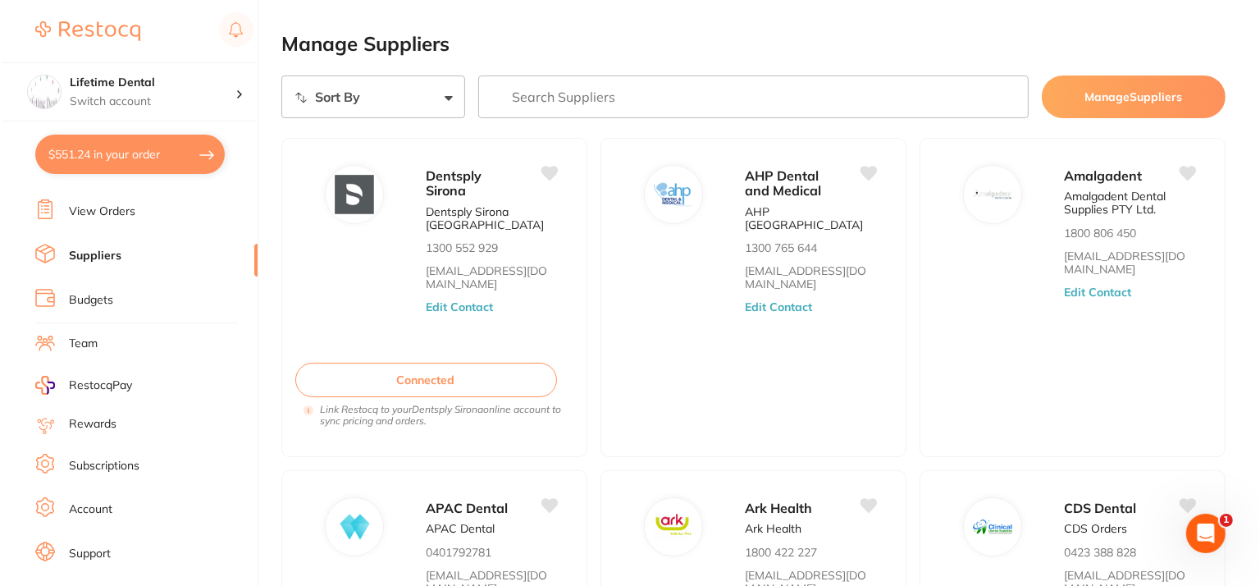
scroll to position [264, 0]
click at [139, 160] on button "$551.24 in your order" at bounding box center [128, 154] width 190 height 39
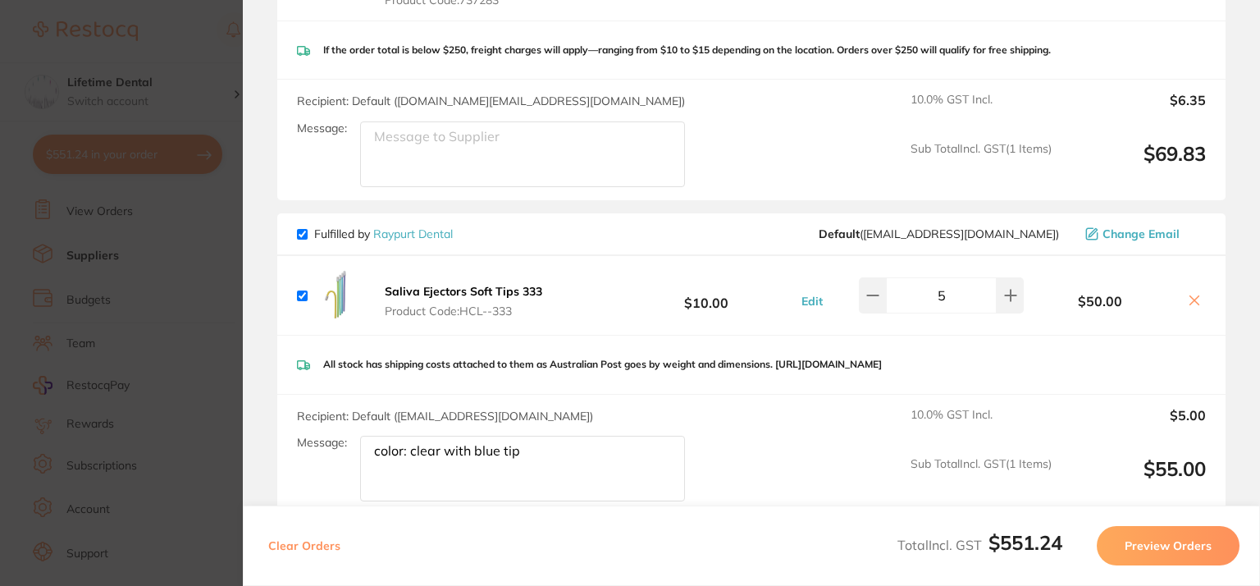
scroll to position [410, 0]
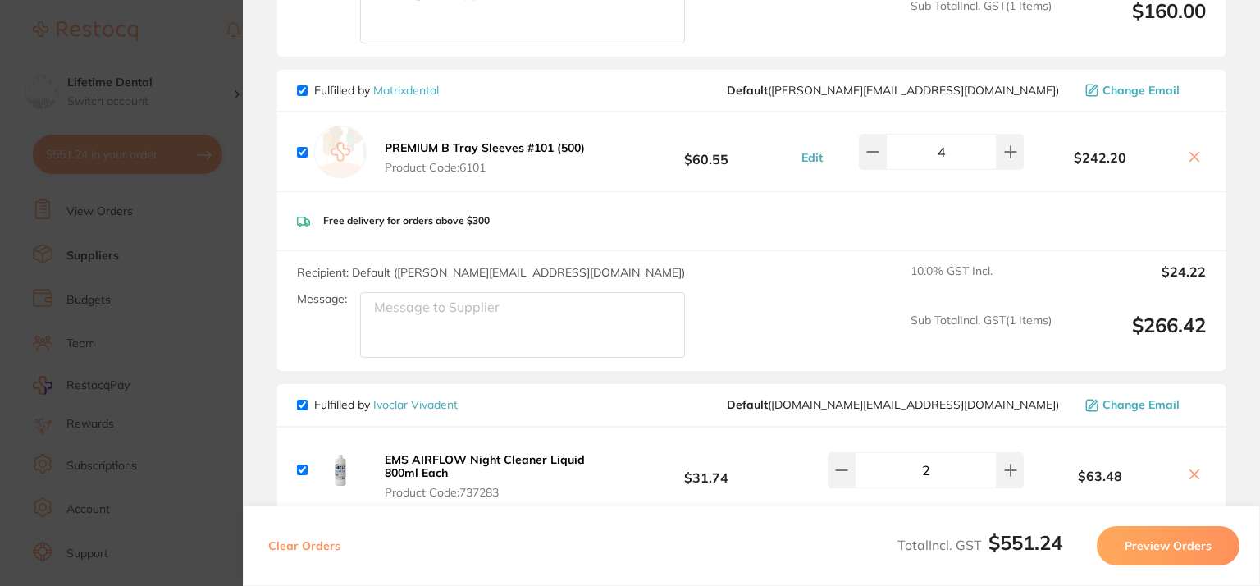
click at [308, 85] on span "Fulfilled by Matrixdental" at bounding box center [368, 90] width 142 height 15
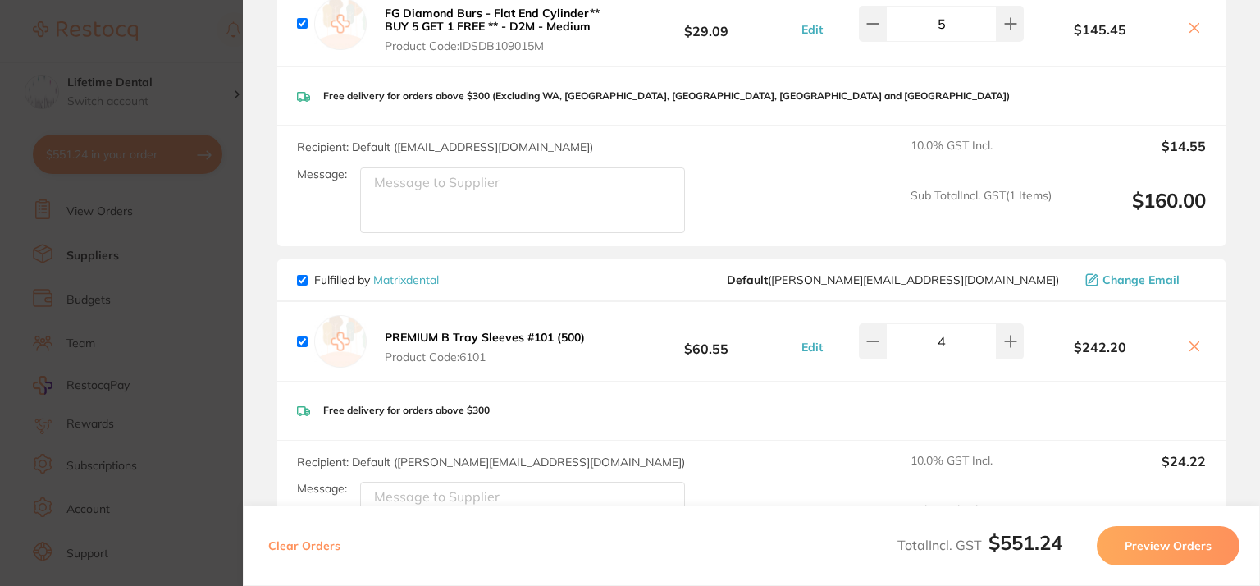
scroll to position [164, 0]
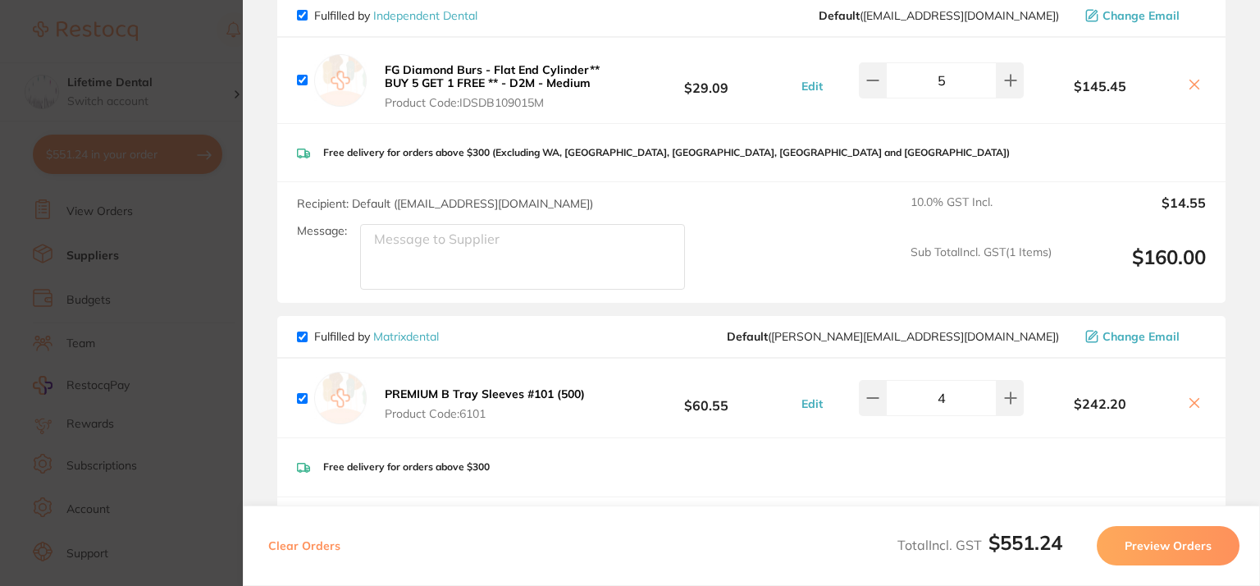
click at [299, 336] on input "checkbox" at bounding box center [302, 336] width 11 height 11
checkbox input "false"
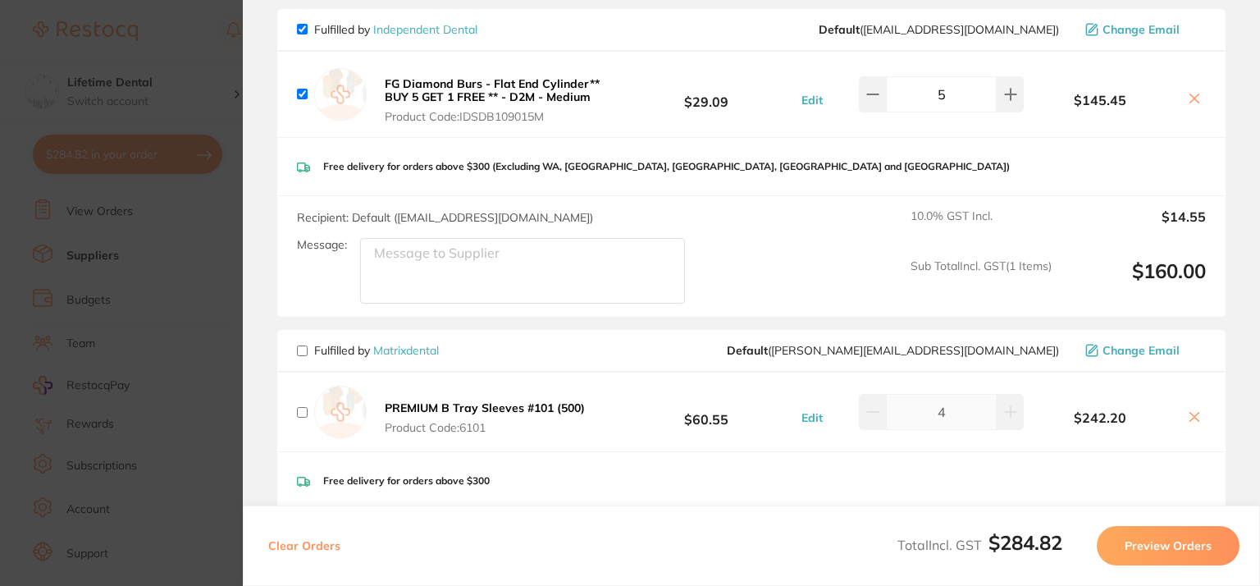
click at [302, 31] on input "checkbox" at bounding box center [302, 29] width 11 height 11
checkbox input "false"
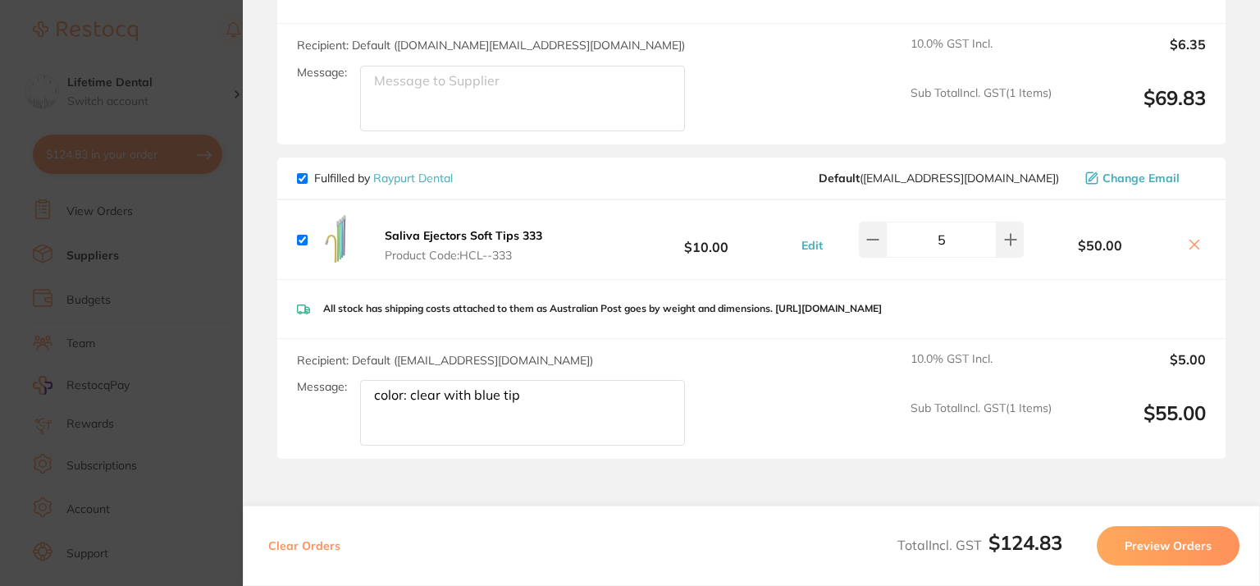
scroll to position [985, 0]
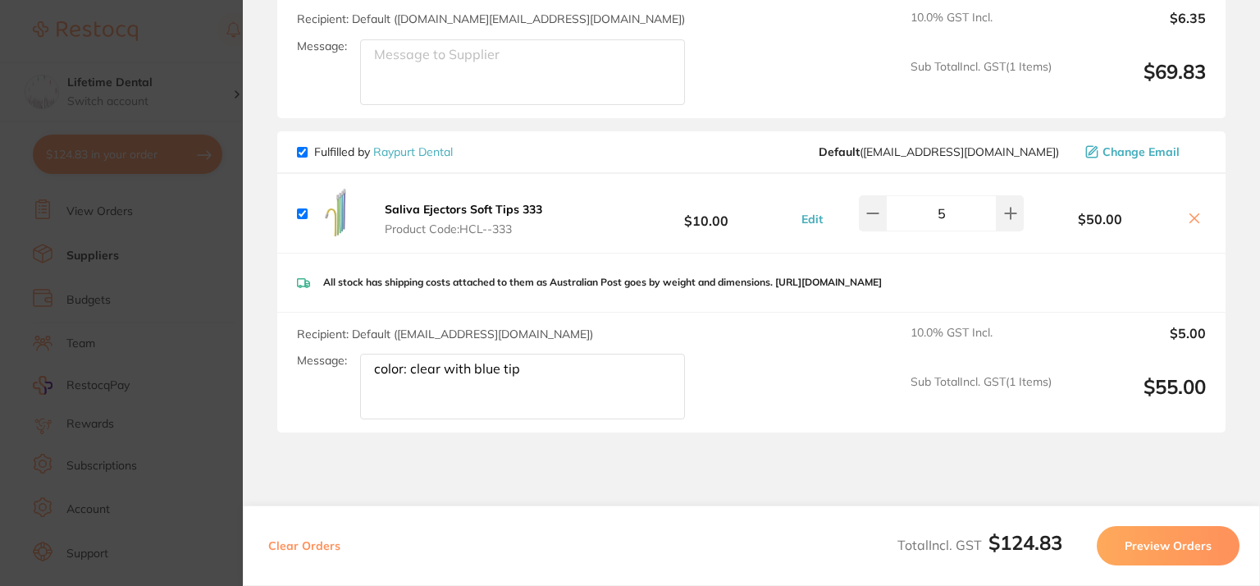
click at [302, 147] on input "checkbox" at bounding box center [302, 152] width 11 height 11
checkbox input "false"
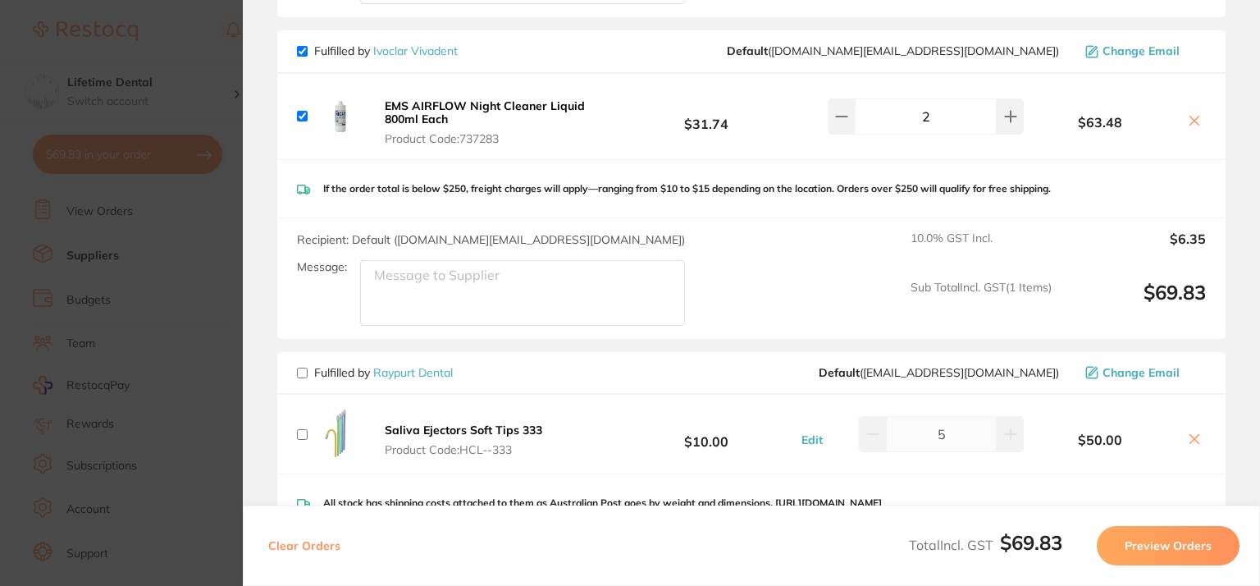
scroll to position [738, 0]
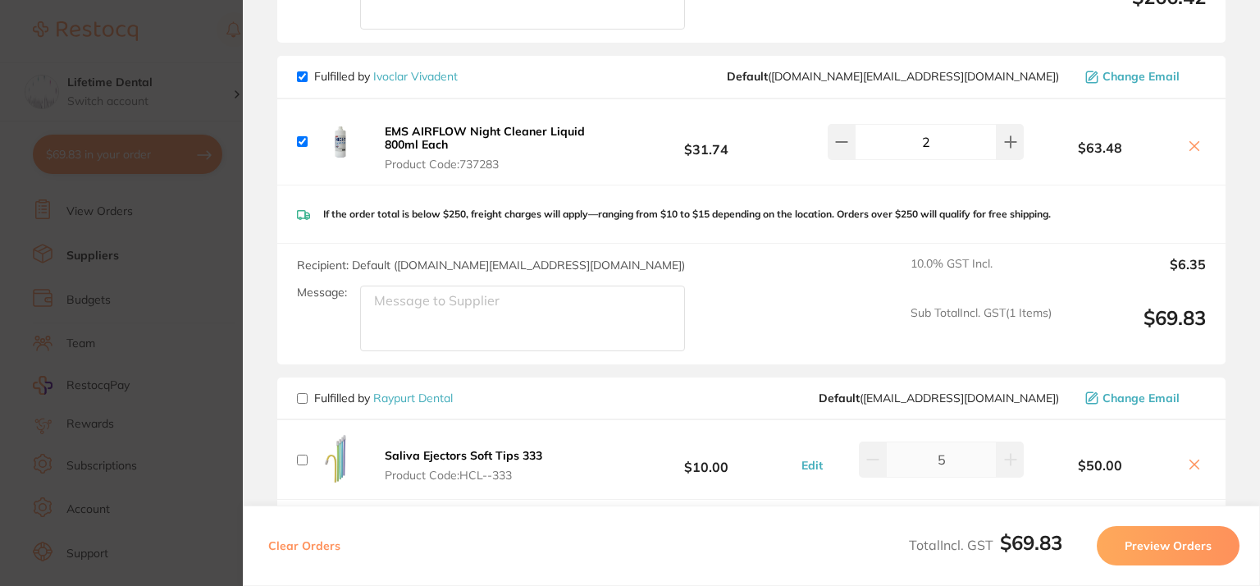
drag, startPoint x: 456, startPoint y: 156, endPoint x: 505, endPoint y: 156, distance: 49.2
click at [505, 158] on span "Product Code: 737283" at bounding box center [498, 164] width 226 height 13
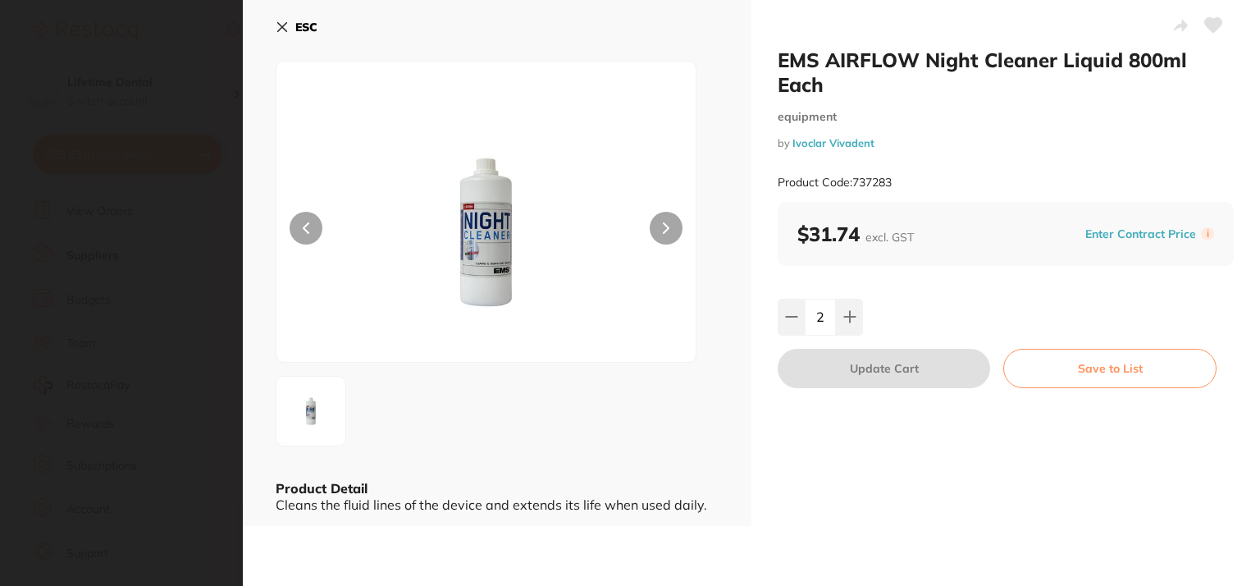
scroll to position [0, 0]
drag, startPoint x: 866, startPoint y: 176, endPoint x: 888, endPoint y: 177, distance: 22.2
click at [888, 177] on small "Product Code: 737283" at bounding box center [835, 183] width 114 height 14
click at [927, 190] on div "Product Code: 737283" at bounding box center [1006, 182] width 456 height 40
drag, startPoint x: 860, startPoint y: 183, endPoint x: 889, endPoint y: 183, distance: 29.5
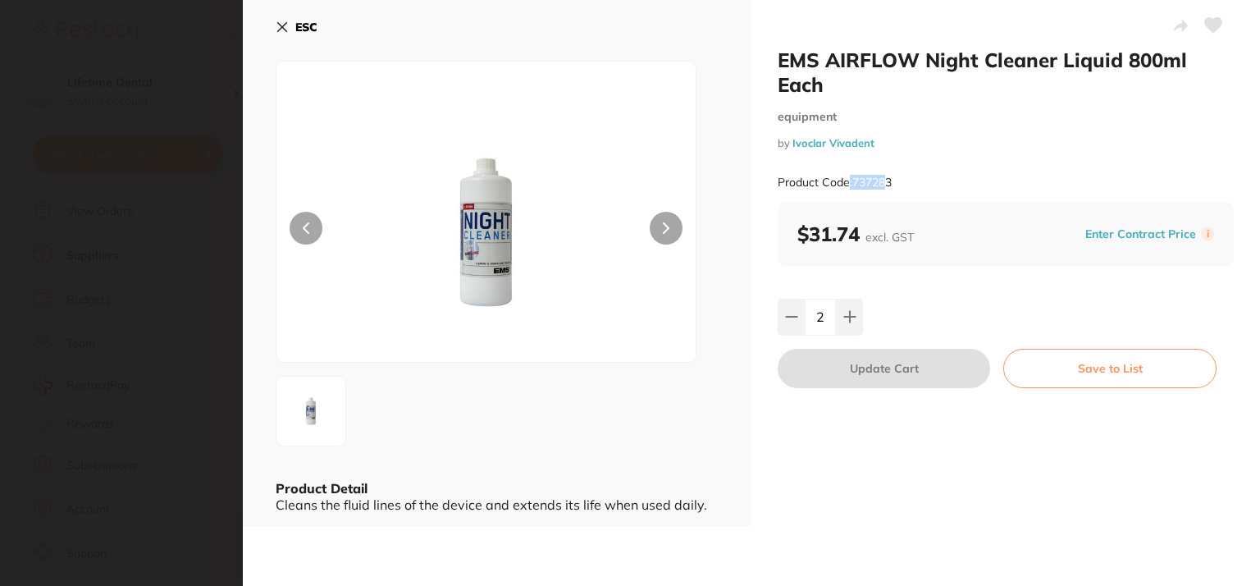
click at [889, 183] on small "Product Code: 737283" at bounding box center [835, 183] width 114 height 14
click at [899, 180] on div "Product Code: 737283" at bounding box center [1006, 182] width 456 height 40
drag, startPoint x: 898, startPoint y: 177, endPoint x: 854, endPoint y: 183, distance: 43.9
click at [854, 183] on div "Product Code: 737283" at bounding box center [1006, 182] width 456 height 40
copy small "737283"
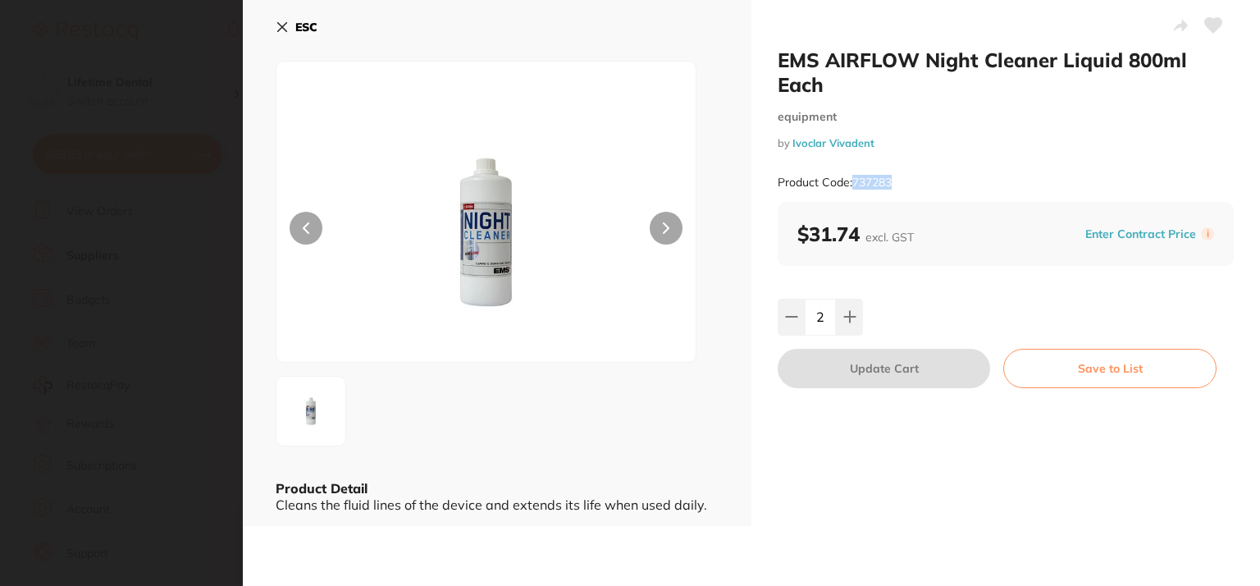
click at [278, 23] on icon at bounding box center [282, 27] width 9 height 9
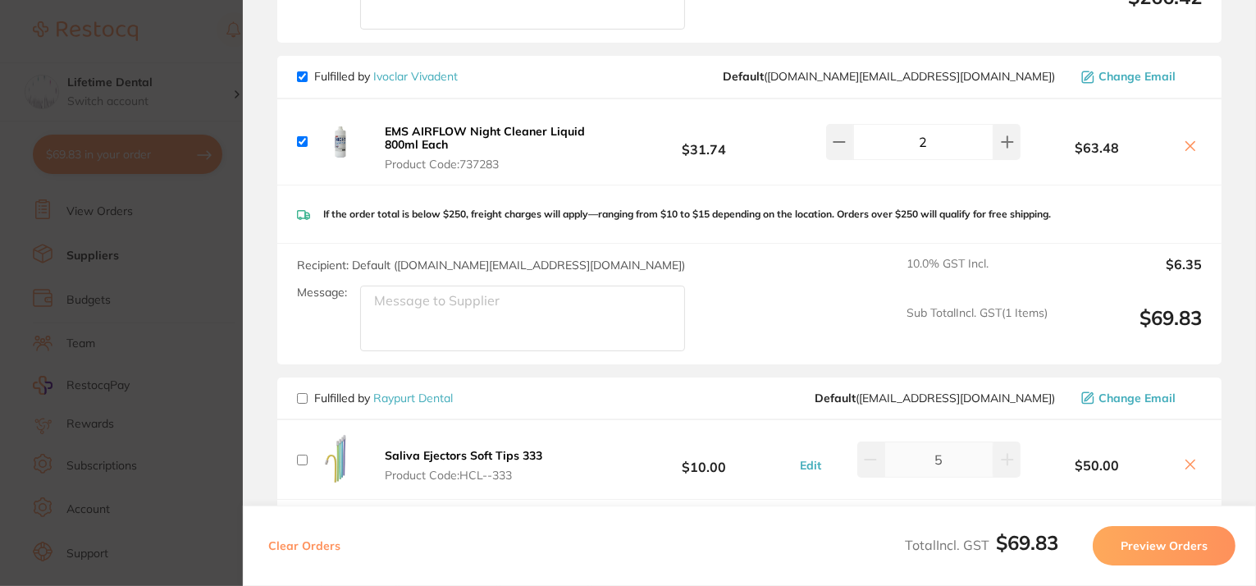
click at [1184, 139] on icon at bounding box center [1190, 145] width 13 height 13
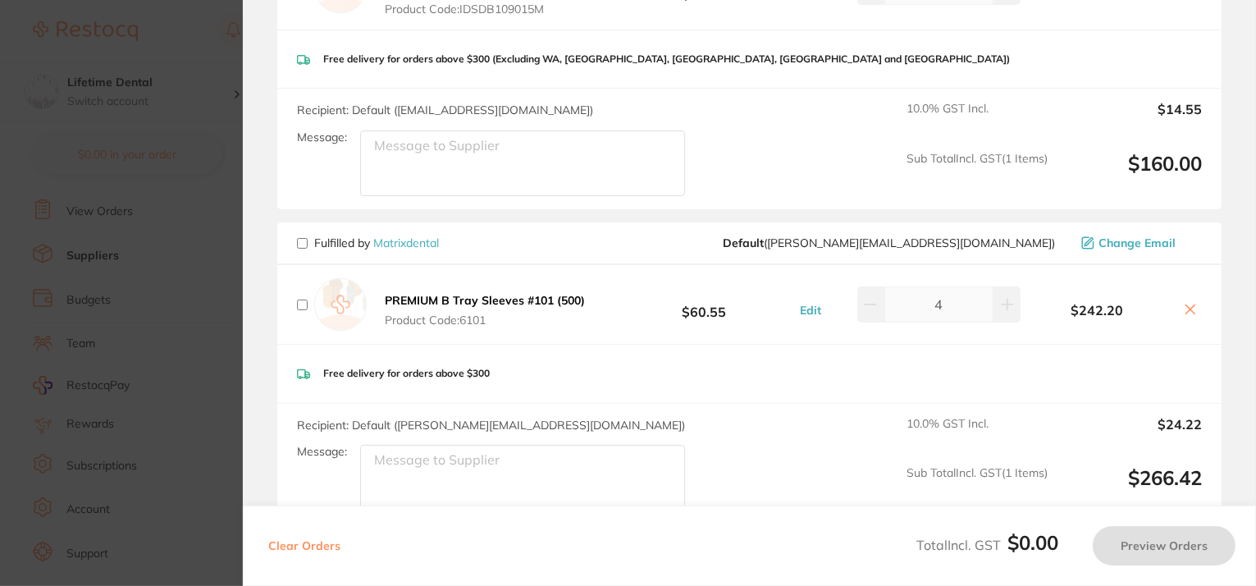
scroll to position [72, 0]
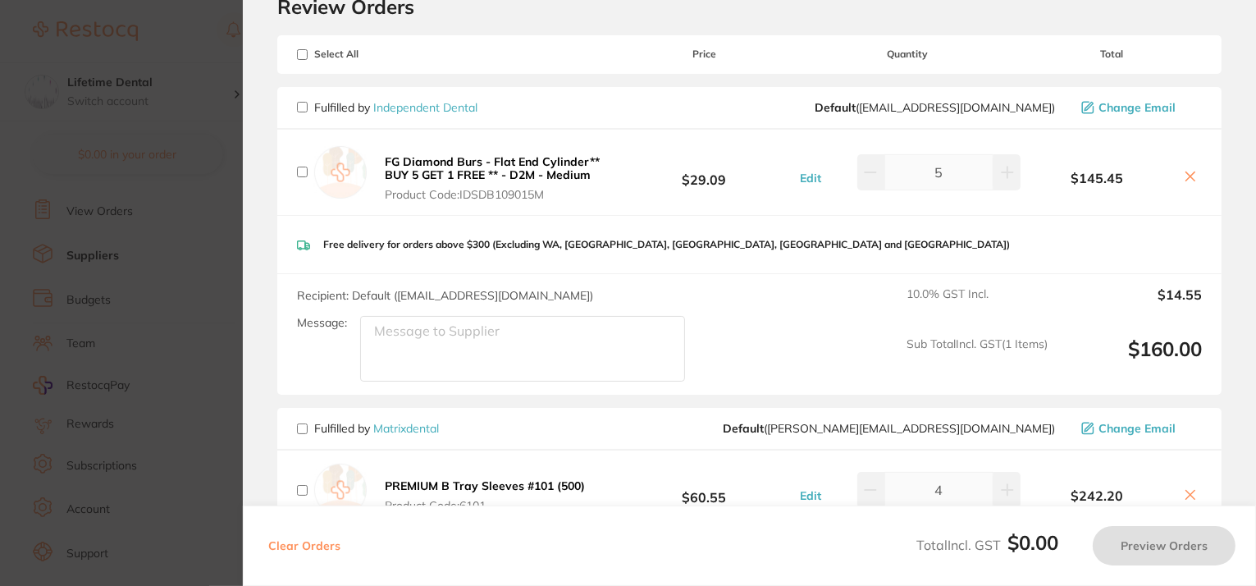
click at [299, 49] on input "checkbox" at bounding box center [302, 54] width 11 height 11
checkbox input "true"
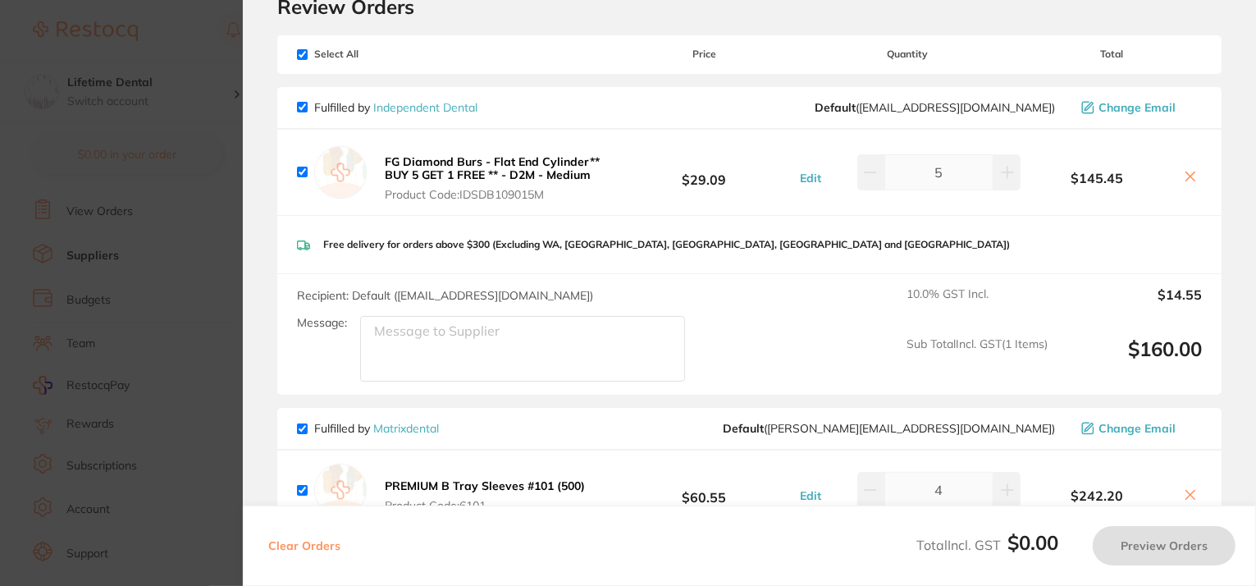
checkbox input "true"
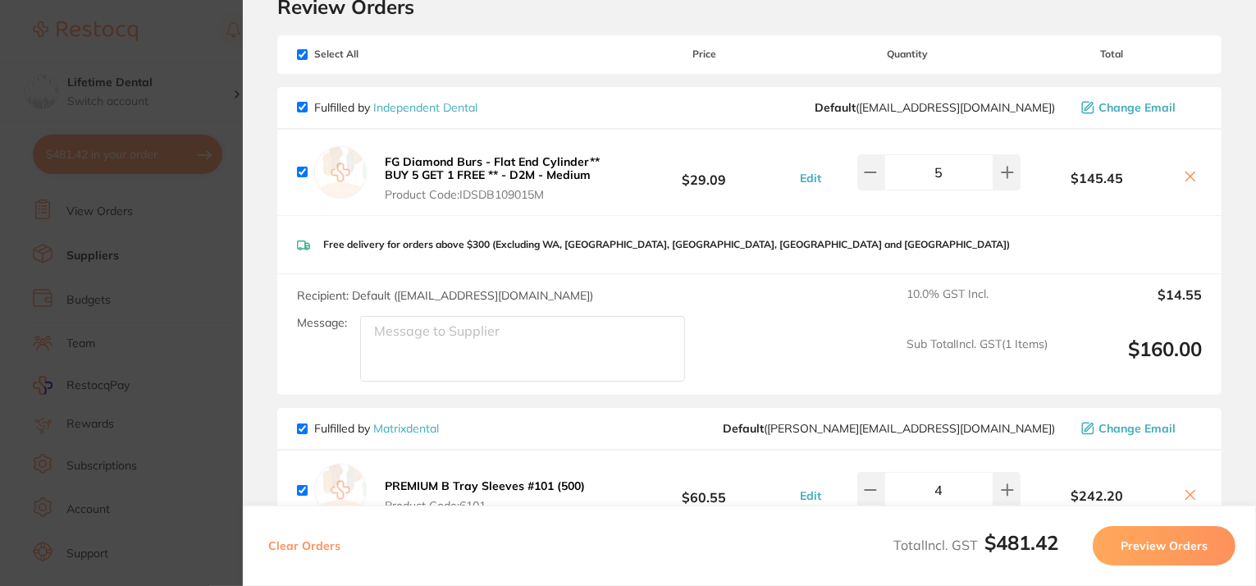
checkbox input "true"
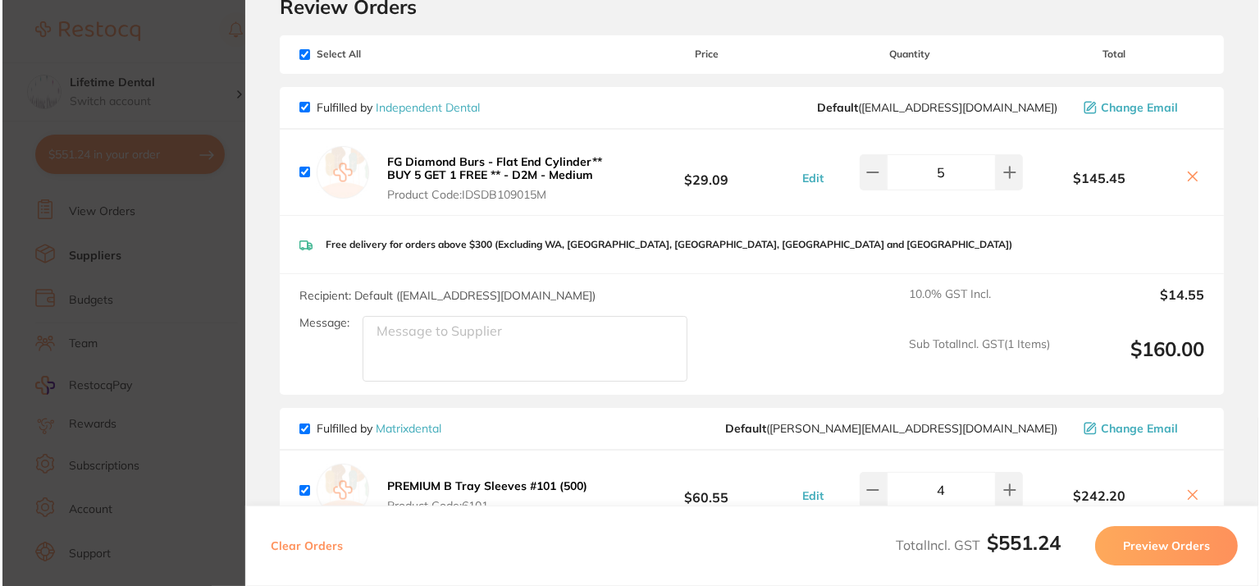
scroll to position [0, 0]
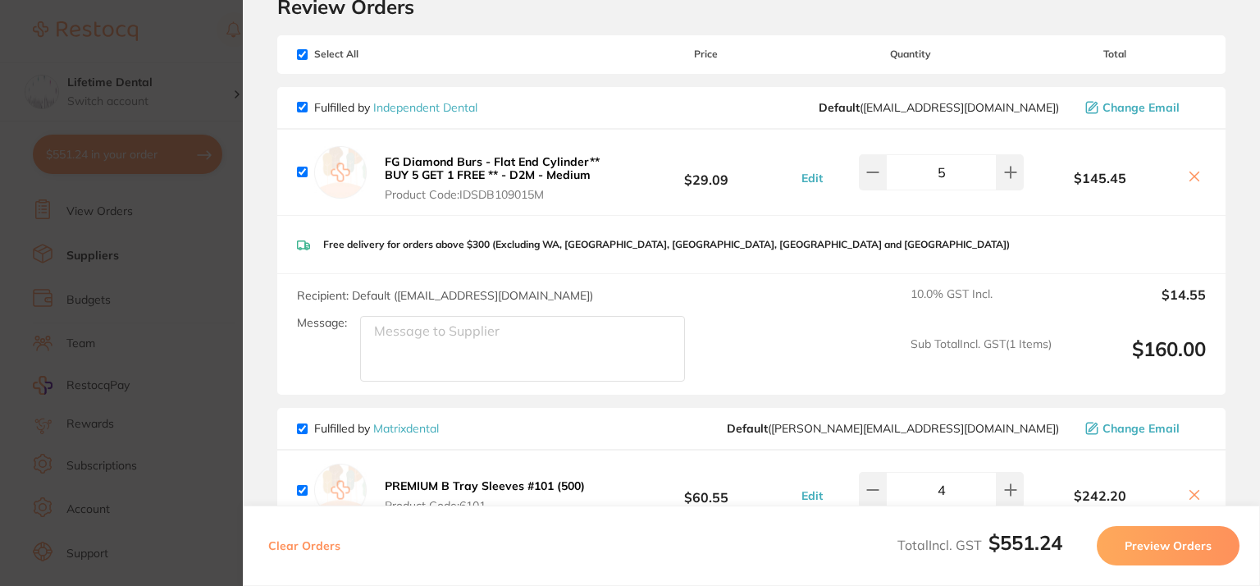
click at [58, 127] on section "Update RRP Set your pre negotiated price for this item. Item Agreed RRP (excl. …" at bounding box center [630, 293] width 1260 height 586
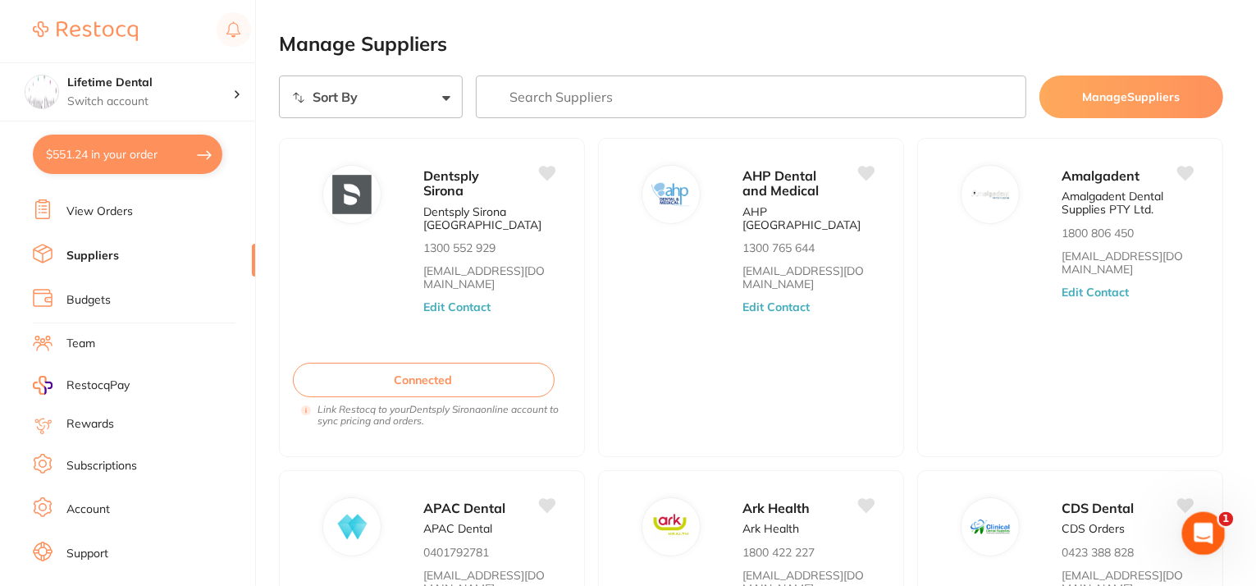
click at [1200, 512] on div "Open Intercom Messenger" at bounding box center [1201, 531] width 54 height 54
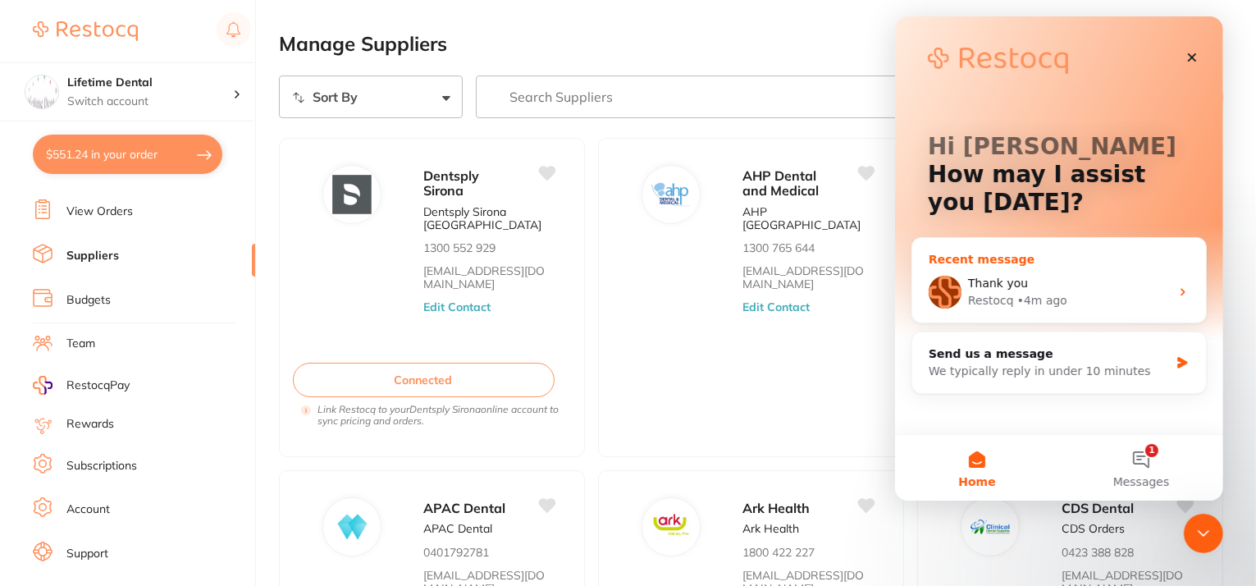
click at [1083, 288] on div "Thank you" at bounding box center [1068, 283] width 202 height 17
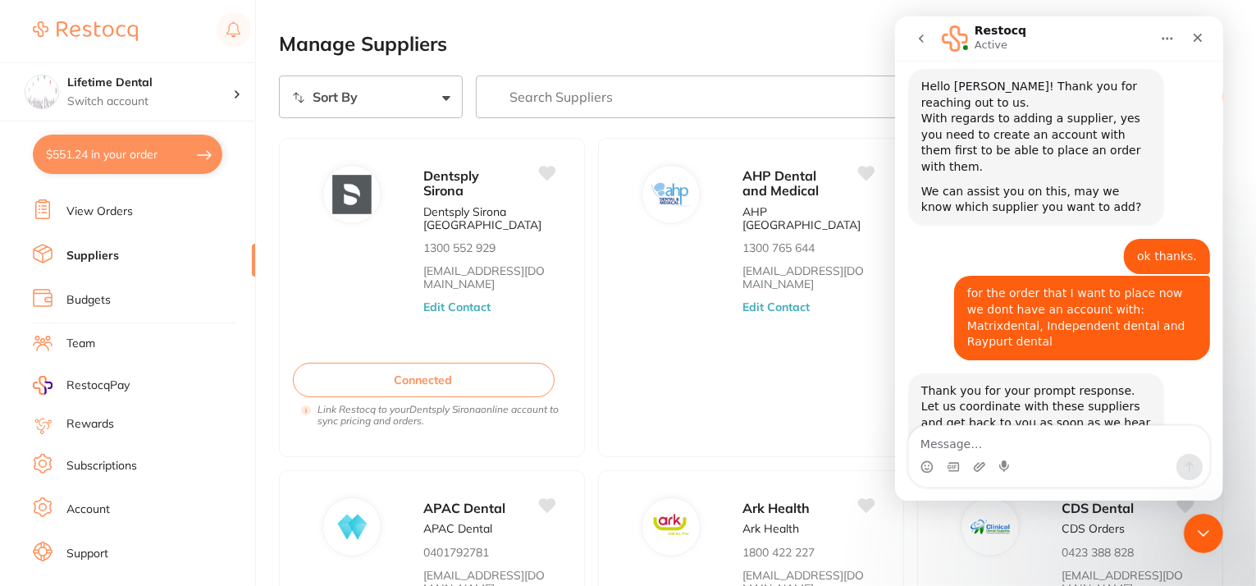
scroll to position [264, 0]
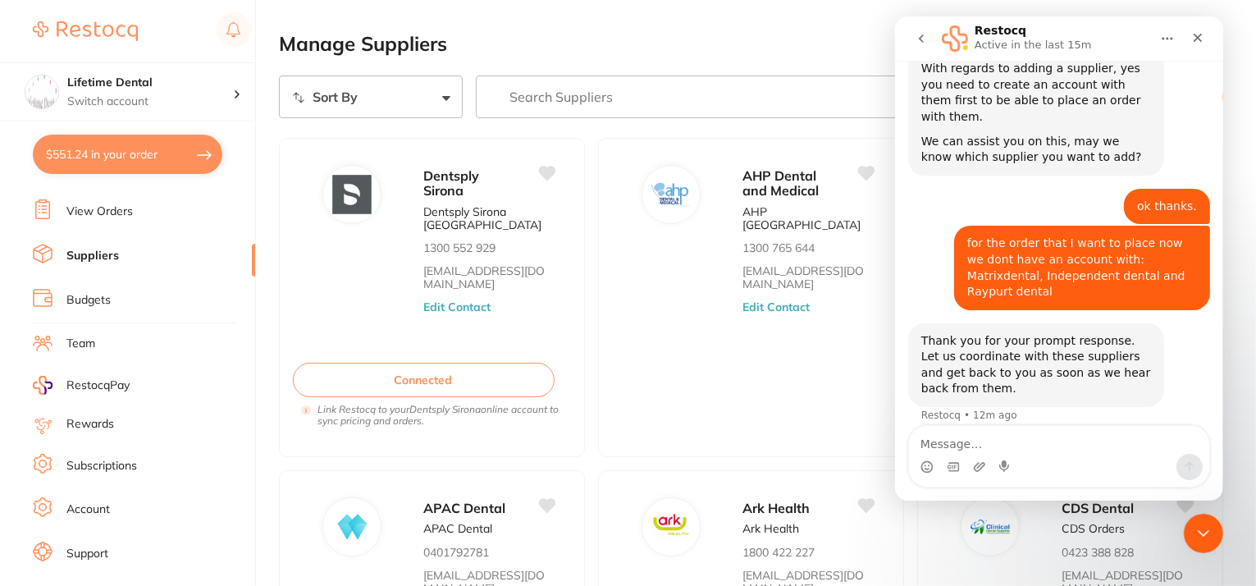
click at [103, 248] on link "Suppliers" at bounding box center [92, 256] width 53 height 16
click at [1192, 29] on div "Close" at bounding box center [1197, 38] width 30 height 30
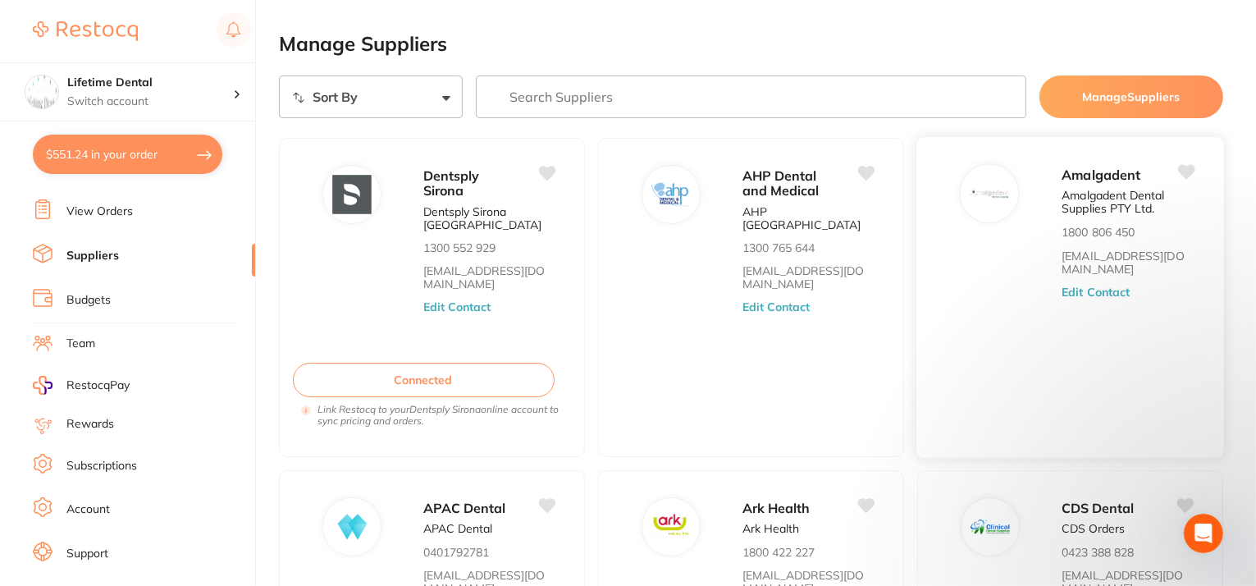
scroll to position [264, 0]
click at [1064, 288] on button "Edit Contact" at bounding box center [1096, 292] width 68 height 13
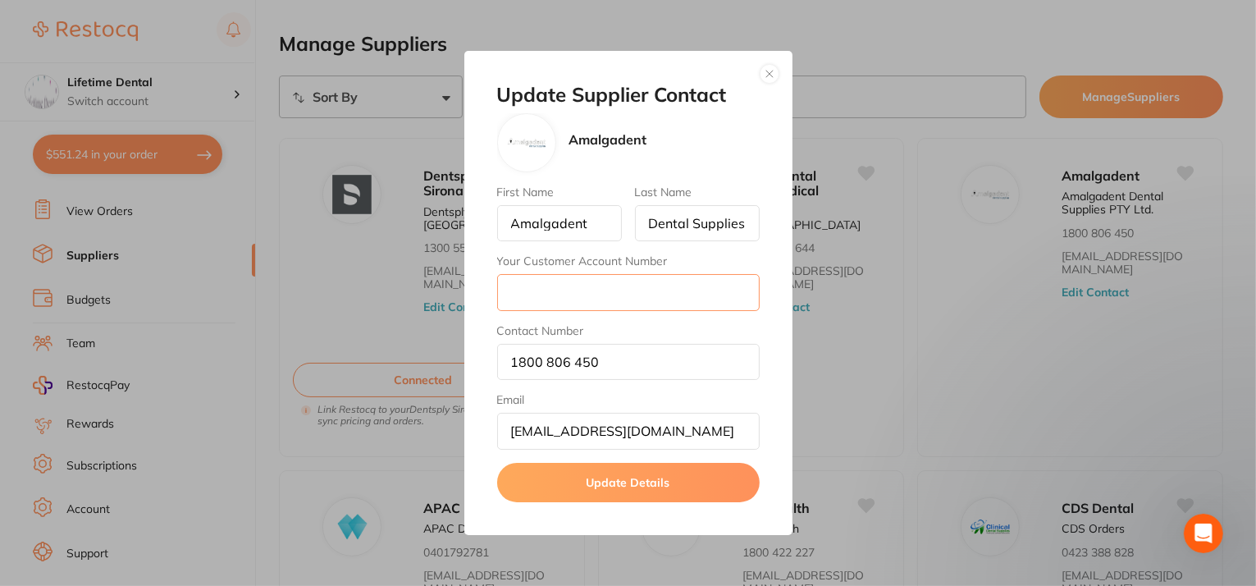
click at [620, 286] on input "Your Customer Account Number" at bounding box center [628, 292] width 263 height 36
paste input "OLST01"
type input "OLST01"
click at [570, 480] on button "Update Details" at bounding box center [628, 482] width 263 height 39
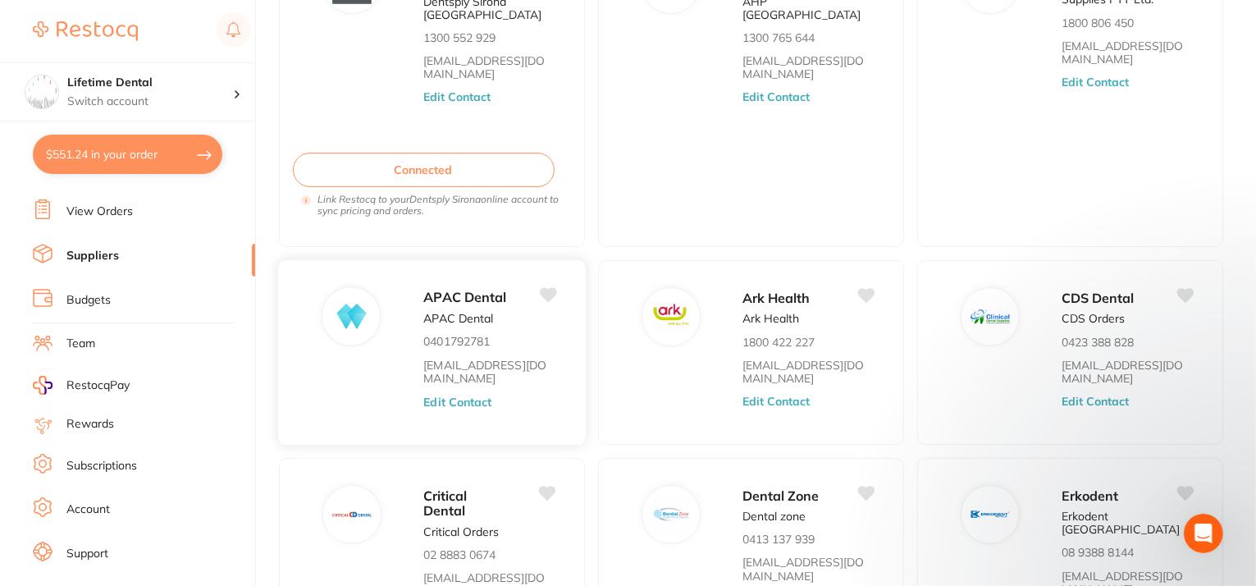
scroll to position [246, 0]
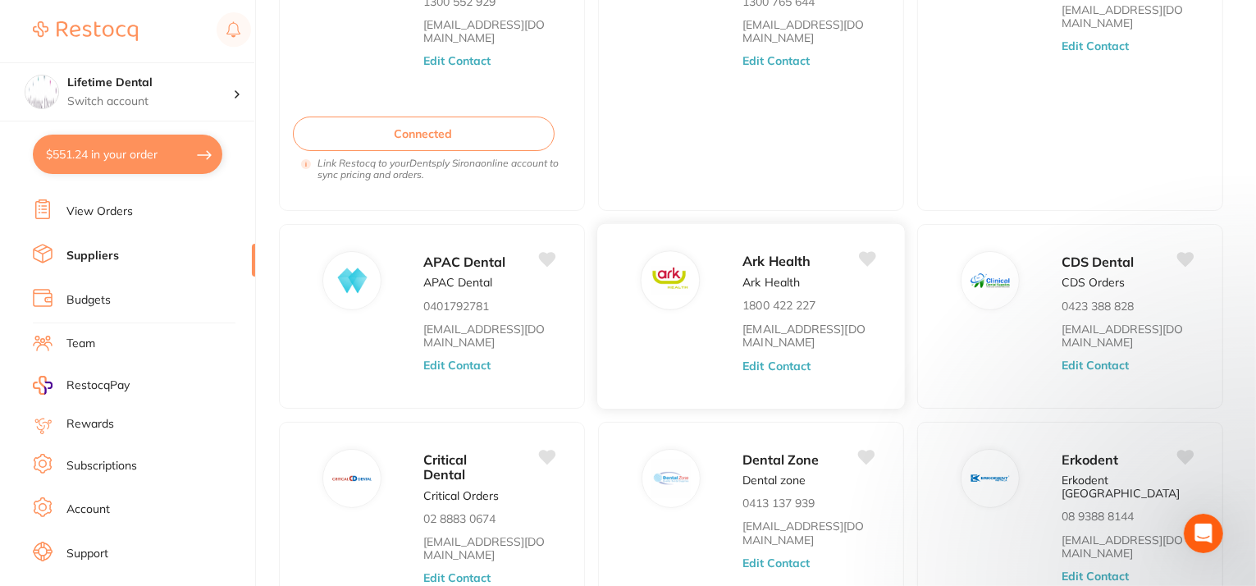
click at [768, 359] on button "Edit Contact" at bounding box center [777, 365] width 68 height 13
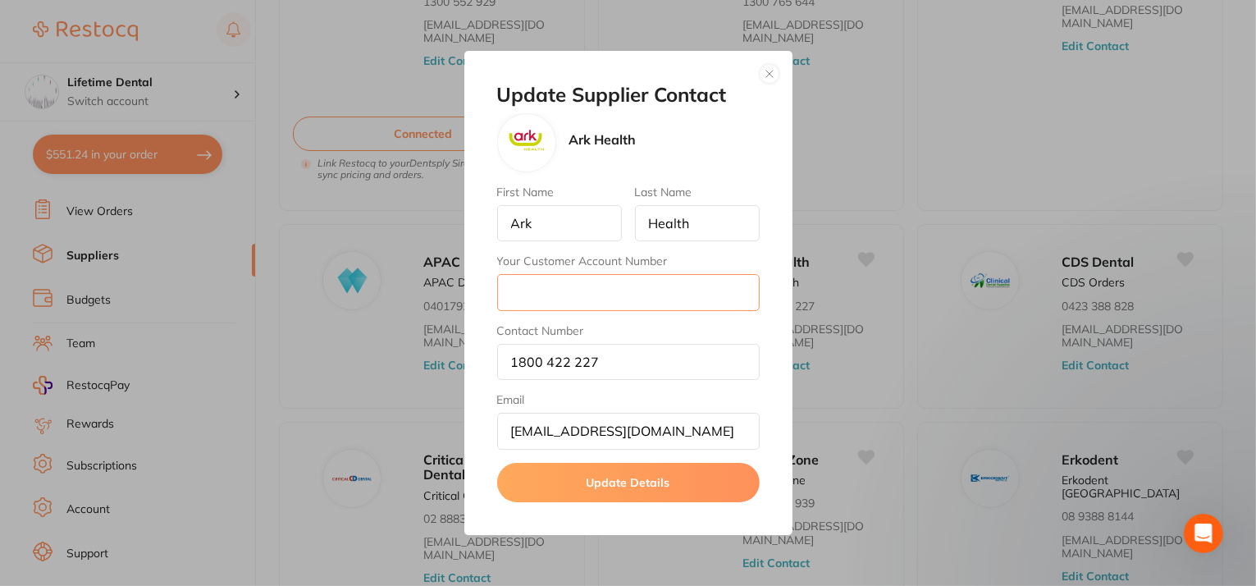
click at [642, 285] on input "Your Customer Account Number" at bounding box center [628, 292] width 263 height 36
paste input "A210745"
type input "A210745"
click at [595, 472] on button "Update Details" at bounding box center [628, 482] width 263 height 39
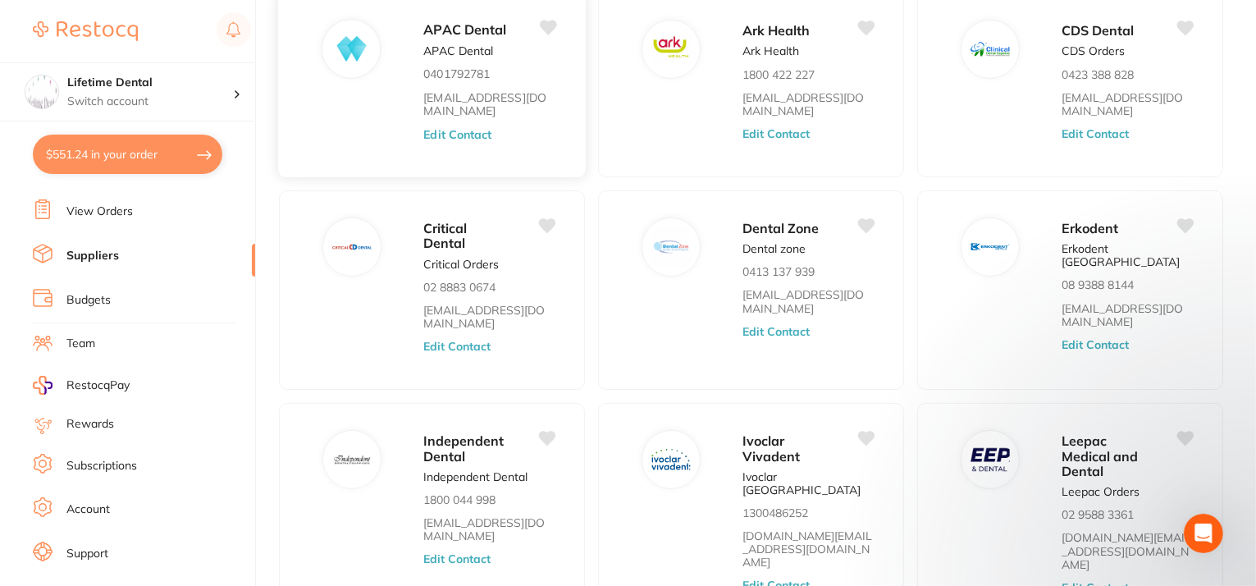
scroll to position [574, 0]
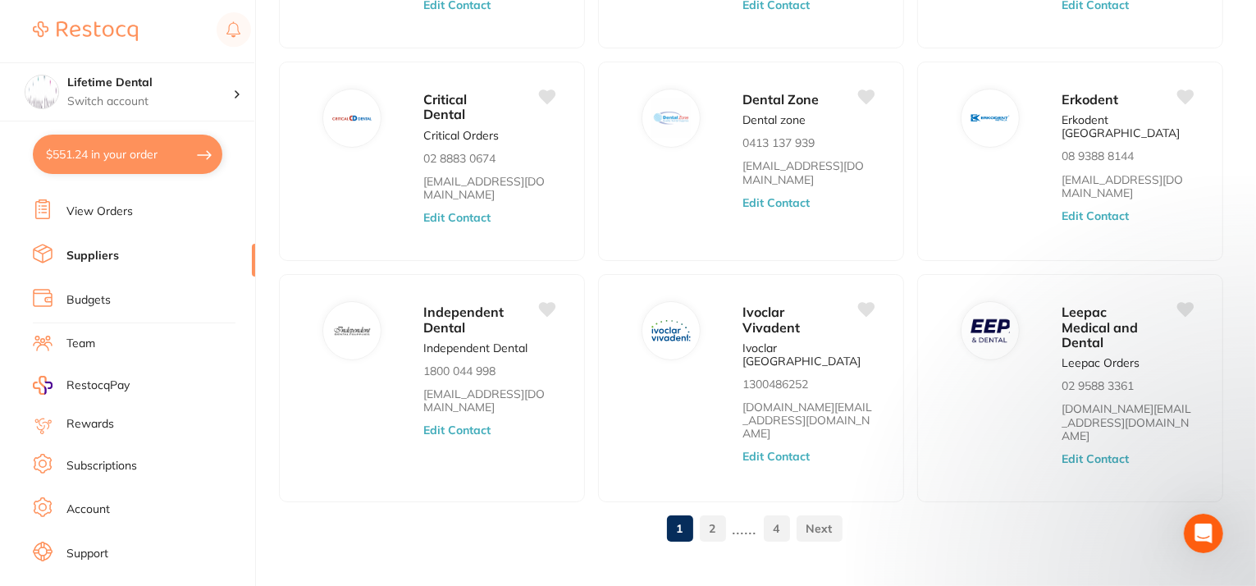
click at [706, 512] on link "2" at bounding box center [713, 528] width 26 height 33
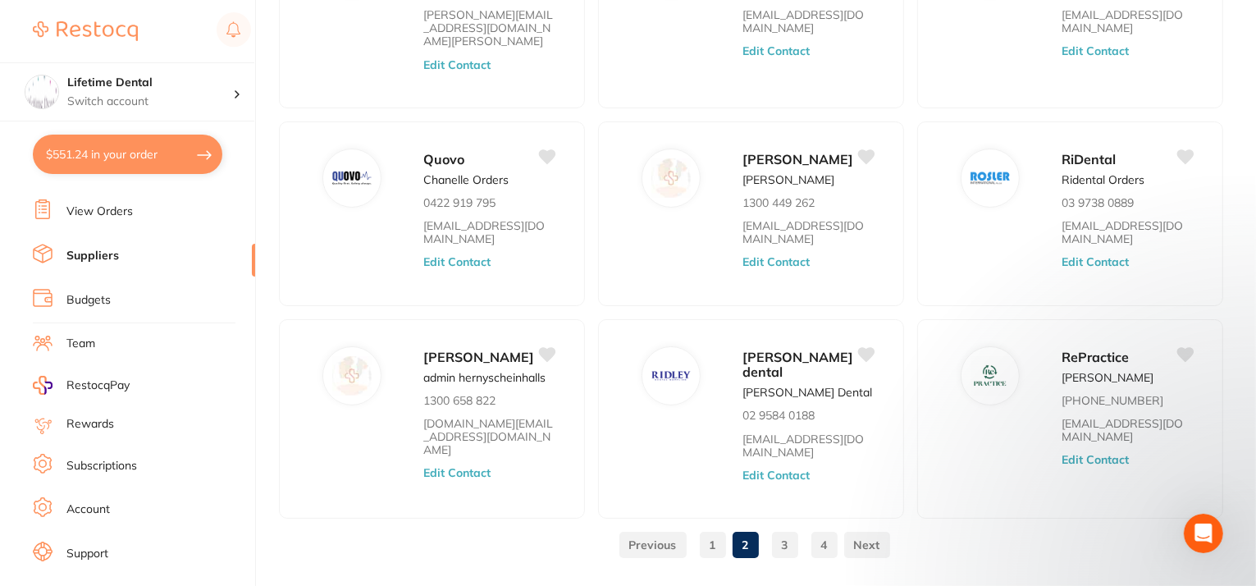
scroll to position [472, 0]
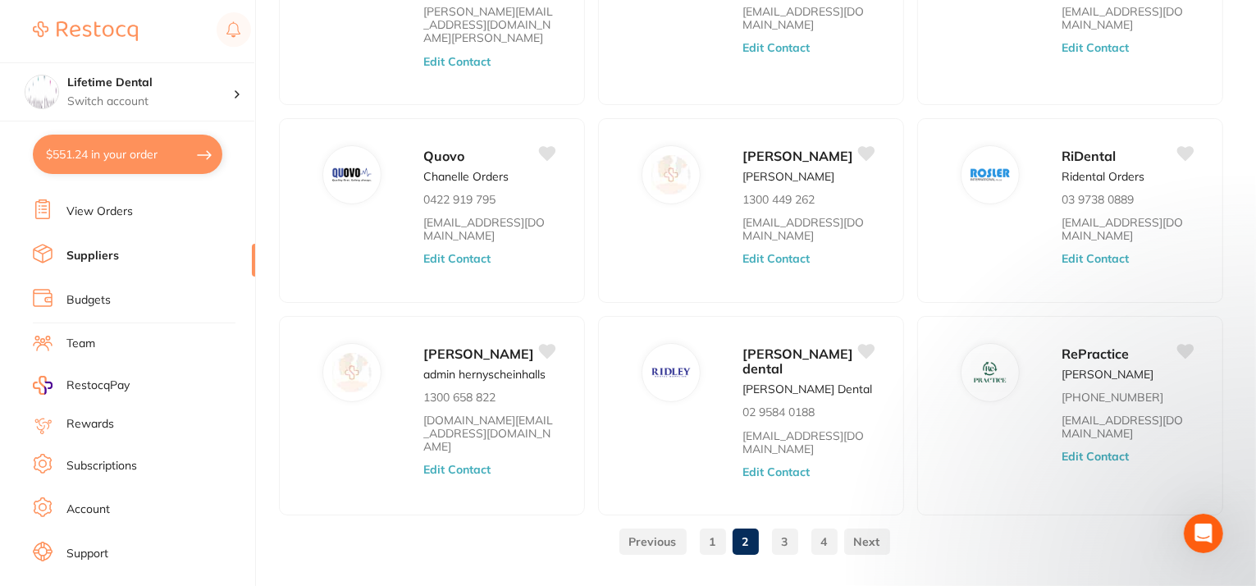
click at [788, 525] on link "3" at bounding box center [785, 541] width 26 height 33
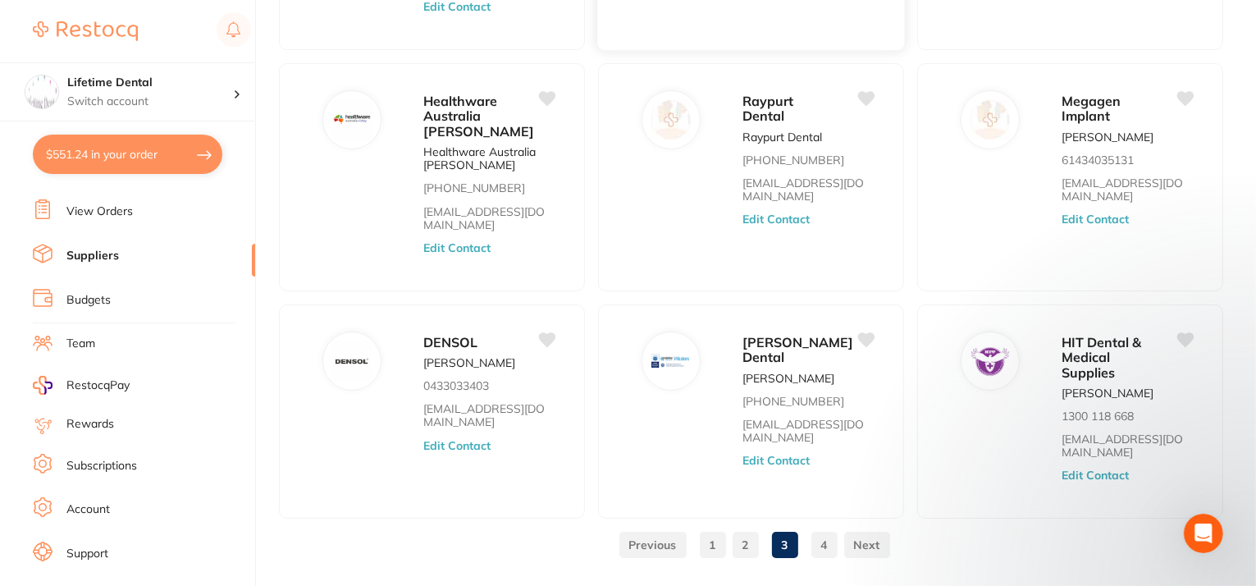
scroll to position [574, 0]
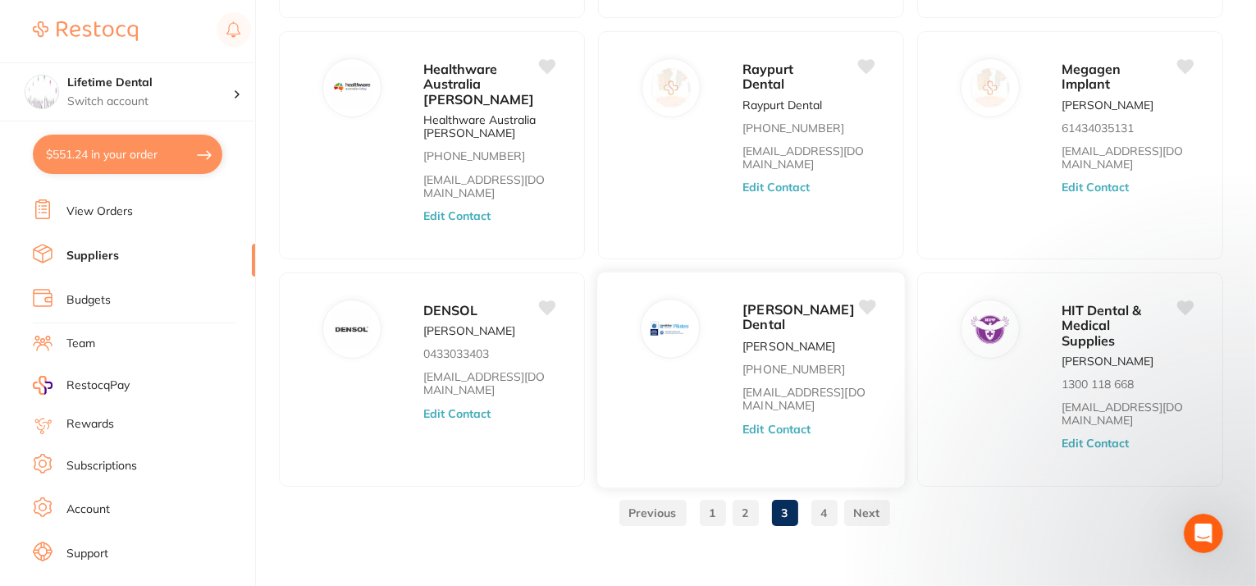
click at [762, 422] on button "Edit Contact" at bounding box center [777, 428] width 68 height 13
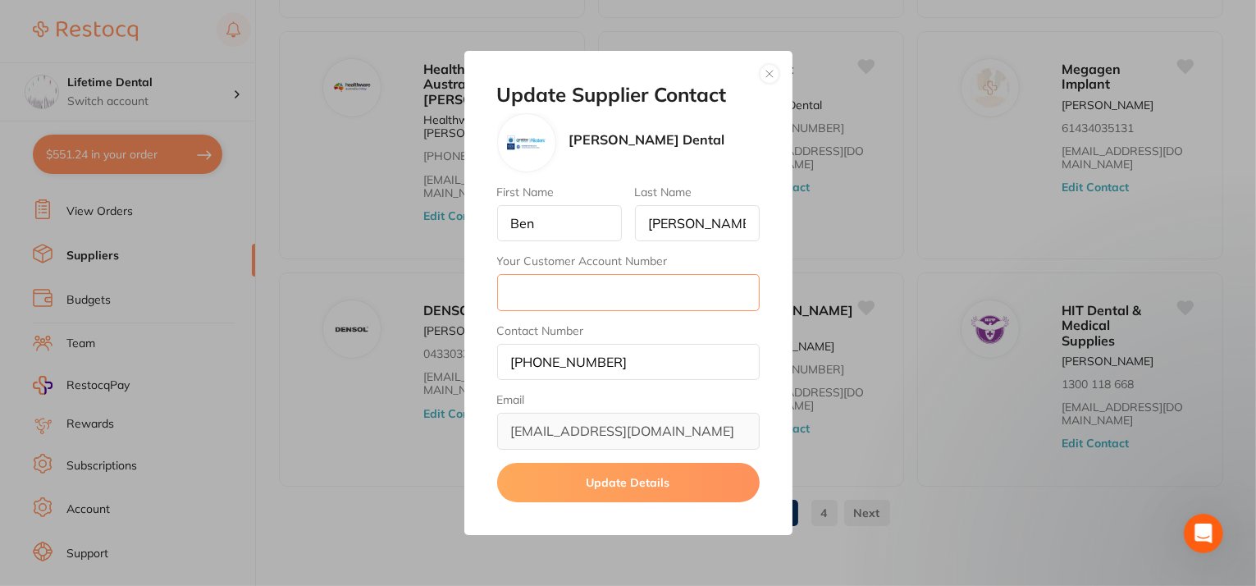
click at [578, 285] on input "Your Customer Account Number" at bounding box center [628, 292] width 263 height 36
paste input "13624"
type input "13624"
click at [571, 497] on button "Update Details" at bounding box center [628, 482] width 263 height 39
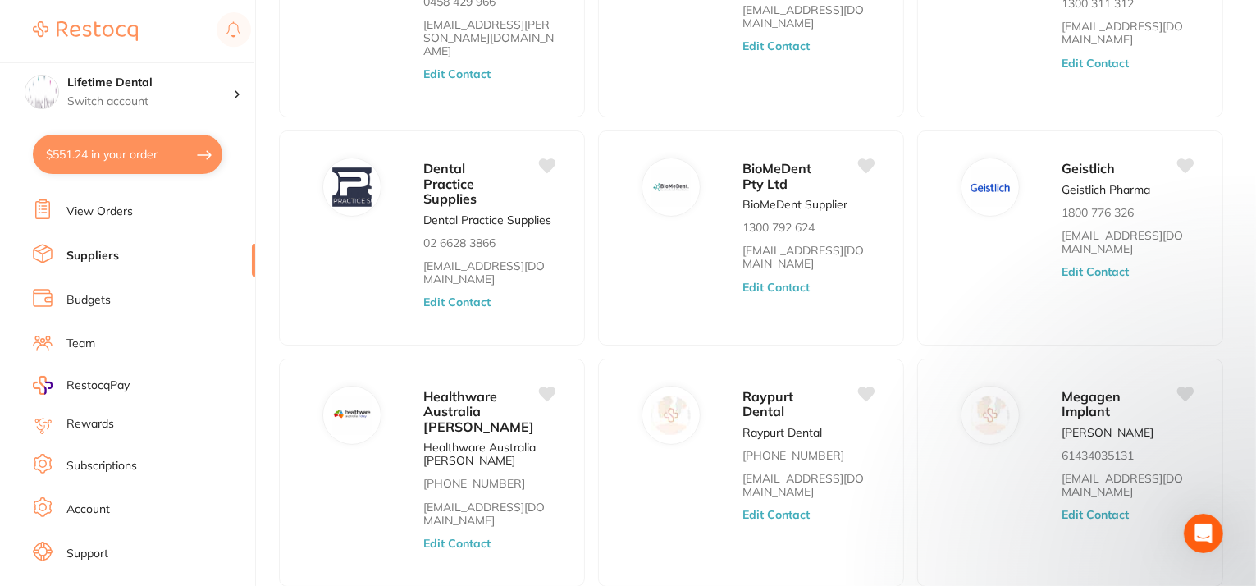
scroll to position [0, 0]
